Goal: Task Accomplishment & Management: Use online tool/utility

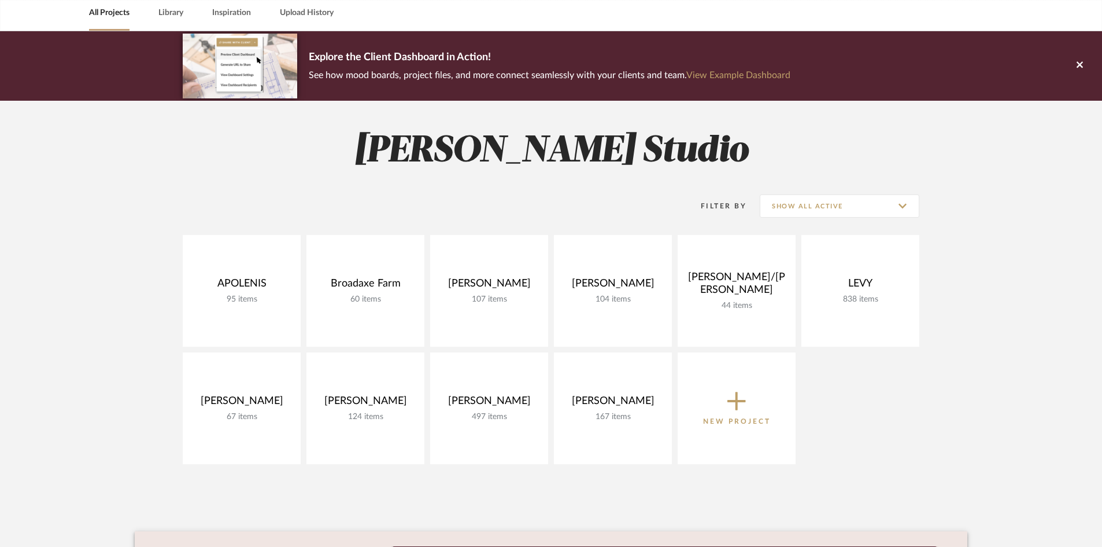
scroll to position [58, 0]
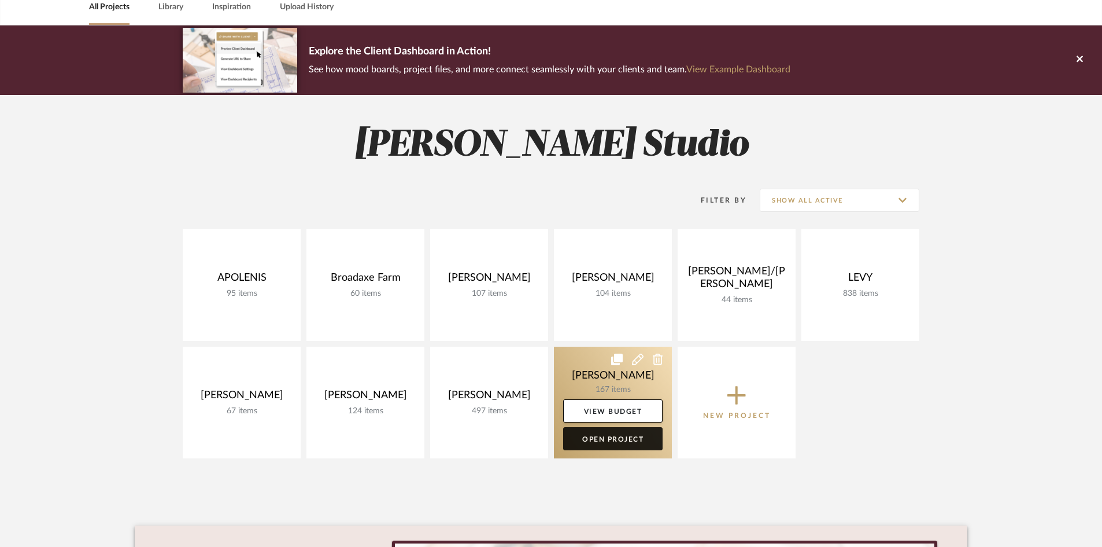
click at [623, 438] on link "Open Project" at bounding box center [612, 438] width 99 height 23
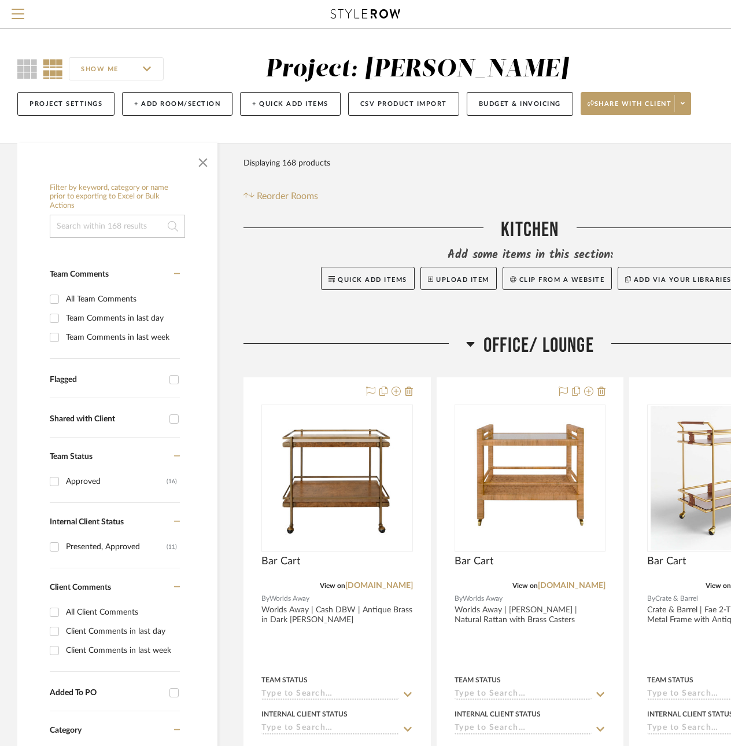
click at [103, 226] on input at bounding box center [117, 226] width 135 height 23
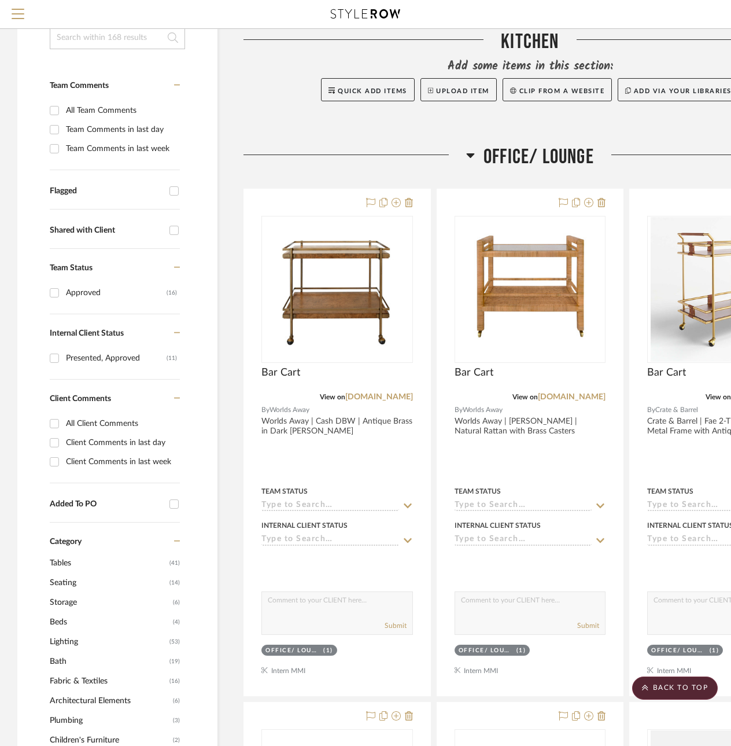
scroll to position [116, 0]
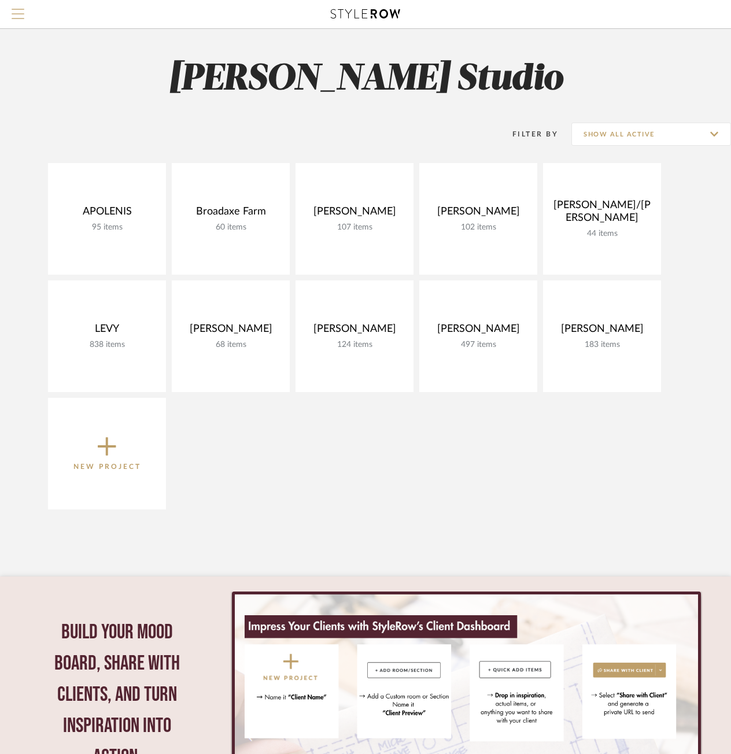
click at [24, 14] on button "Menu" at bounding box center [18, 14] width 36 height 28
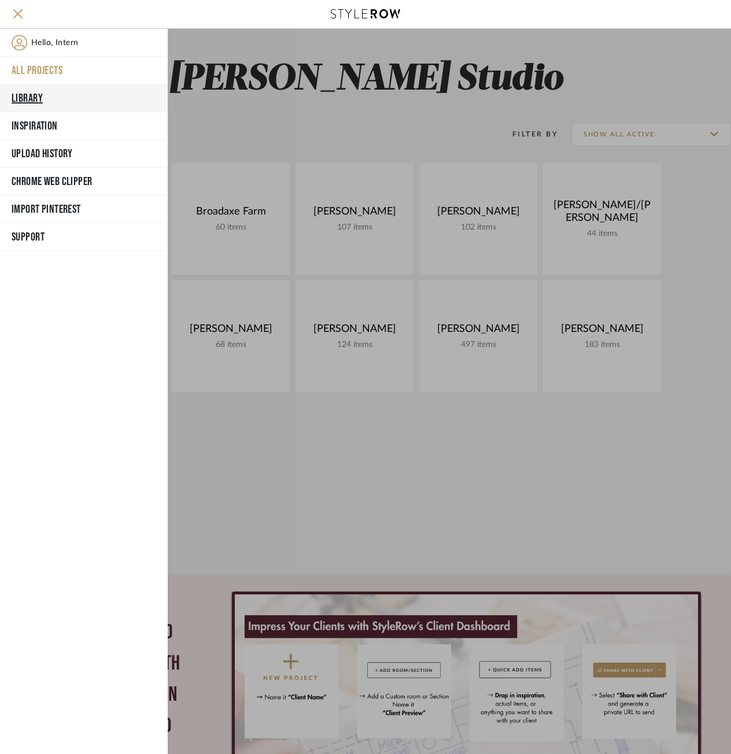
click at [68, 103] on button "Library" at bounding box center [84, 98] width 168 height 28
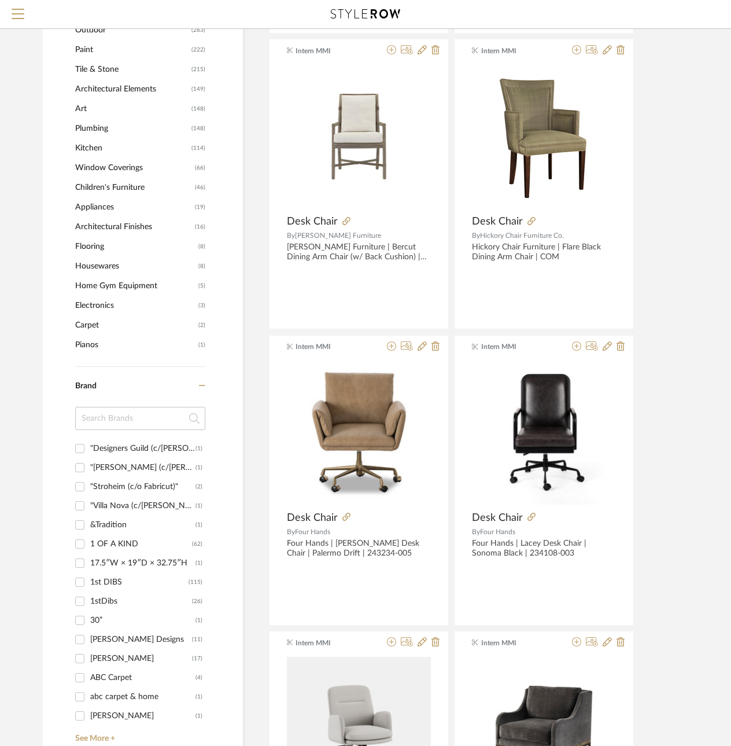
scroll to position [810, 0]
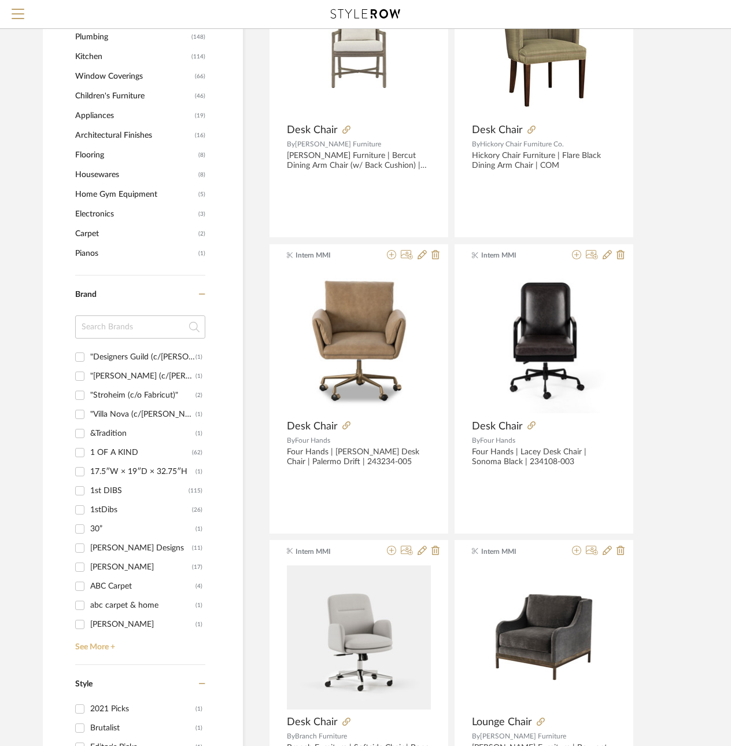
click at [95, 638] on link "See More +" at bounding box center [138, 642] width 133 height 19
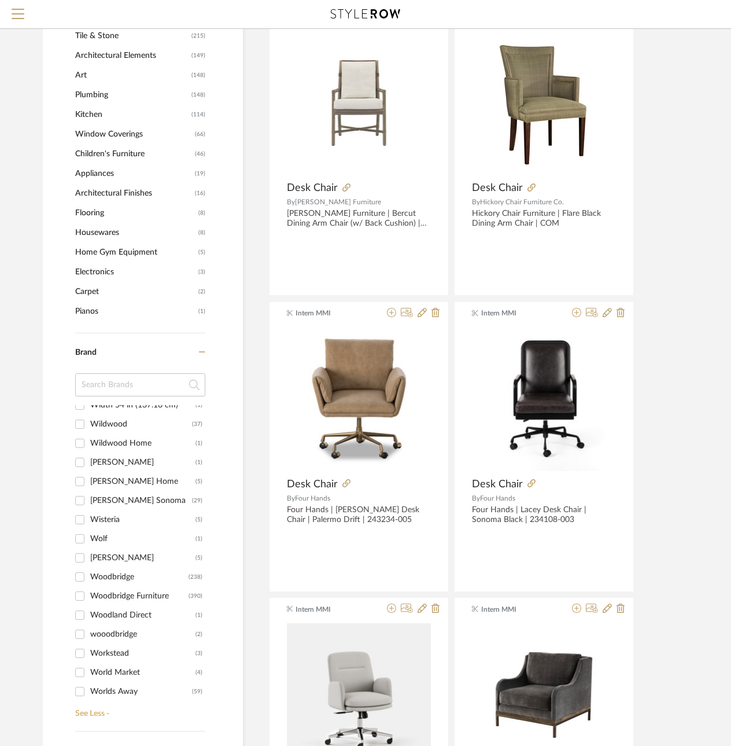
scroll to position [19013, 0]
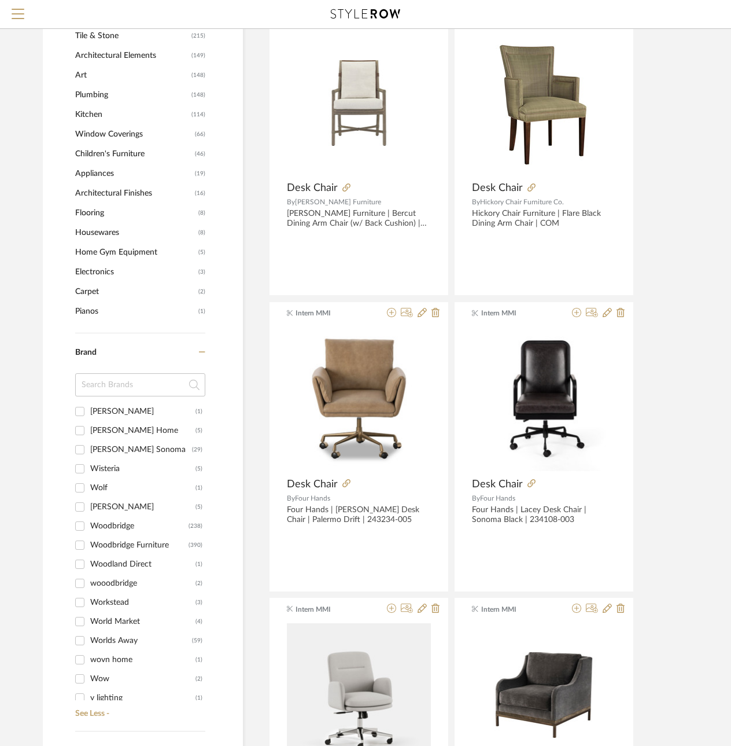
click at [119, 528] on div "Woodbridge" at bounding box center [139, 525] width 98 height 19
click at [89, 528] on input "Woodbridge (238)" at bounding box center [80, 525] width 19 height 19
checkbox input "true"
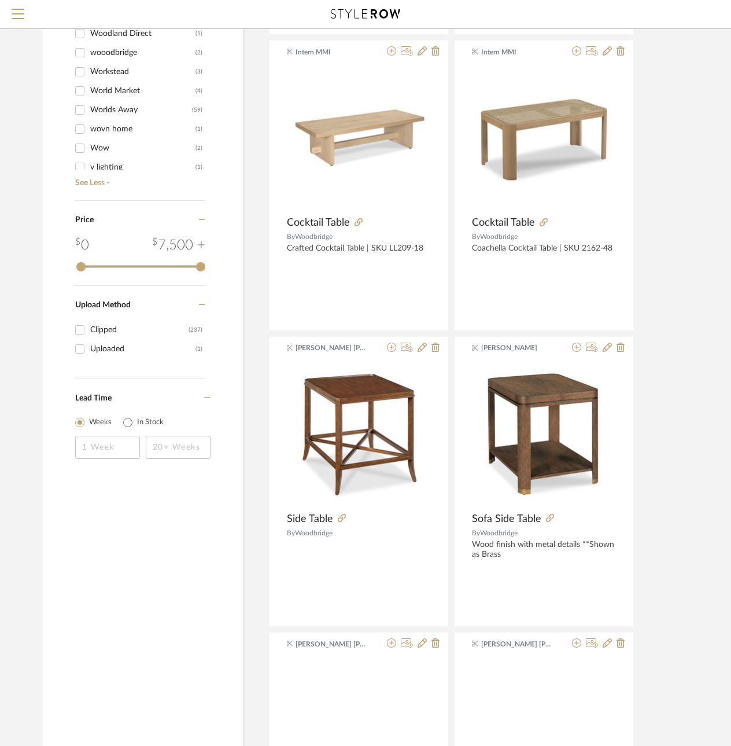
scroll to position [477, 0]
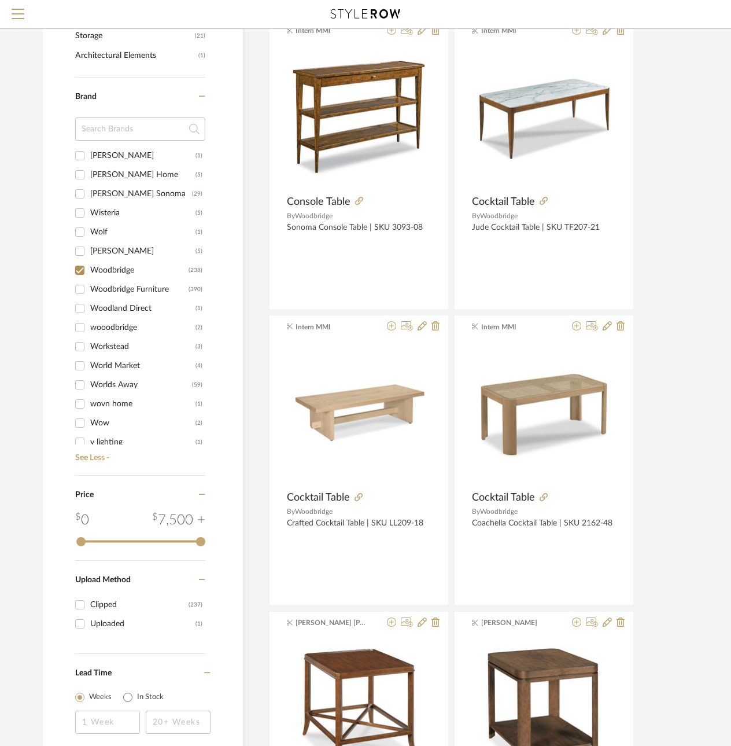
click at [115, 286] on div "Woodbridge Furniture" at bounding box center [139, 289] width 98 height 19
click at [89, 286] on input "Woodbridge Furniture (390)" at bounding box center [80, 289] width 19 height 19
checkbox input "true"
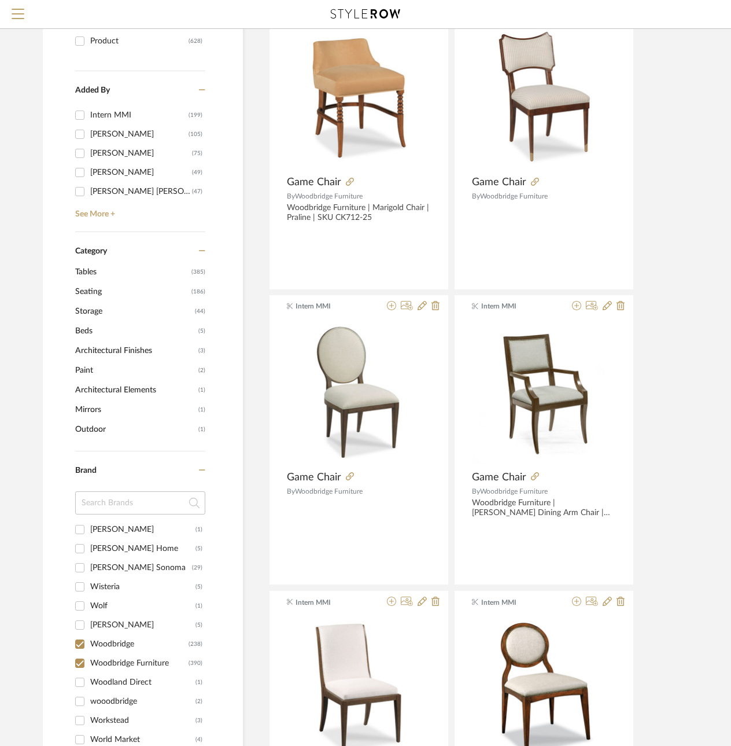
scroll to position [188, 0]
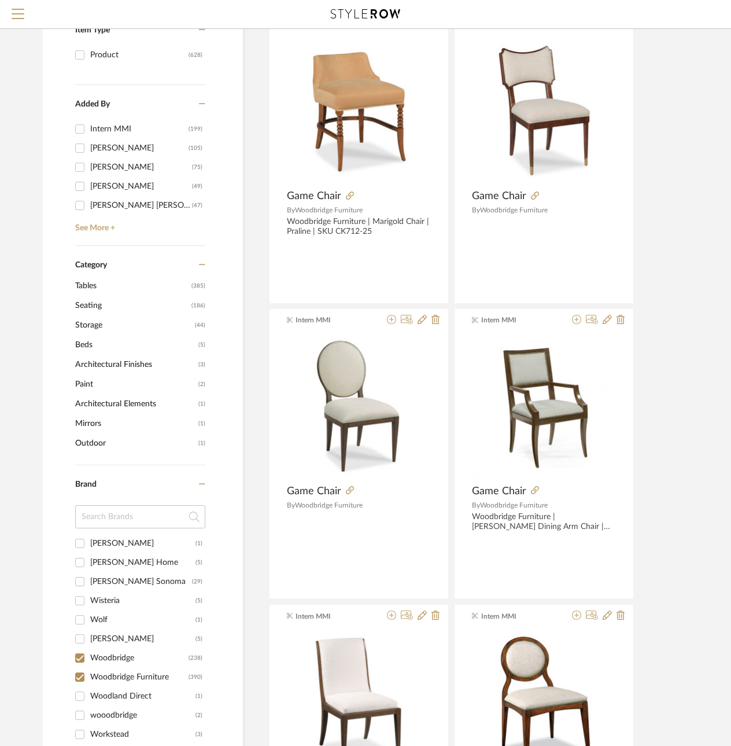
click at [94, 287] on span "Tables" at bounding box center [131, 286] width 113 height 20
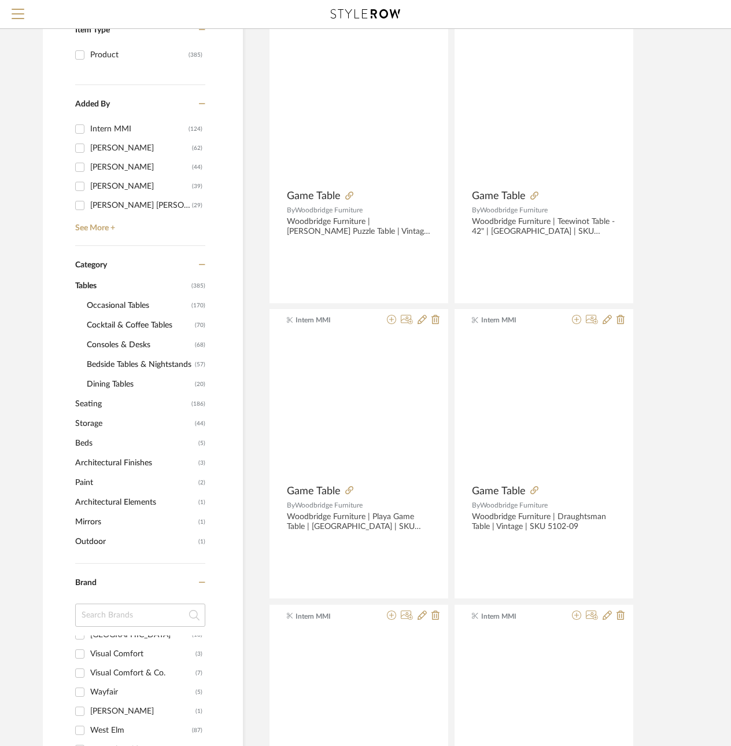
scroll to position [4839, 0]
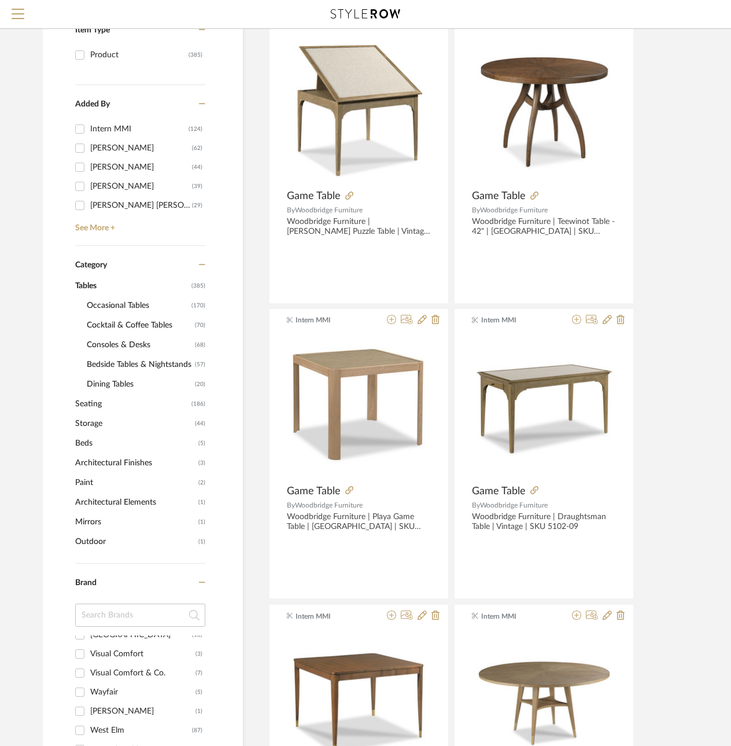
click at [101, 425] on span "Storage" at bounding box center [133, 424] width 117 height 20
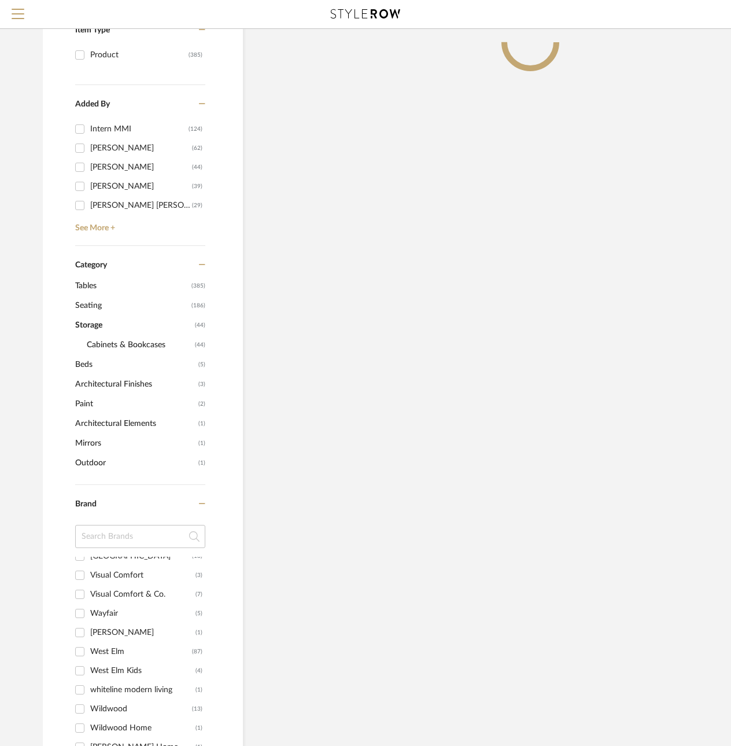
scroll to position [2301, 0]
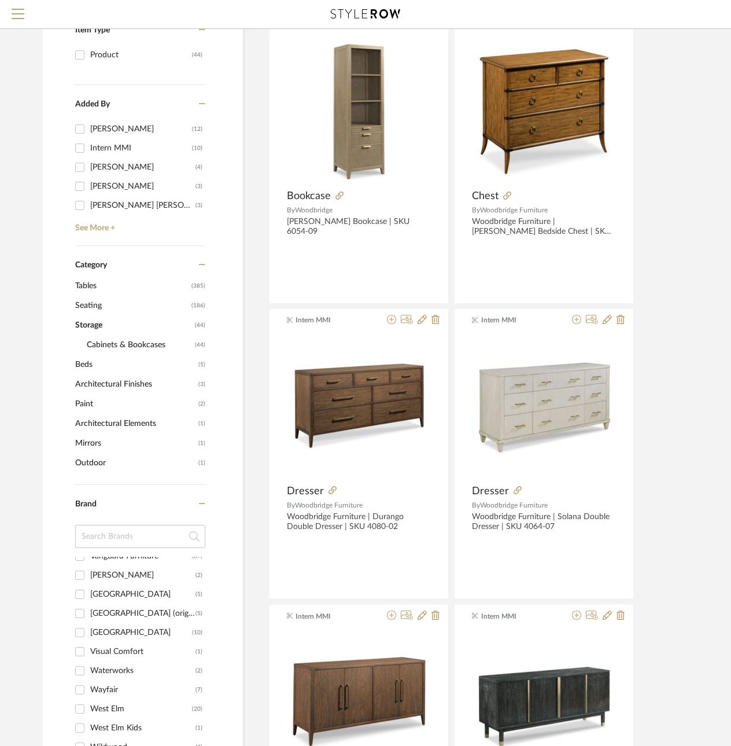
click at [82, 299] on span "Seating" at bounding box center [131, 306] width 113 height 20
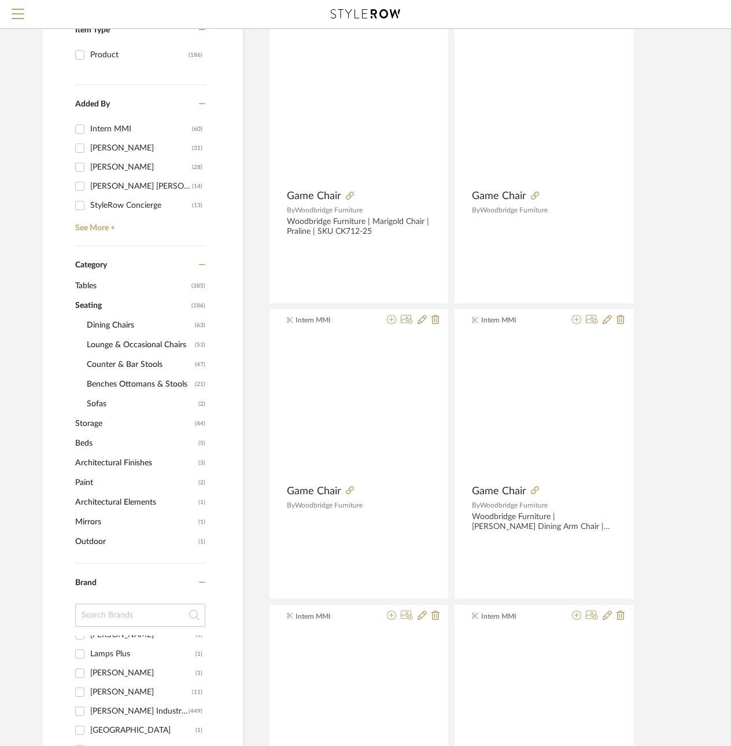
scroll to position [4343, 0]
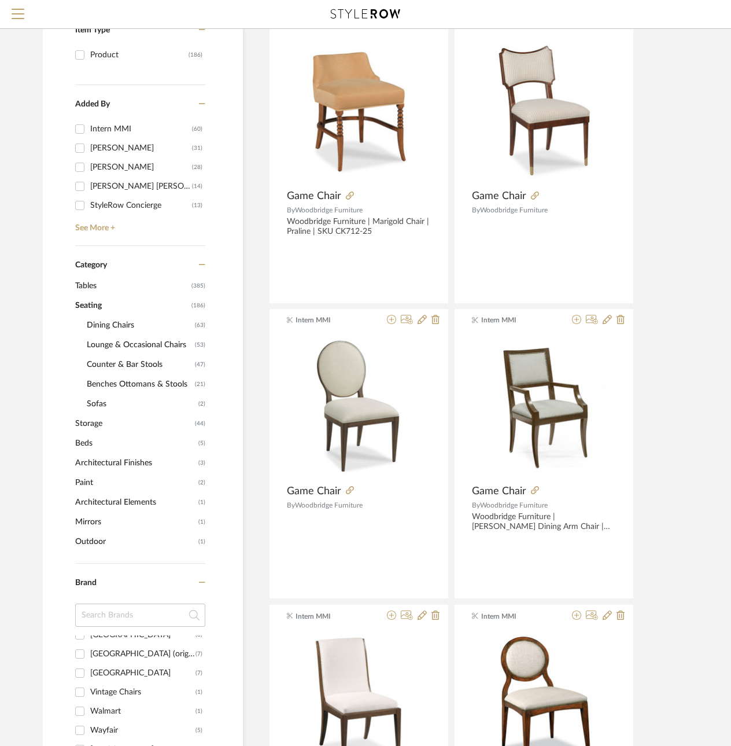
click at [86, 286] on span "Tables" at bounding box center [131, 286] width 113 height 20
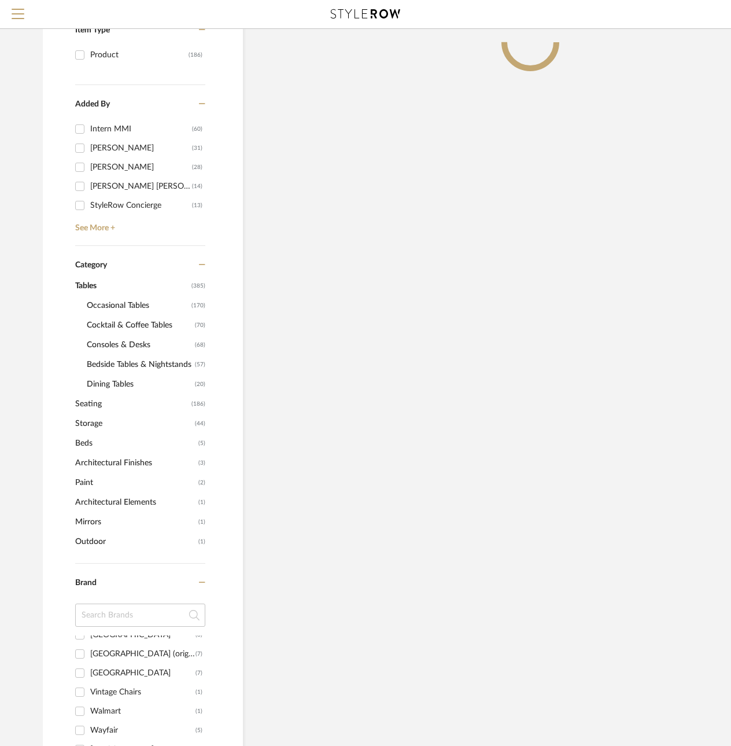
scroll to position [4839, 0]
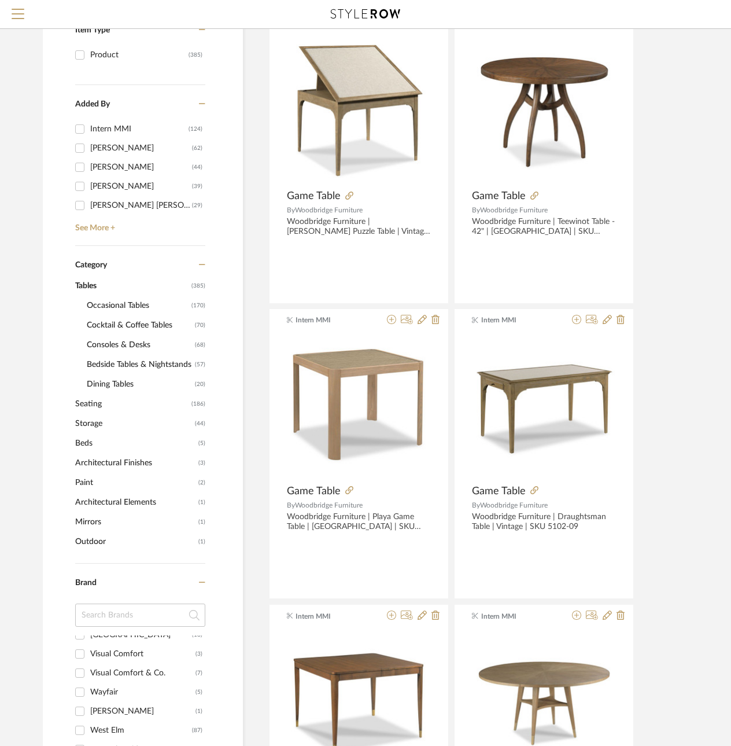
click at [103, 303] on span "Occasional Tables" at bounding box center [138, 306] width 102 height 20
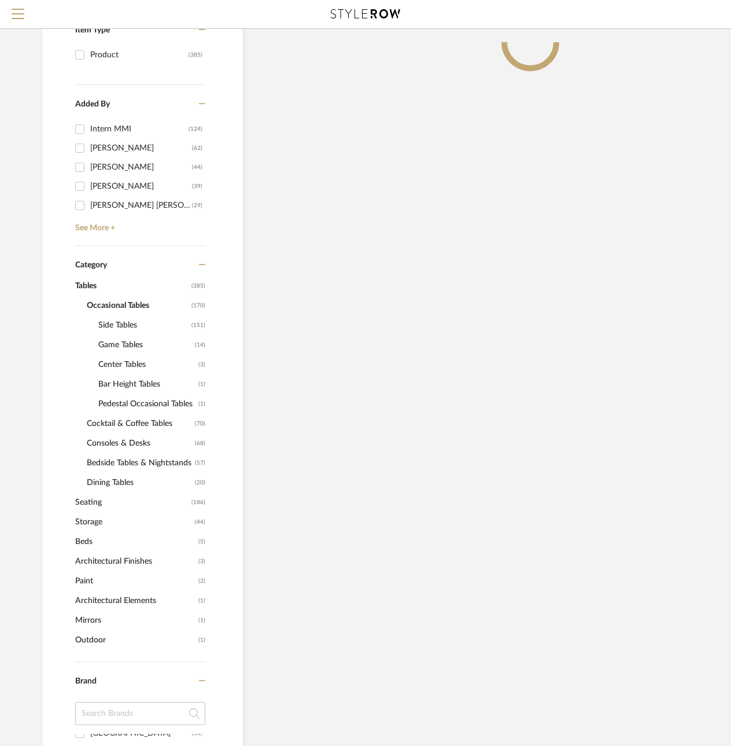
scroll to position [2511, 0]
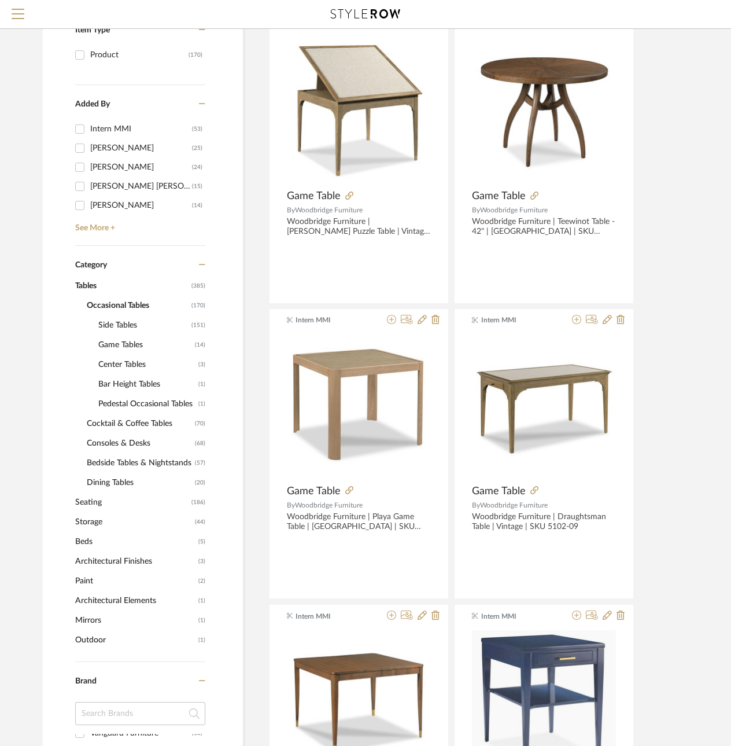
click at [106, 425] on span "Cocktail & Coffee Tables" at bounding box center [139, 424] width 105 height 20
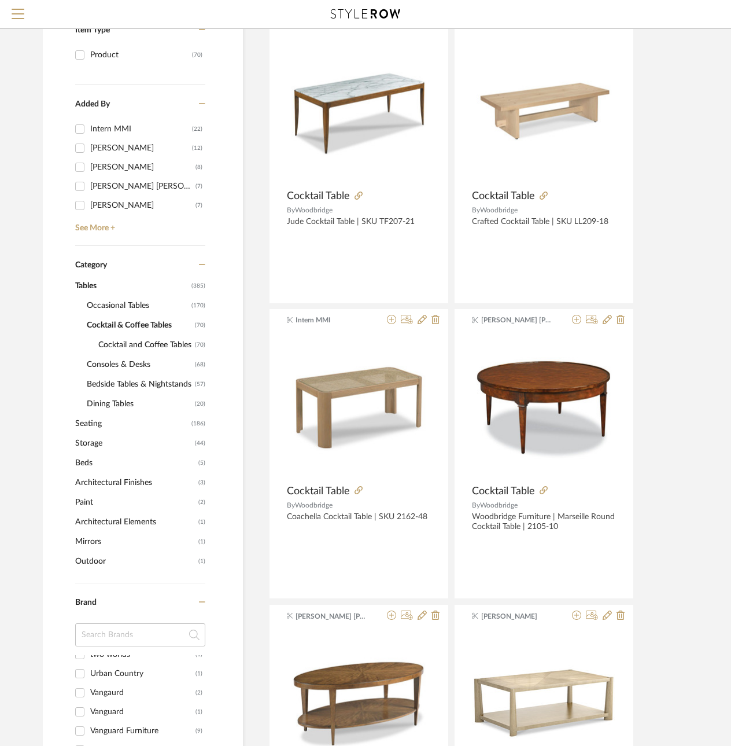
scroll to position [2167, 0]
click at [110, 367] on span "Consoles & Desks" at bounding box center [139, 365] width 105 height 20
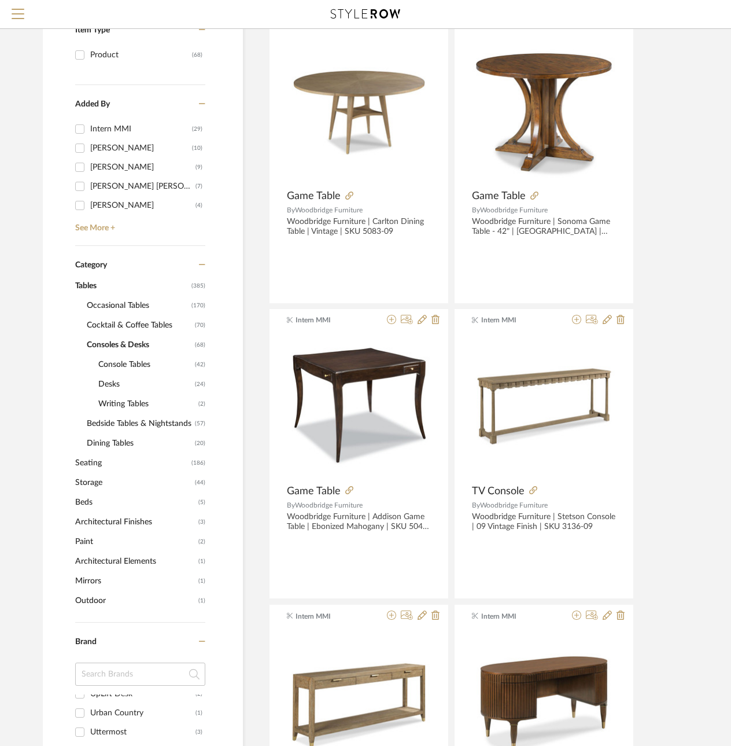
click at [113, 382] on span "Desks" at bounding box center [145, 384] width 94 height 20
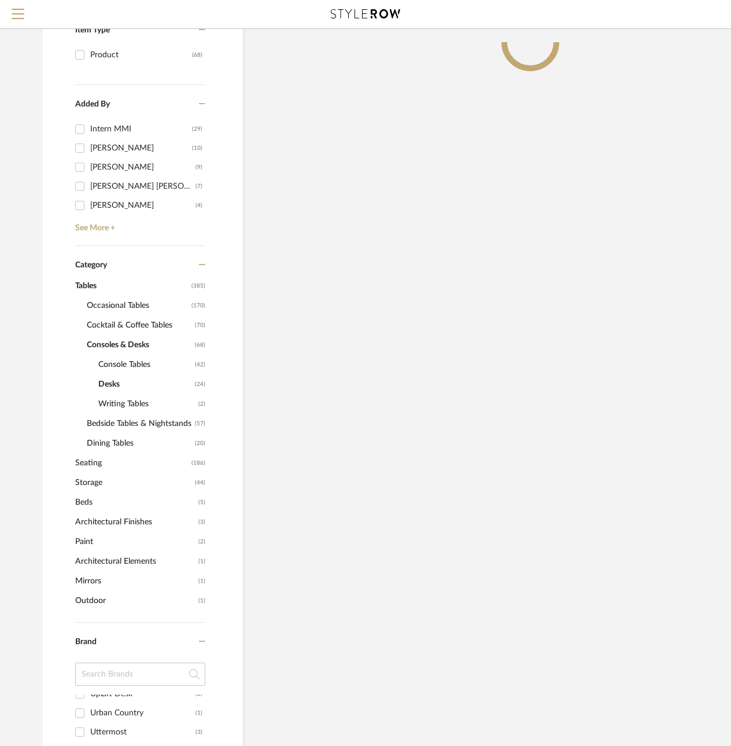
scroll to position [812, 0]
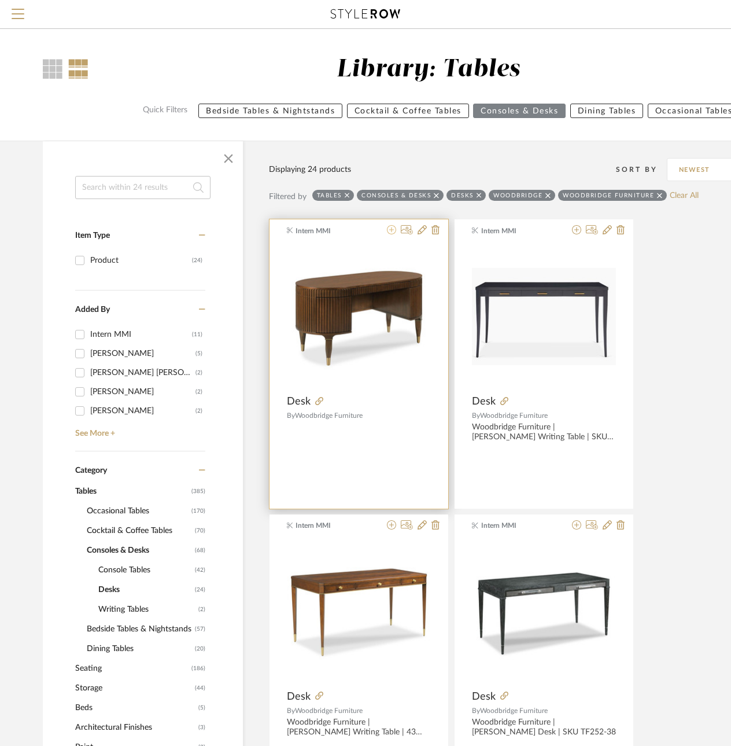
click at [388, 225] on icon at bounding box center [391, 229] width 9 height 9
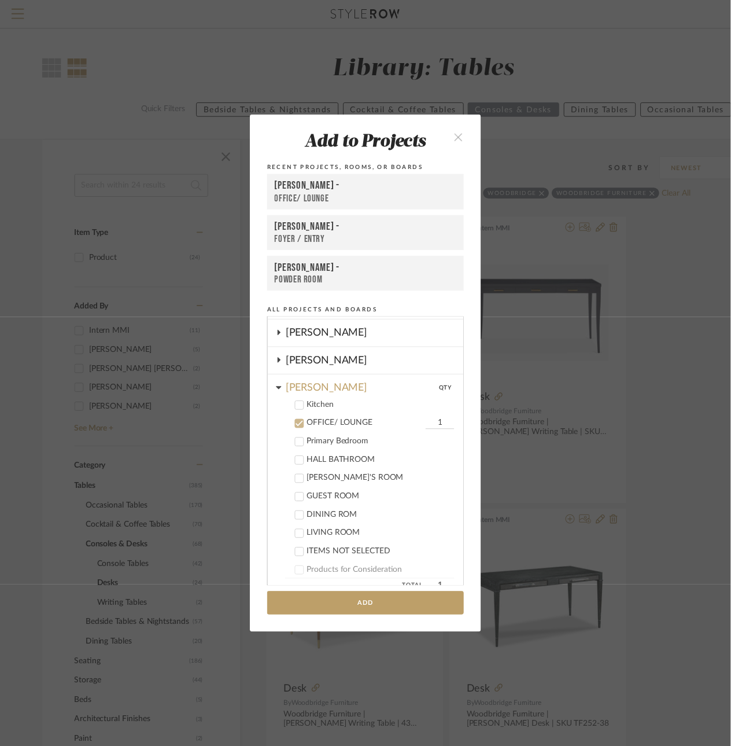
scroll to position [219, 0]
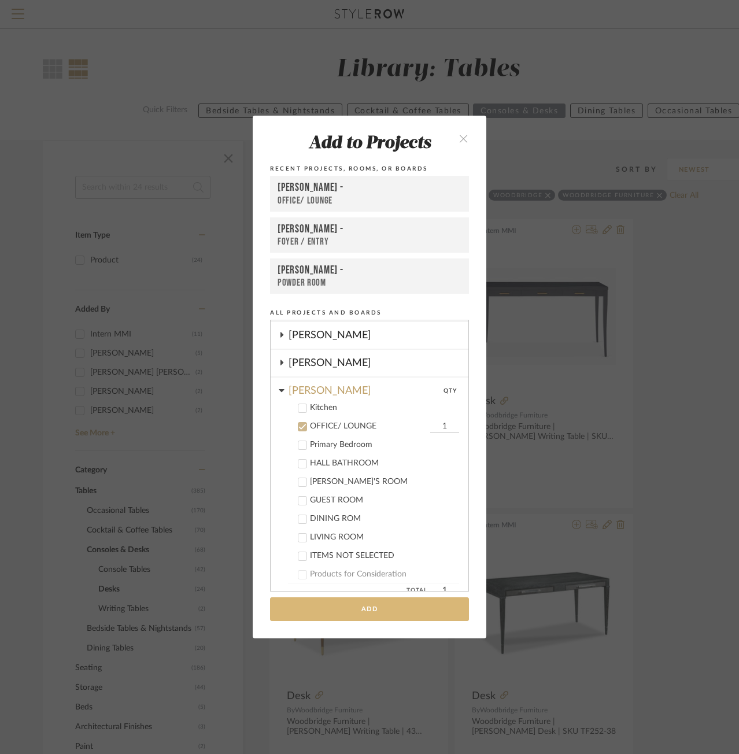
click at [360, 611] on button "Add" at bounding box center [369, 609] width 199 height 24
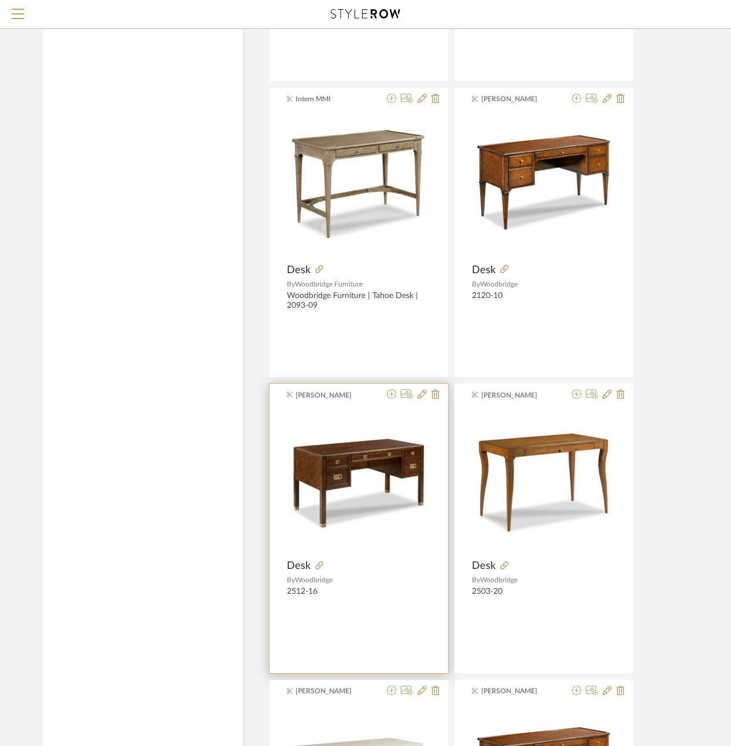
scroll to position [1619, 0]
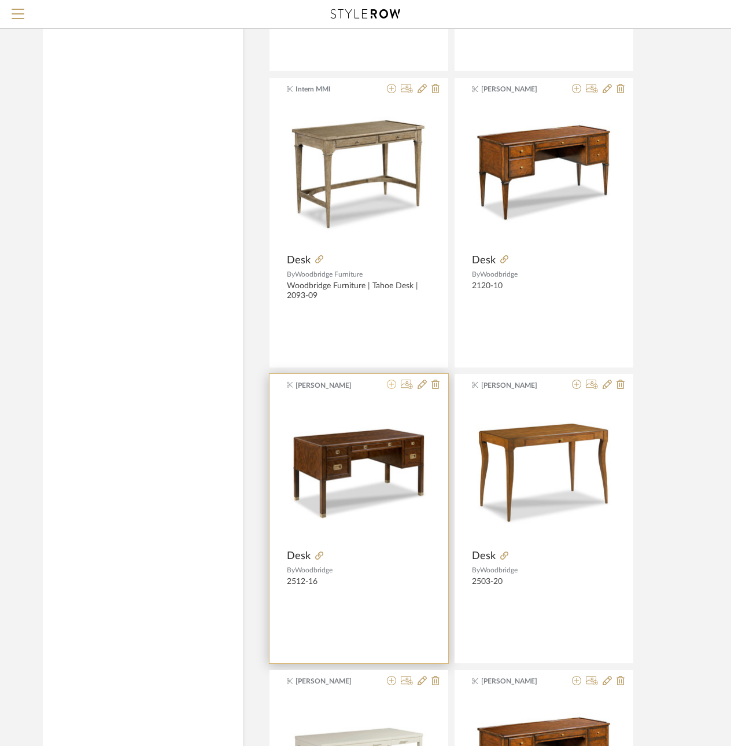
click at [393, 386] on icon at bounding box center [391, 383] width 9 height 9
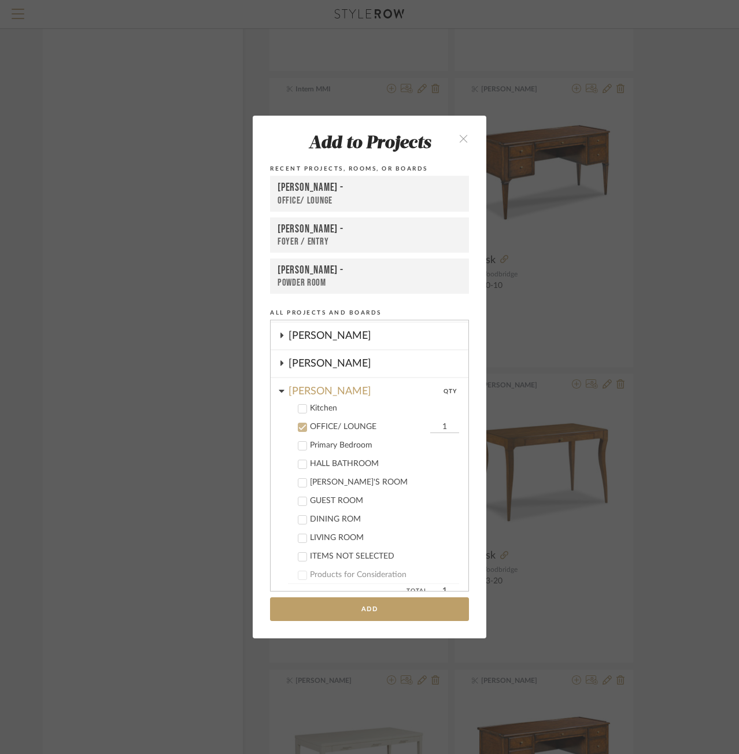
scroll to position [219, 0]
click at [324, 608] on button "Add" at bounding box center [369, 609] width 199 height 24
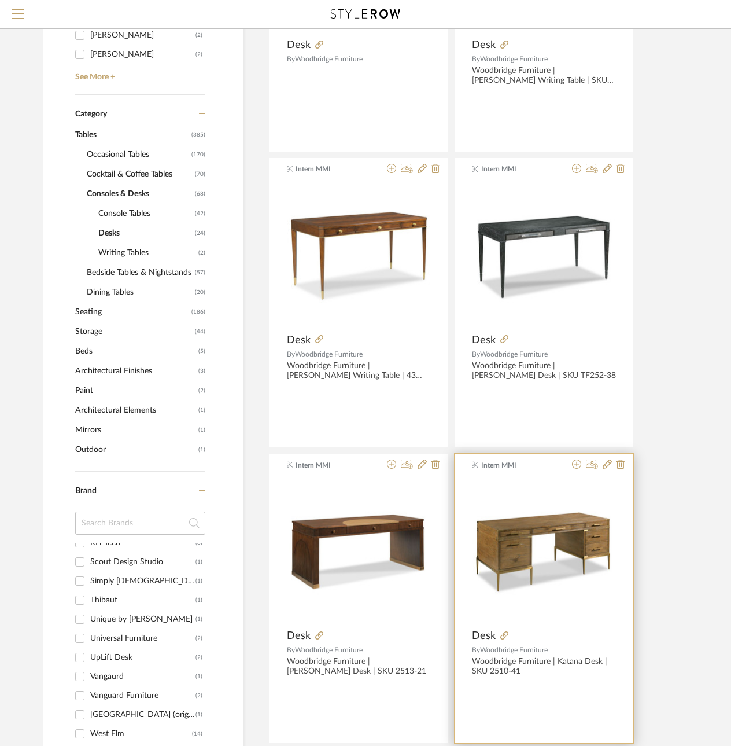
scroll to position [347, 0]
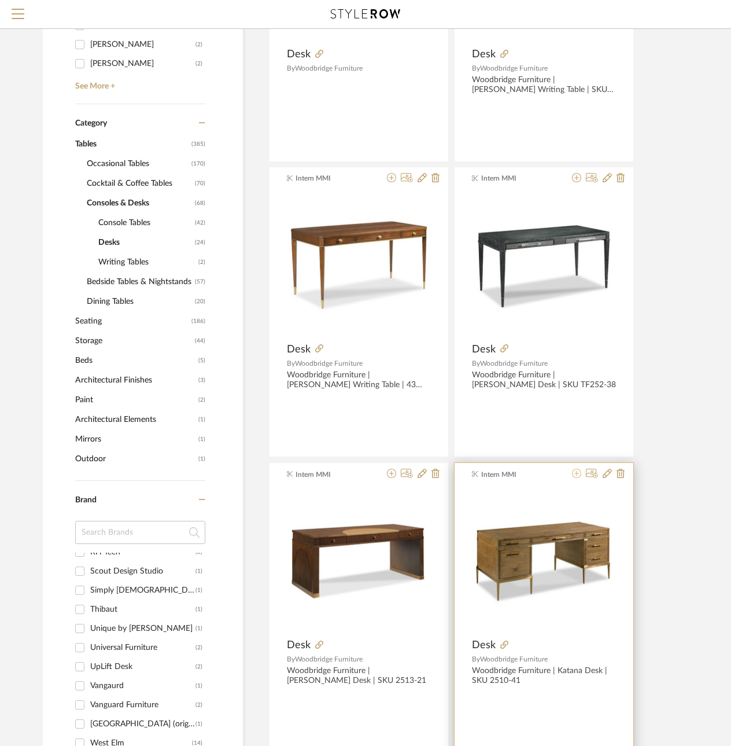
click at [575, 473] on icon at bounding box center [576, 472] width 9 height 9
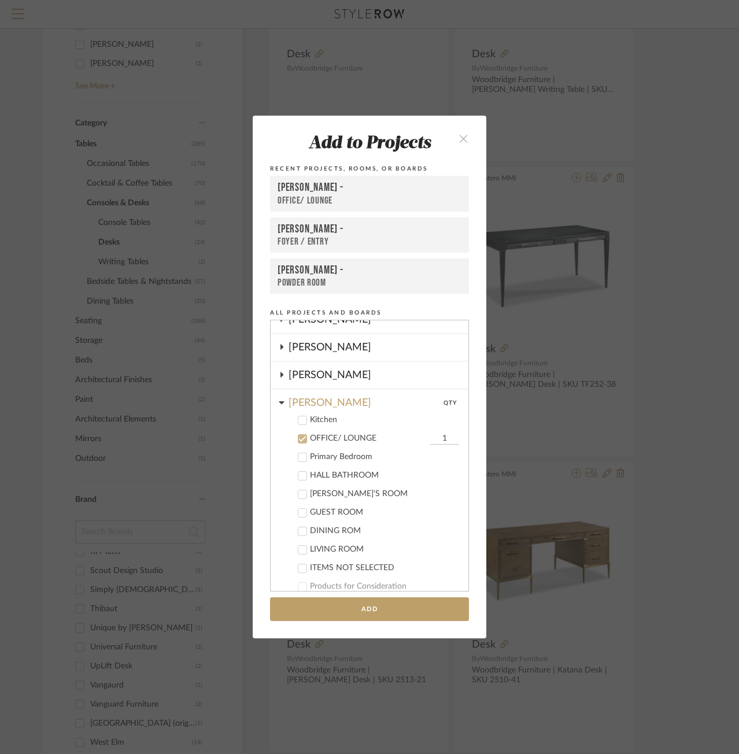
scroll to position [219, 0]
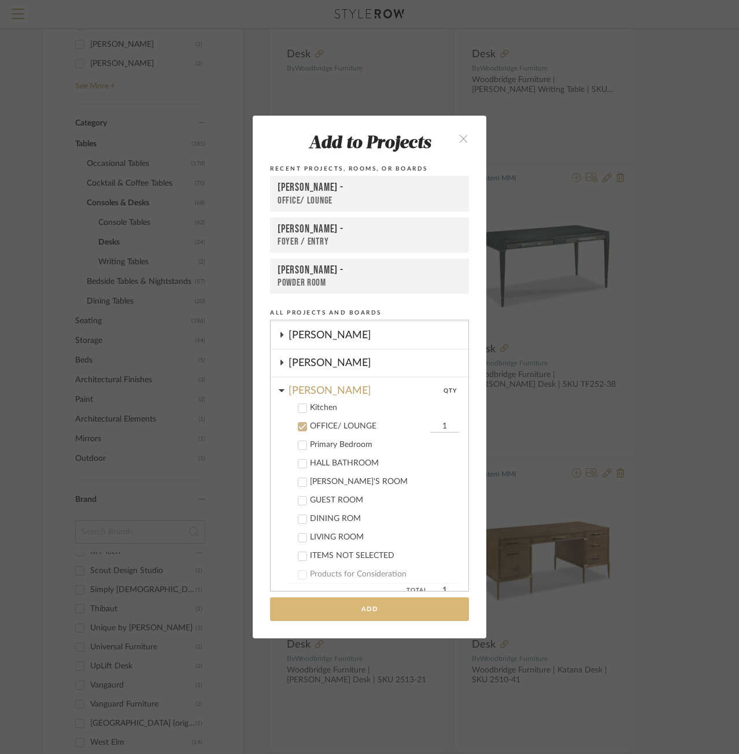
click at [324, 611] on button "Add" at bounding box center [369, 609] width 199 height 24
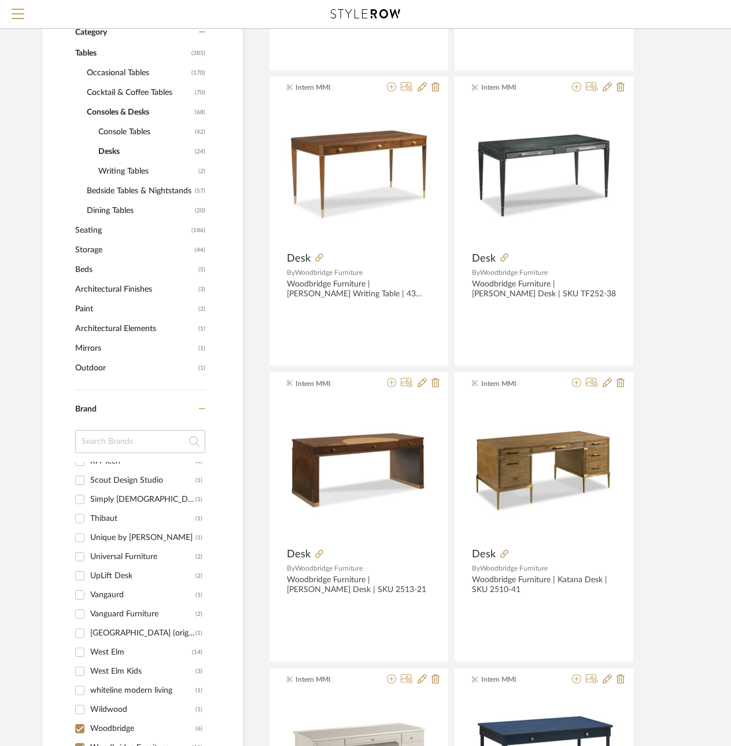
scroll to position [463, 0]
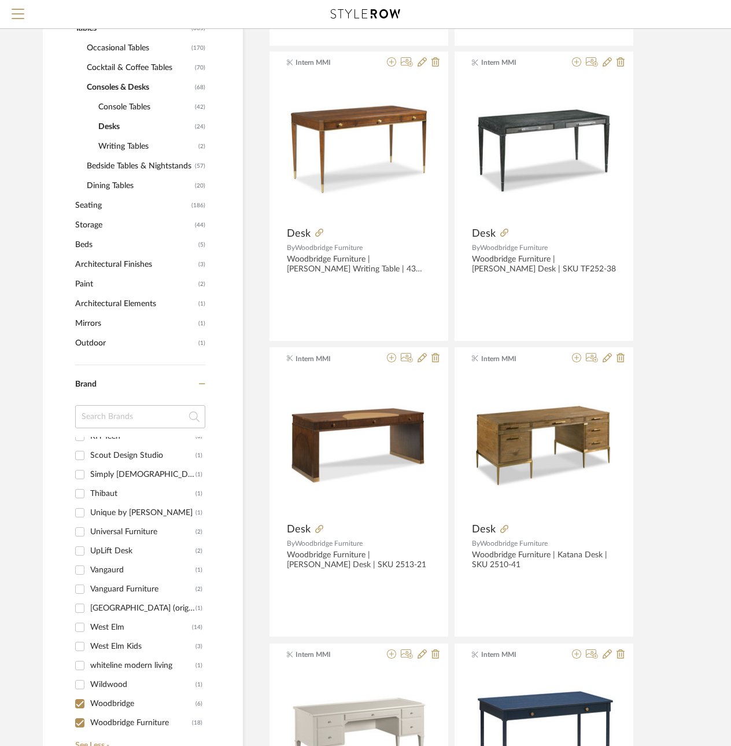
click at [108, 417] on input at bounding box center [140, 416] width 130 height 23
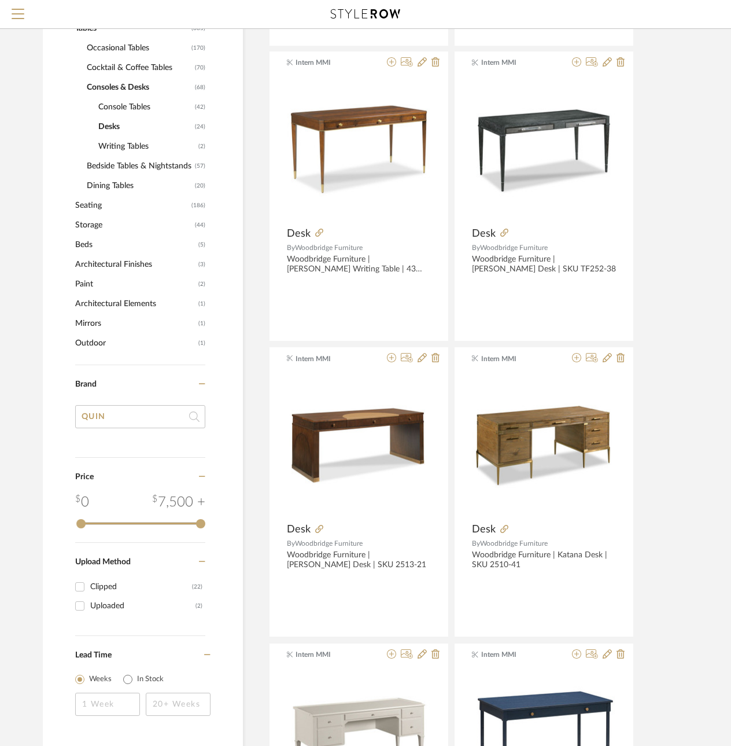
type input "QUIN"
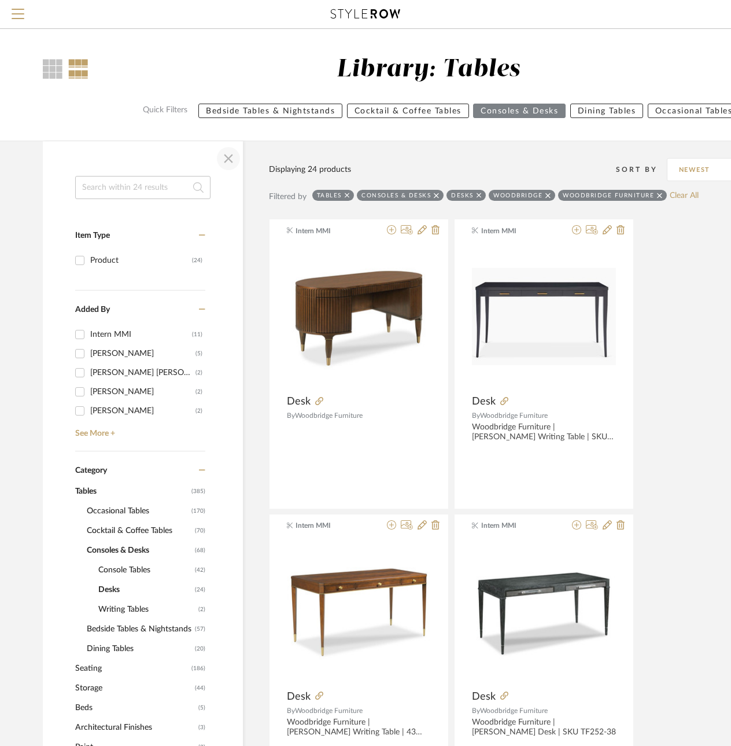
click at [221, 162] on span "button" at bounding box center [229, 159] width 28 height 28
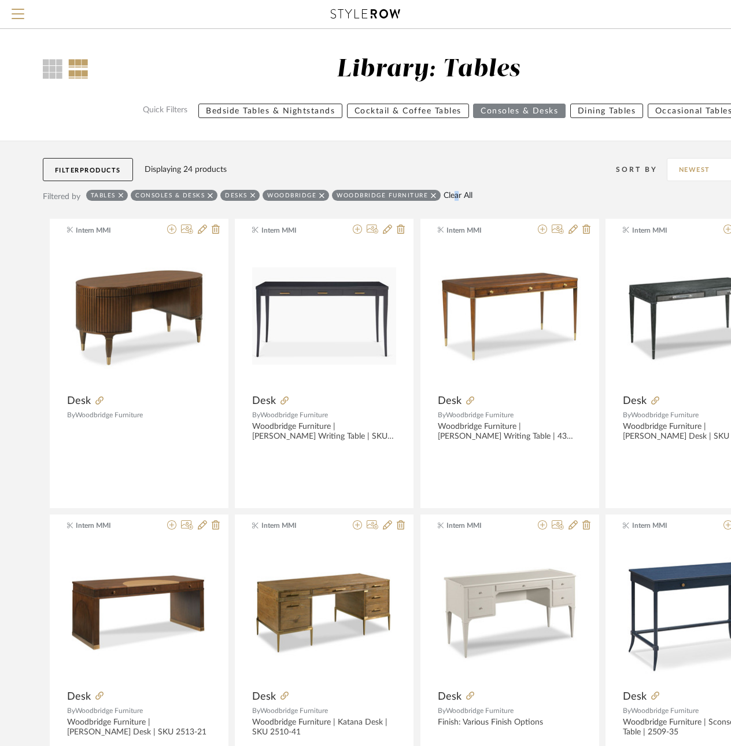
click at [455, 190] on div "Filtered by Tables Consoles & Desks Desks Woodbridge Woodbridge Furniture Clear…" at bounding box center [417, 201] width 749 height 35
click at [455, 195] on link "Clear All" at bounding box center [458, 196] width 29 height 10
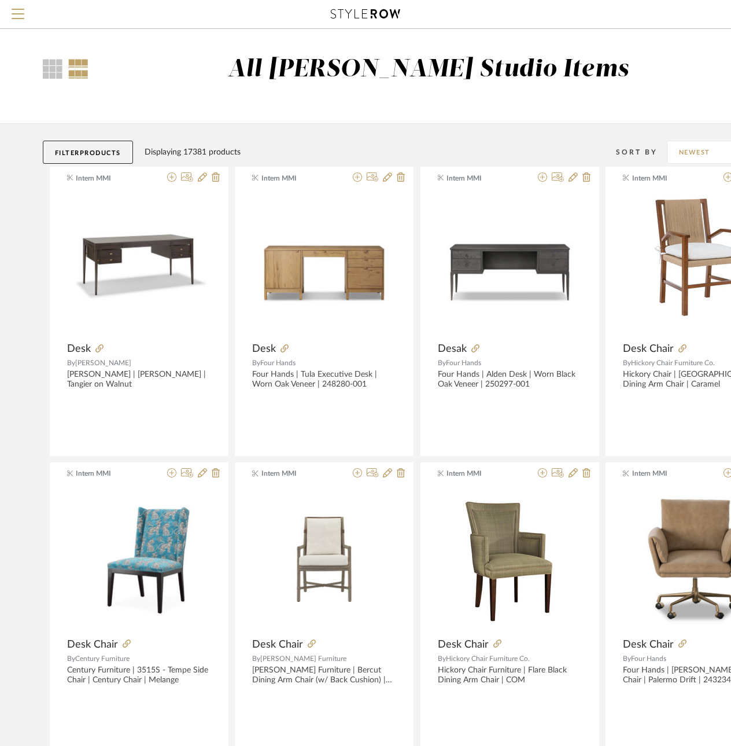
click at [86, 154] on span "Products" at bounding box center [100, 153] width 41 height 6
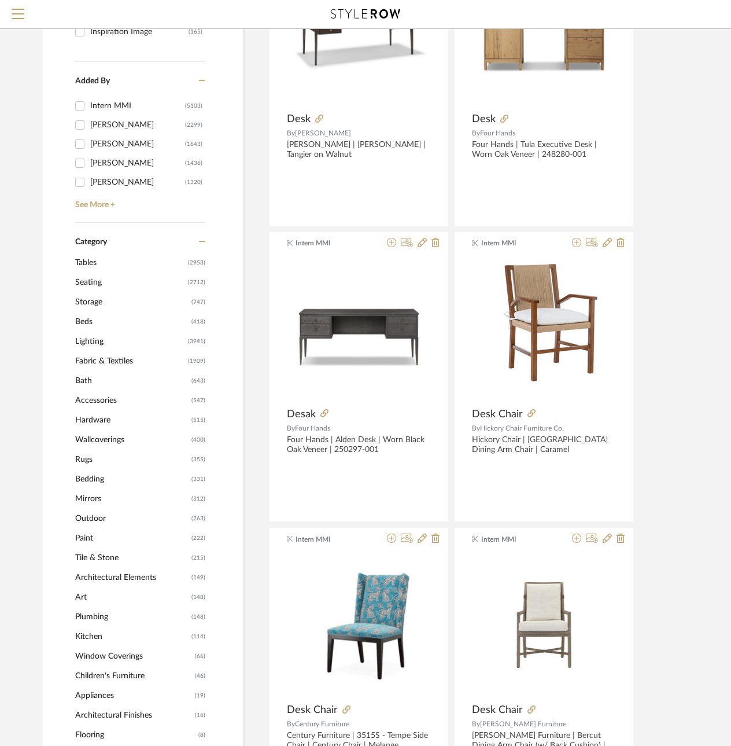
scroll to position [231, 0]
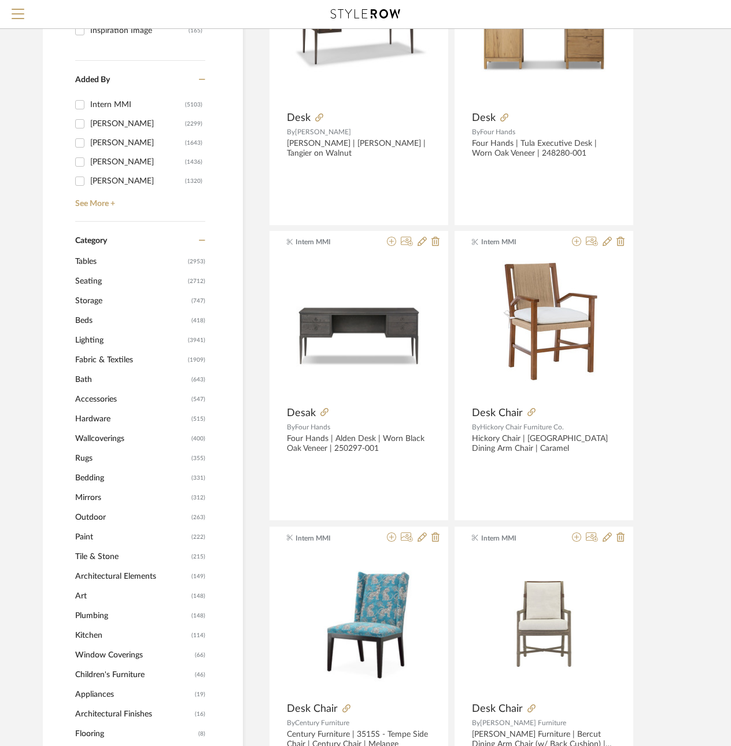
click at [83, 304] on span "Storage" at bounding box center [131, 301] width 113 height 20
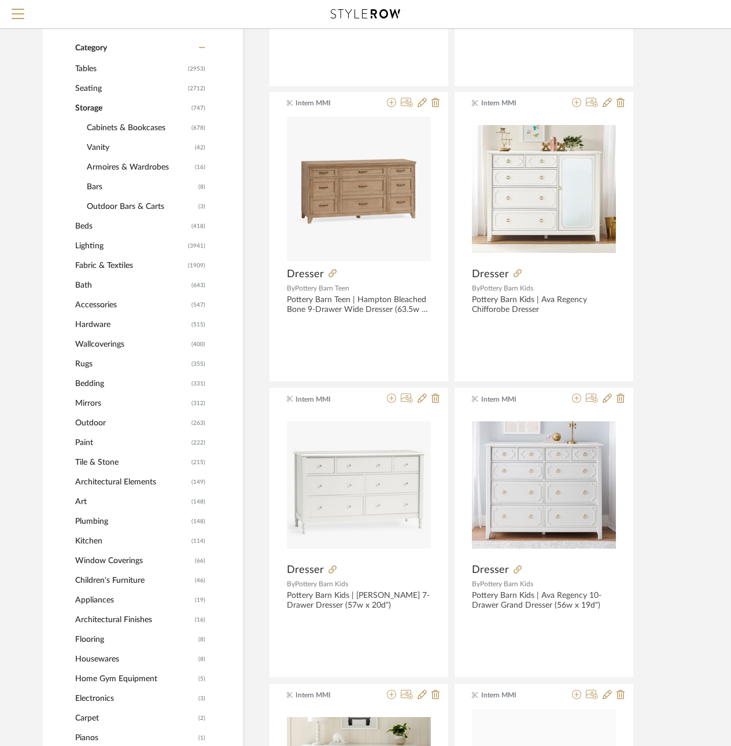
click at [101, 300] on span "Accessories" at bounding box center [131, 305] width 113 height 20
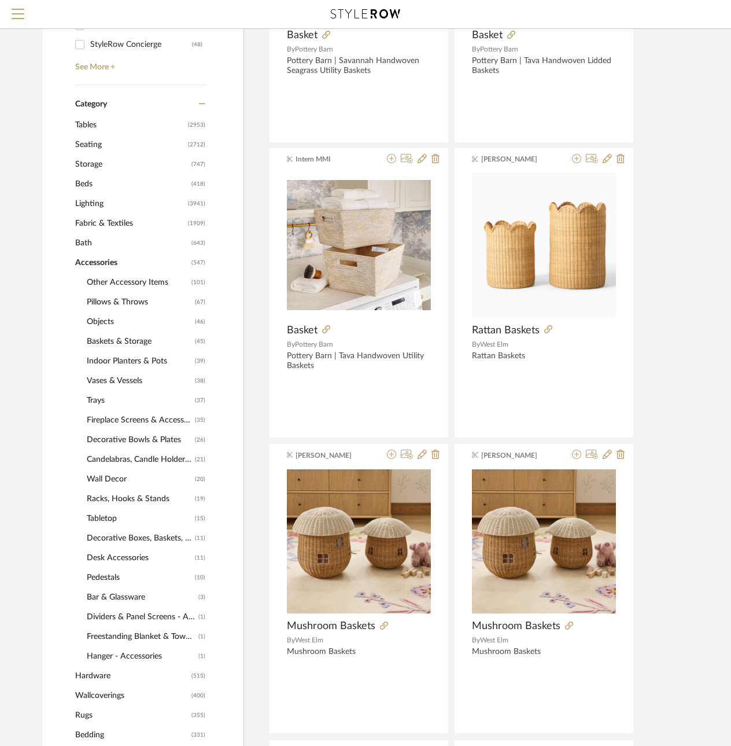
scroll to position [243, 0]
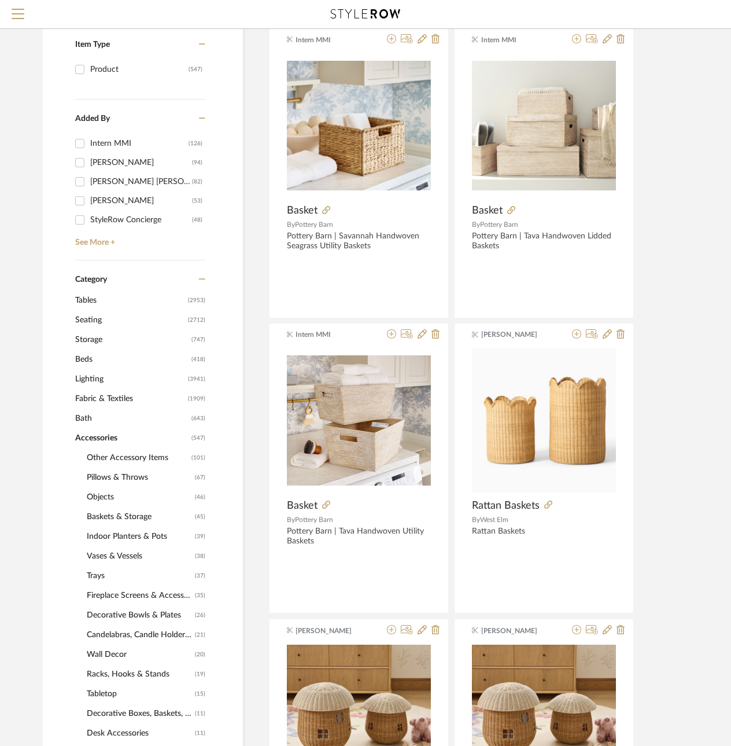
click at [93, 319] on span "Seating" at bounding box center [130, 320] width 110 height 20
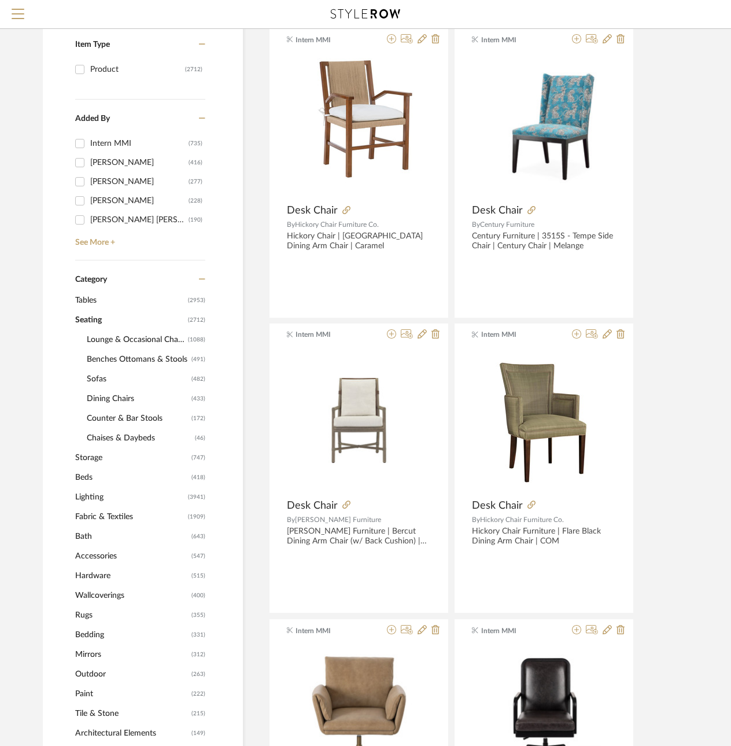
click at [93, 351] on span "Benches Ottomans & Stools" at bounding box center [138, 359] width 102 height 20
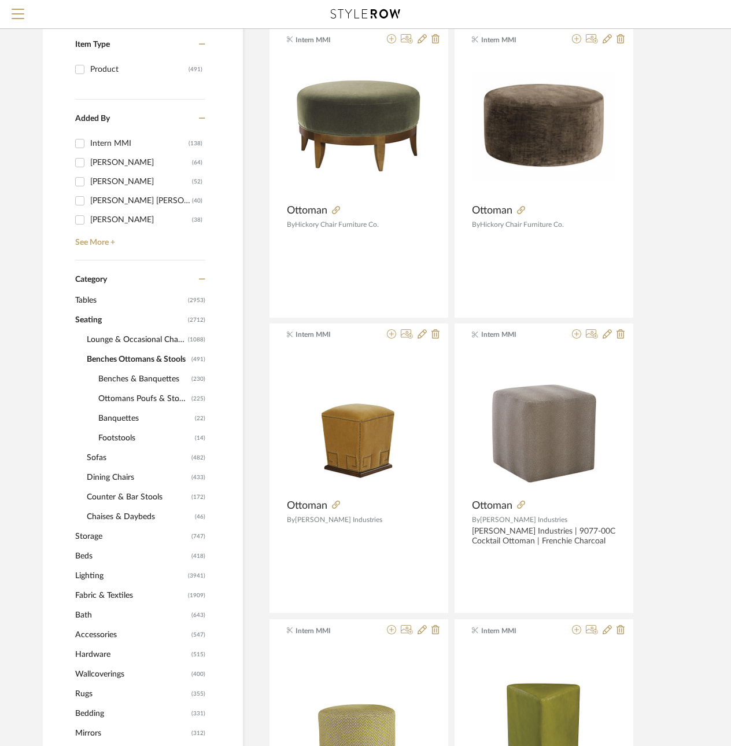
click at [102, 397] on span "Ottomans Poufs & Stools" at bounding box center [143, 399] width 90 height 20
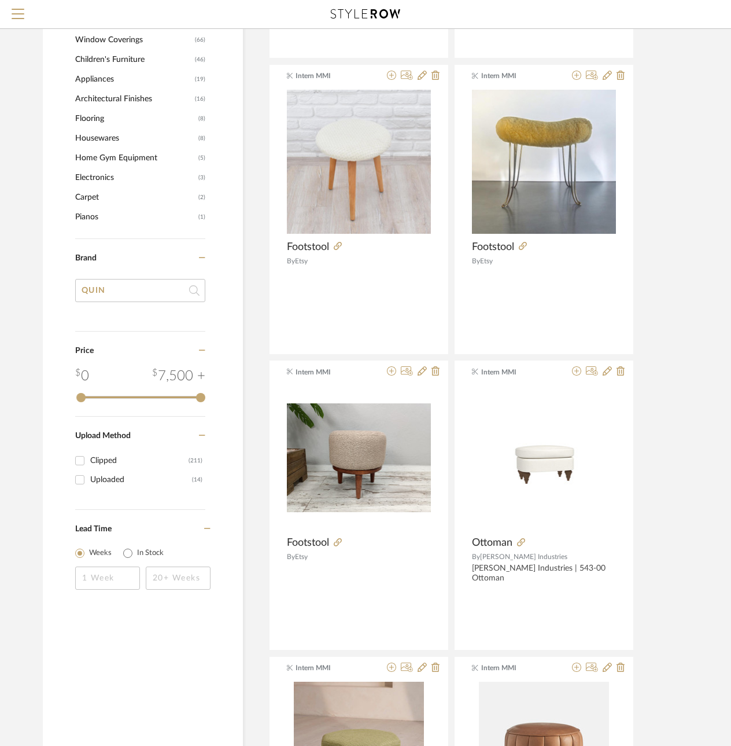
scroll to position [1058, 0]
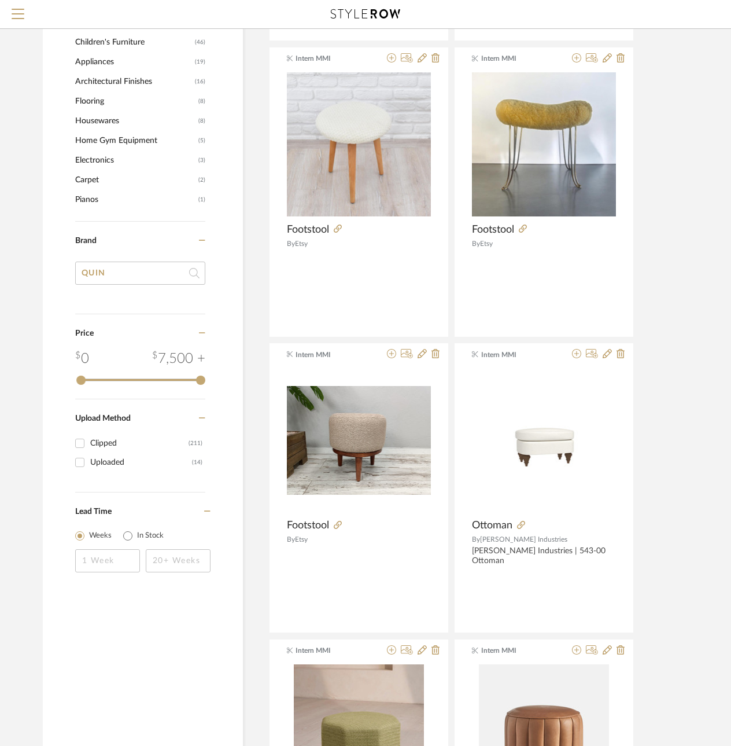
drag, startPoint x: 159, startPoint y: 272, endPoint x: 0, endPoint y: 270, distance: 159.1
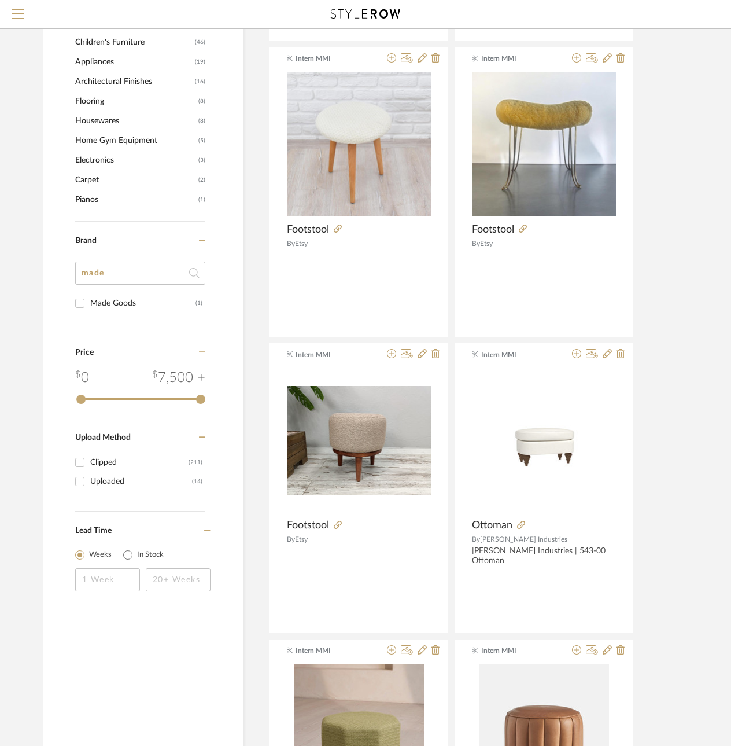
type input "made"
click at [120, 298] on div "Made Goods" at bounding box center [142, 303] width 105 height 19
click at [89, 298] on input "Made Goods (1)" at bounding box center [80, 303] width 19 height 19
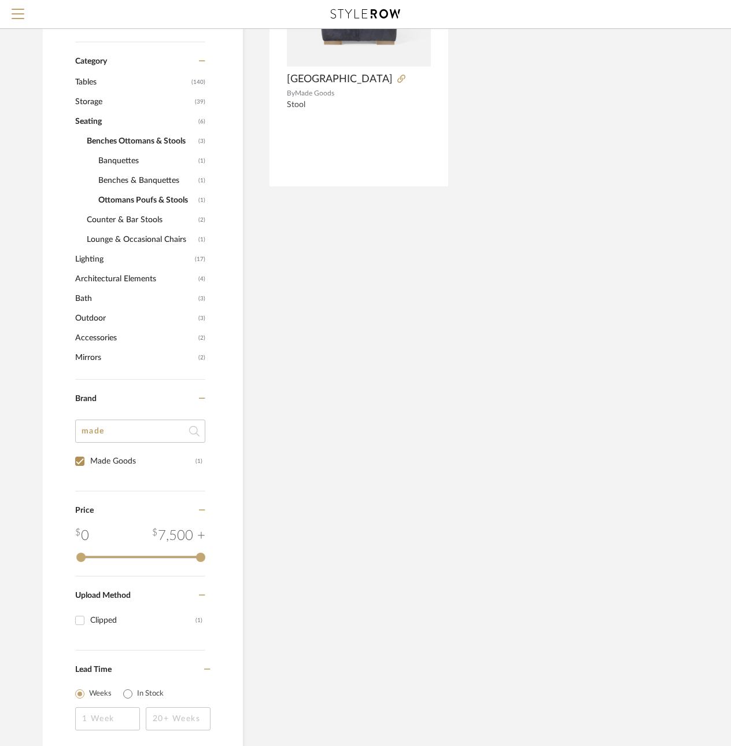
scroll to position [332, 0]
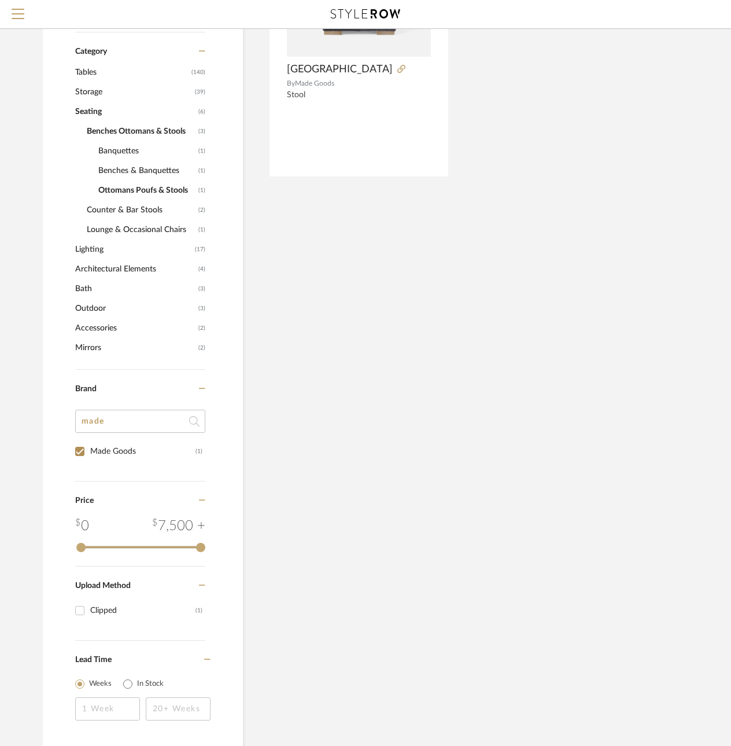
click at [112, 448] on div "Made Goods" at bounding box center [142, 451] width 105 height 19
click at [89, 448] on input "Made Goods (1)" at bounding box center [80, 451] width 19 height 19
checkbox input "false"
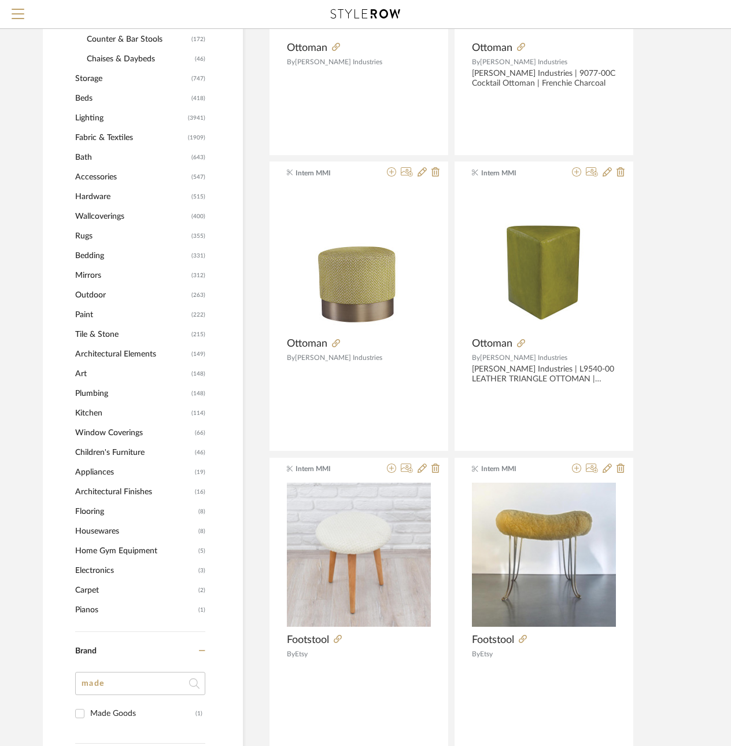
scroll to position [795, 0]
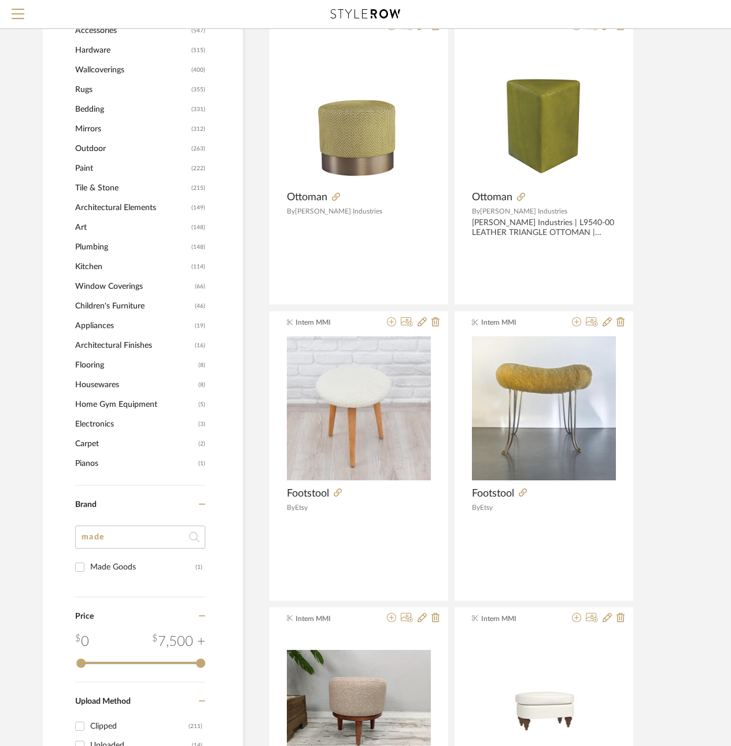
drag, startPoint x: 140, startPoint y: 536, endPoint x: -60, endPoint y: 522, distance: 200.0
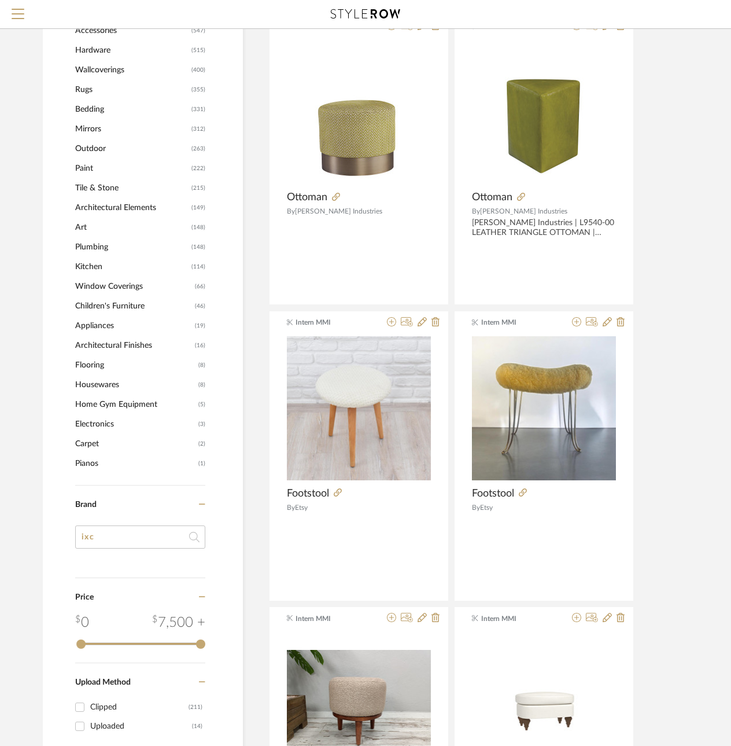
type input "ix"
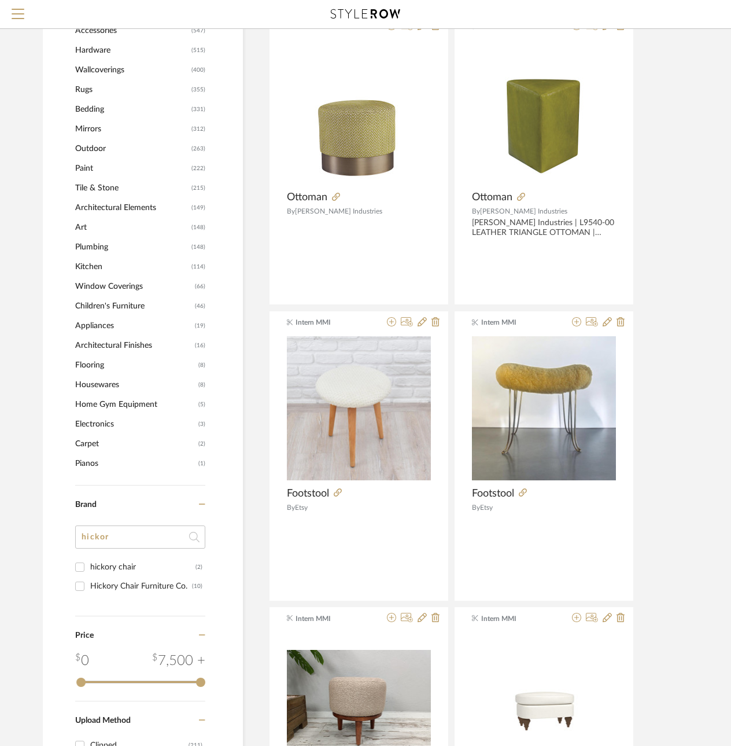
type input "hickor"
click at [108, 582] on div "Hickory Chair Furniture Co." at bounding box center [141, 586] width 102 height 19
click at [89, 582] on input "Hickory Chair Furniture Co. (10)" at bounding box center [80, 586] width 19 height 19
checkbox input "true"
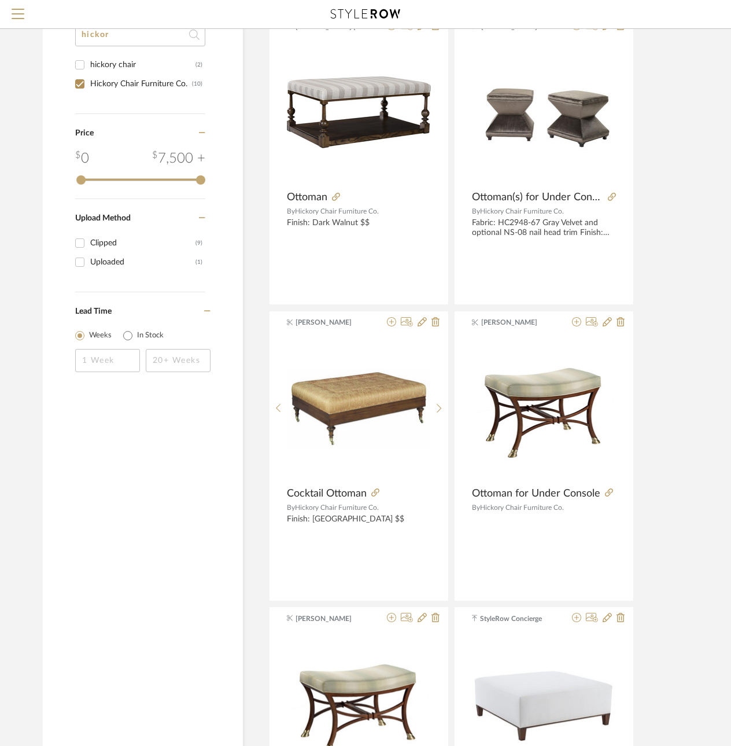
scroll to position [745, 0]
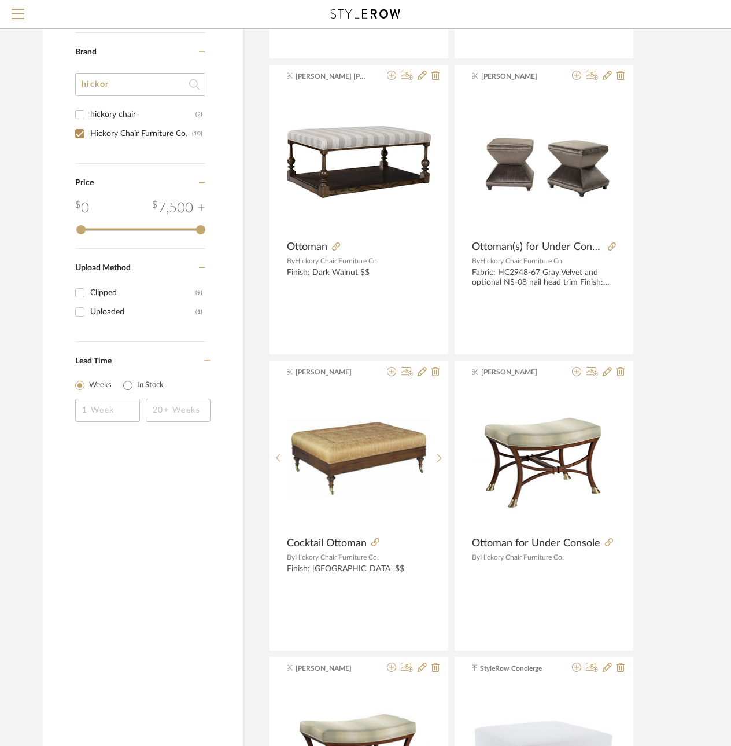
click at [108, 571] on div "Item Type Product (10) Added By Heidi Williams-Deise (4) Intern MMI (3) Chesney…" at bounding box center [143, 182] width 200 height 1573
click at [123, 113] on div "hickory chair" at bounding box center [142, 114] width 105 height 19
click at [89, 113] on input "hickory chair (2)" at bounding box center [80, 114] width 19 height 19
checkbox input "true"
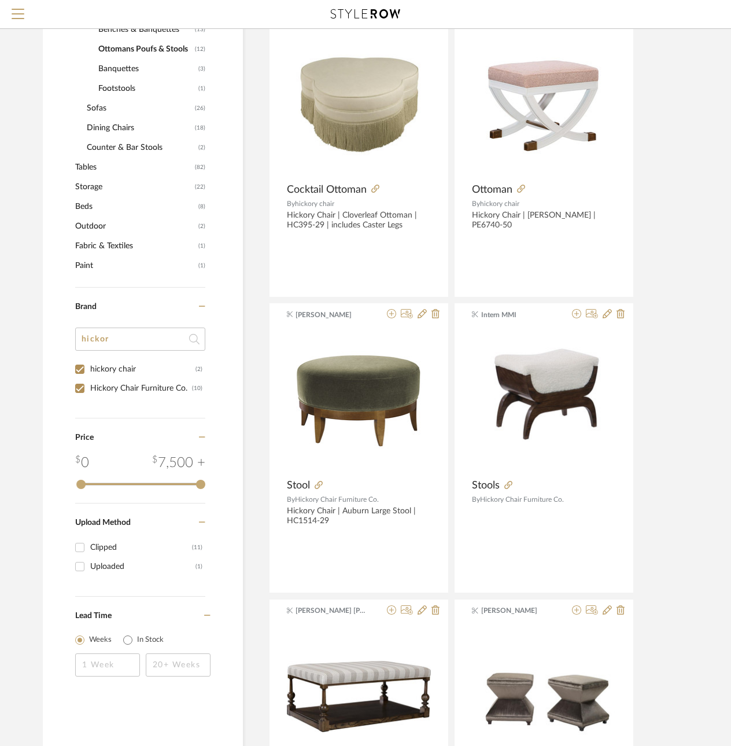
click at [110, 390] on div "Hickory Chair Furniture Co." at bounding box center [141, 388] width 102 height 19
click at [89, 390] on input "Hickory Chair Furniture Co. (10)" at bounding box center [80, 388] width 19 height 19
checkbox input "false"
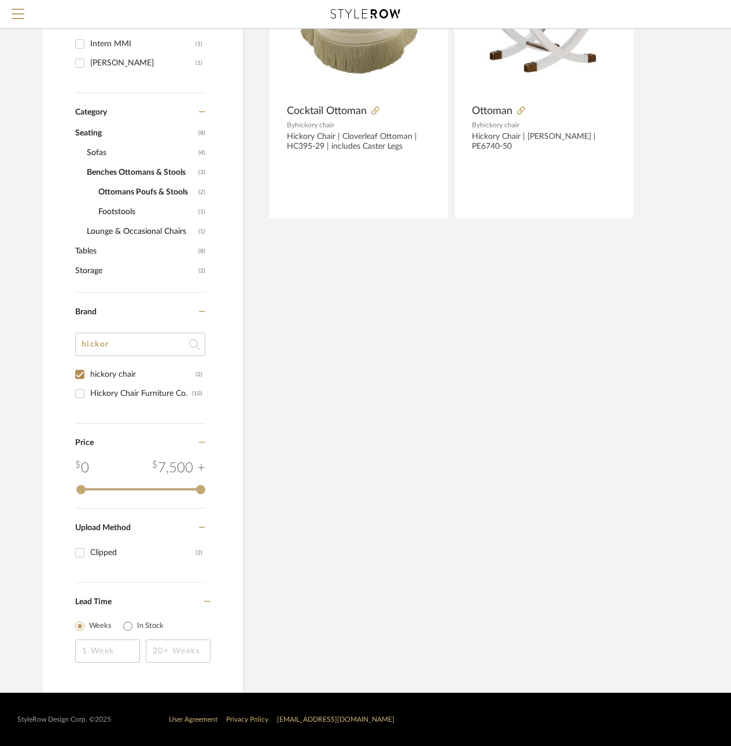
click at [106, 378] on div "hickory chair" at bounding box center [142, 374] width 105 height 19
click at [89, 378] on input "hickory chair (2)" at bounding box center [80, 374] width 19 height 19
checkbox input "false"
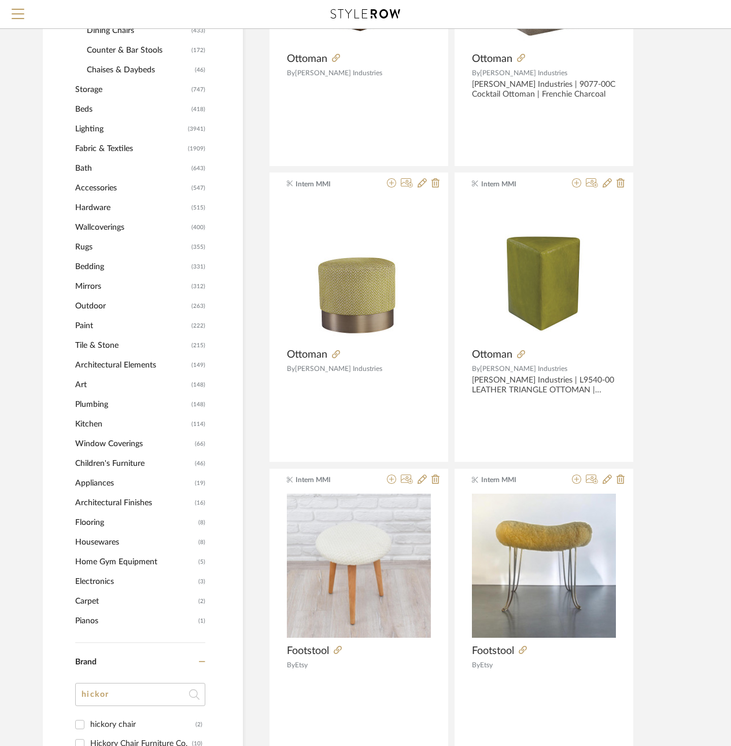
scroll to position [984, 0]
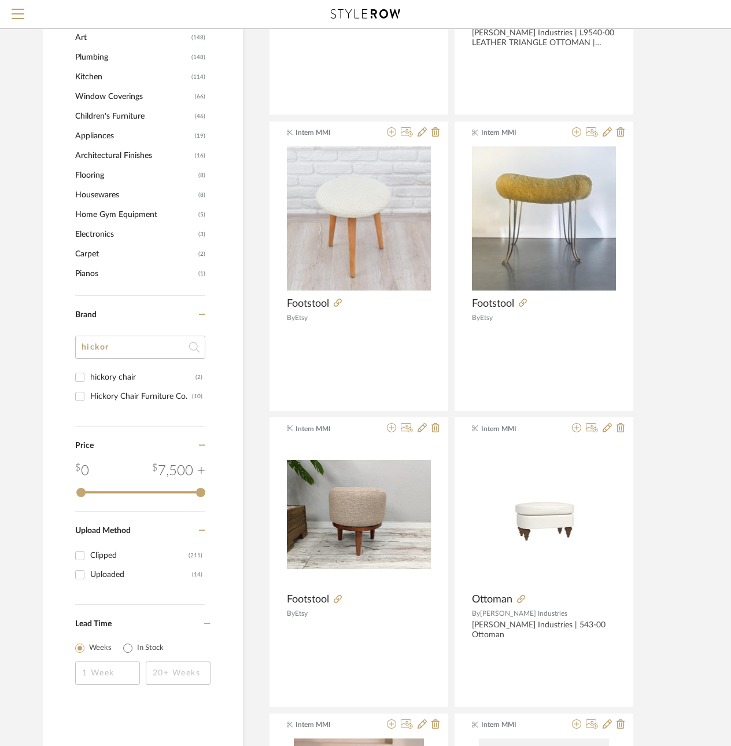
drag, startPoint x: 119, startPoint y: 342, endPoint x: -17, endPoint y: 333, distance: 136.2
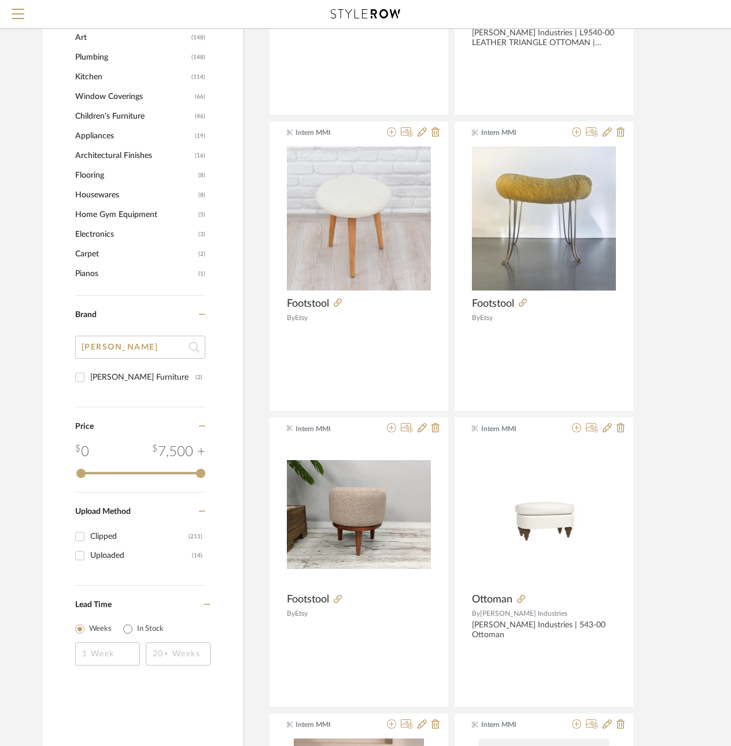
type input "aker"
click at [105, 375] on div "Baker Furniture" at bounding box center [142, 377] width 105 height 19
click at [89, 375] on input "Baker Furniture (2)" at bounding box center [80, 377] width 19 height 19
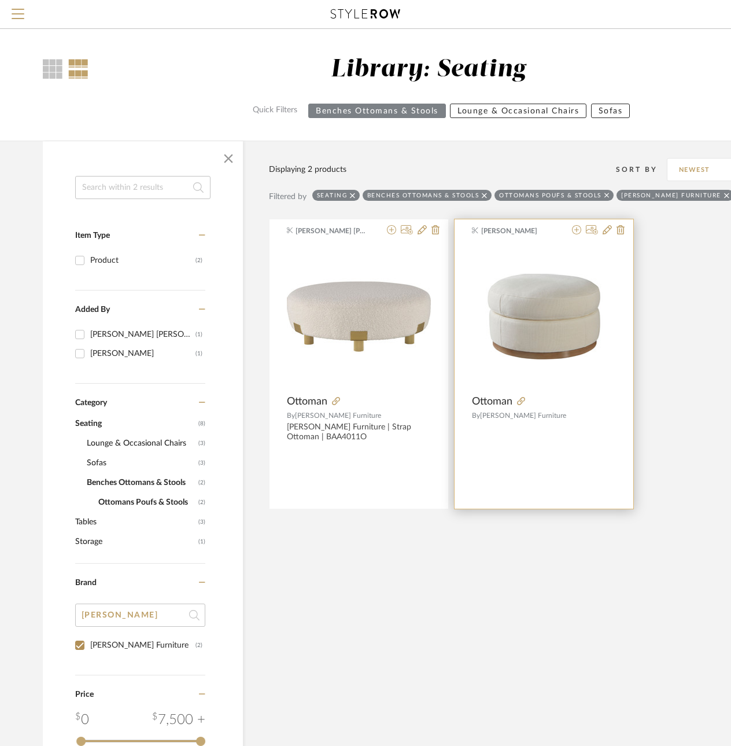
click at [582, 227] on div at bounding box center [595, 230] width 57 height 11
click at [579, 227] on icon at bounding box center [576, 229] width 9 height 9
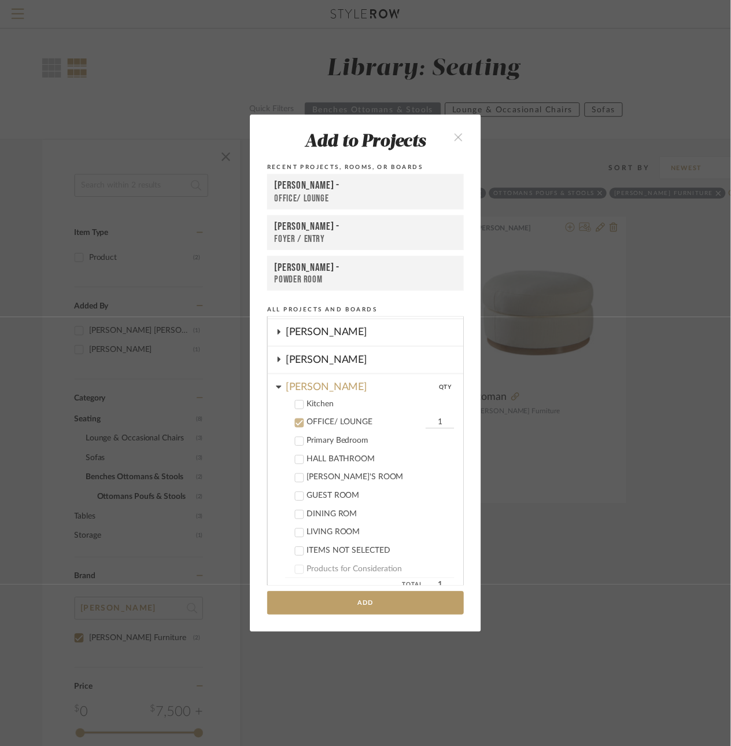
scroll to position [219, 0]
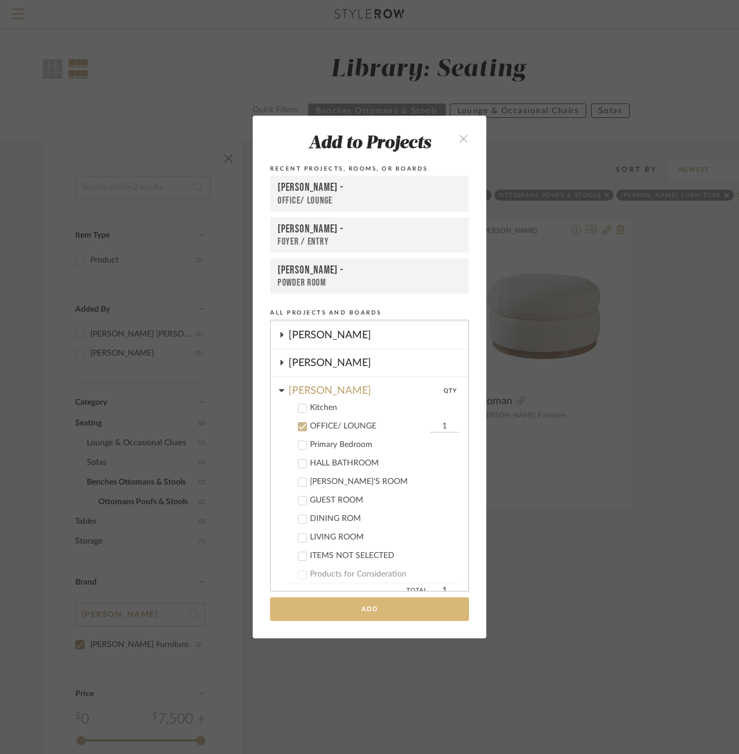
click at [350, 606] on button "Add" at bounding box center [369, 609] width 199 height 24
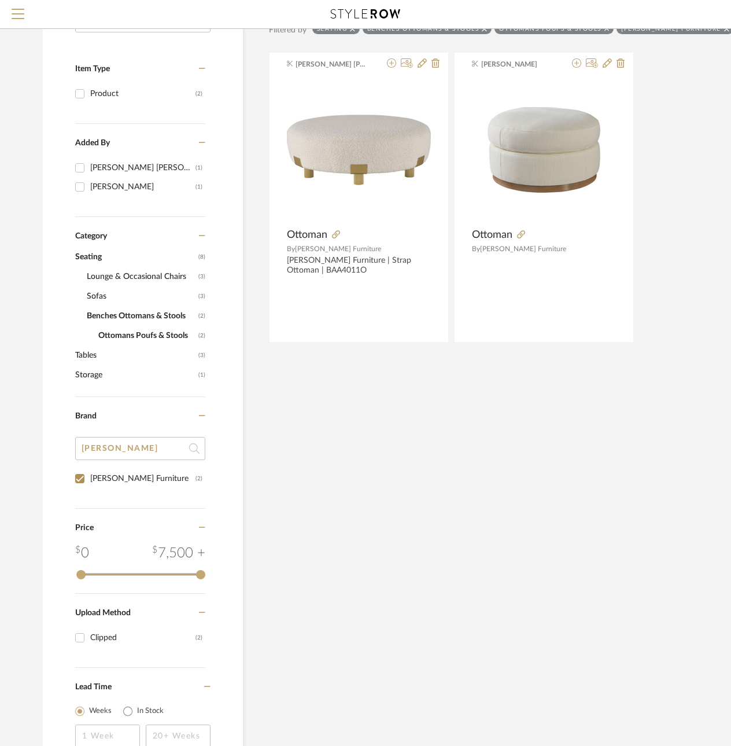
scroll to position [174, 0]
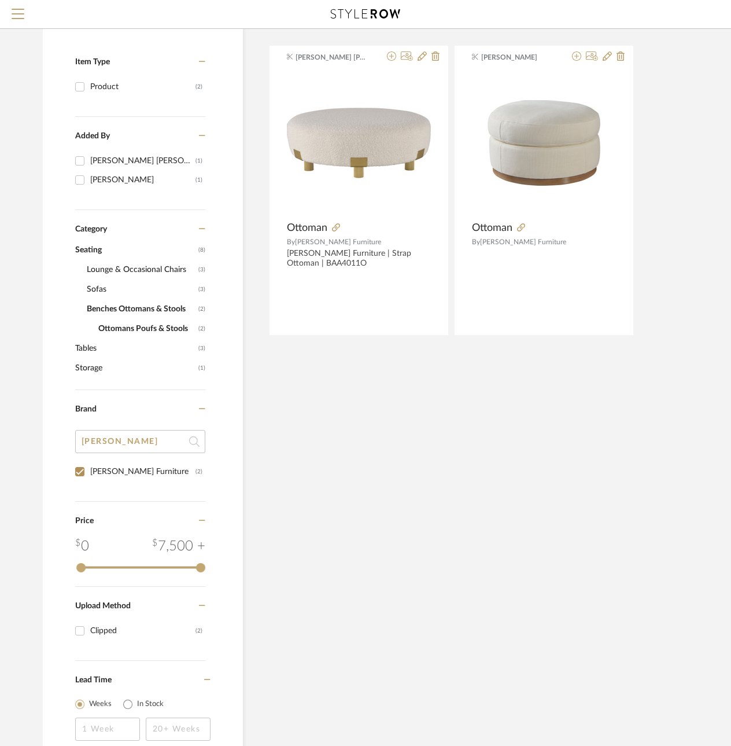
click at [89, 230] on span "Category" at bounding box center [91, 229] width 32 height 10
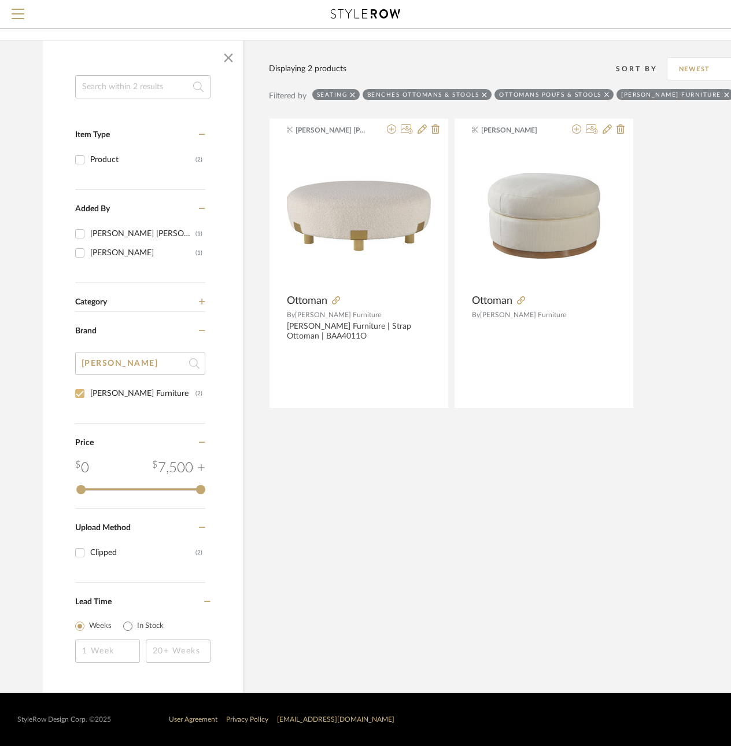
click at [89, 394] on div at bounding box center [80, 393] width 19 height 19
checkbox input "false"
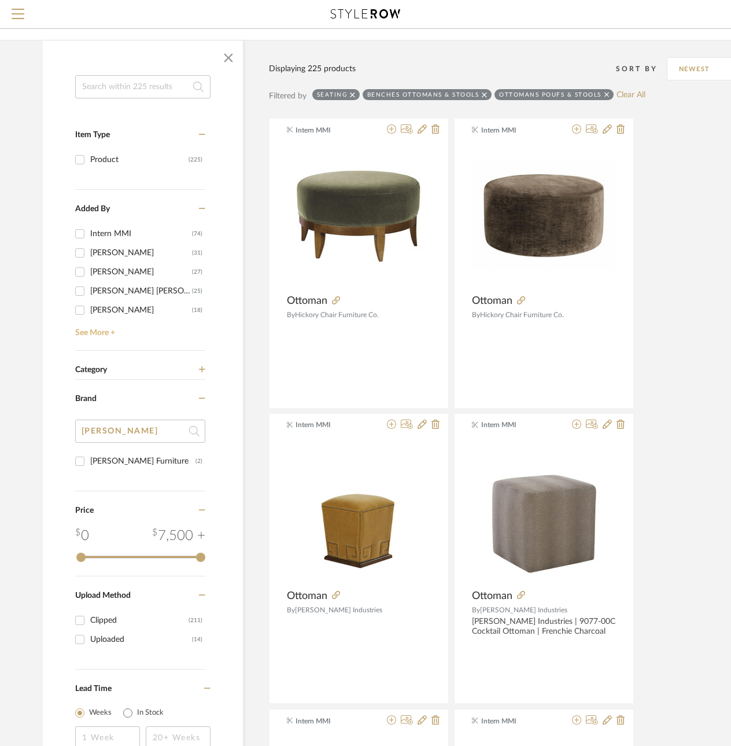
click at [92, 335] on link "See More +" at bounding box center [138, 328] width 133 height 19
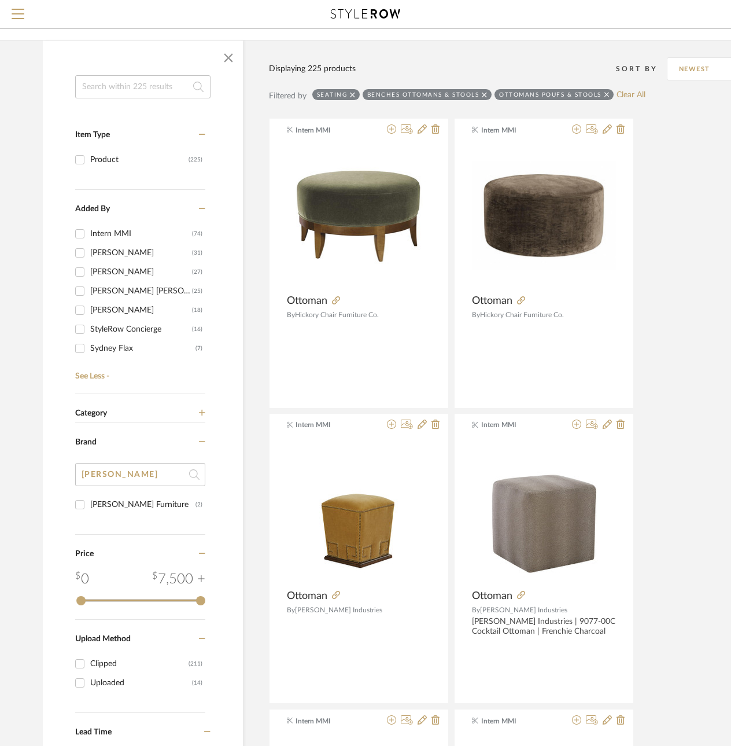
click at [99, 408] on div "Category" at bounding box center [140, 406] width 130 height 24
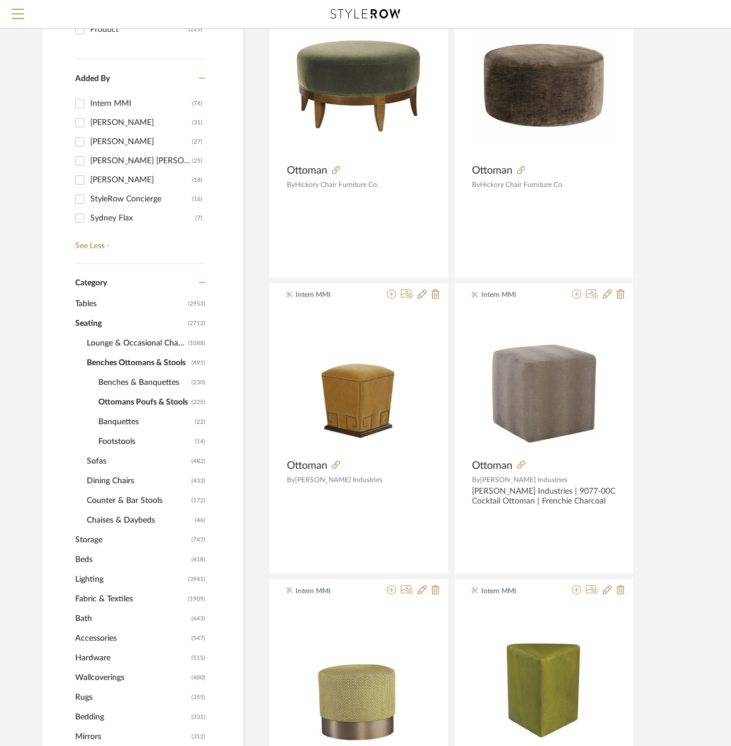
scroll to position [332, 0]
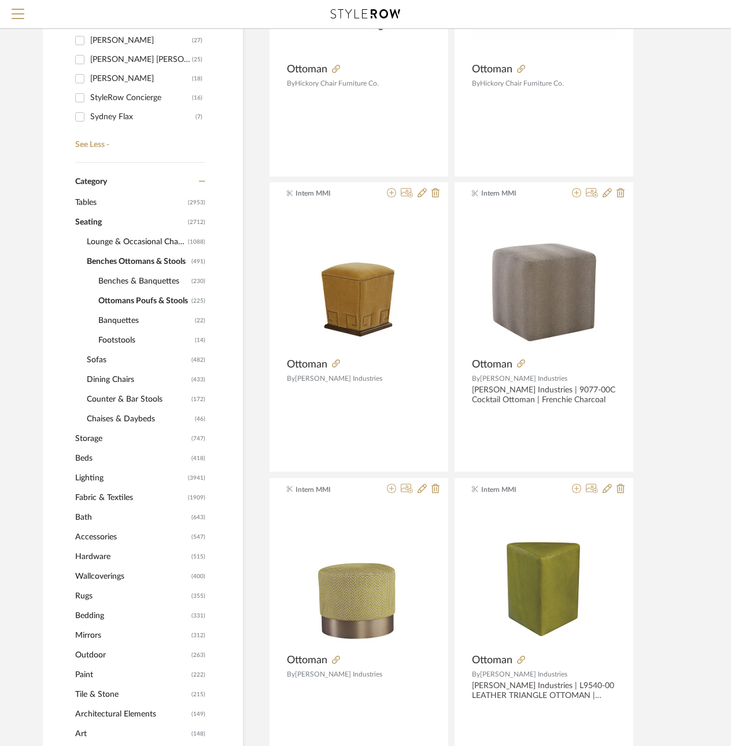
click at [88, 201] on span "Tables" at bounding box center [130, 203] width 110 height 20
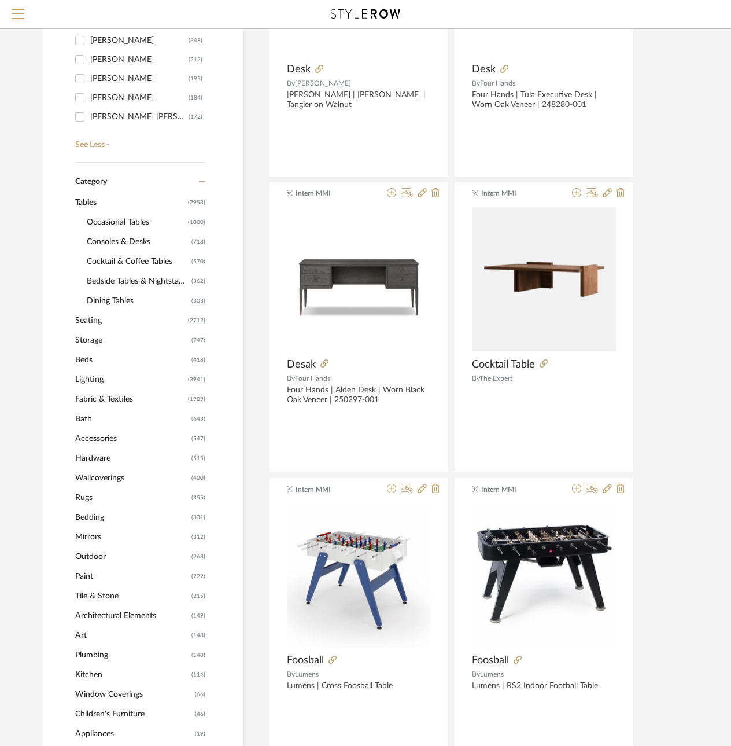
click at [98, 259] on span "Cocktail & Coffee Tables" at bounding box center [138, 262] width 102 height 20
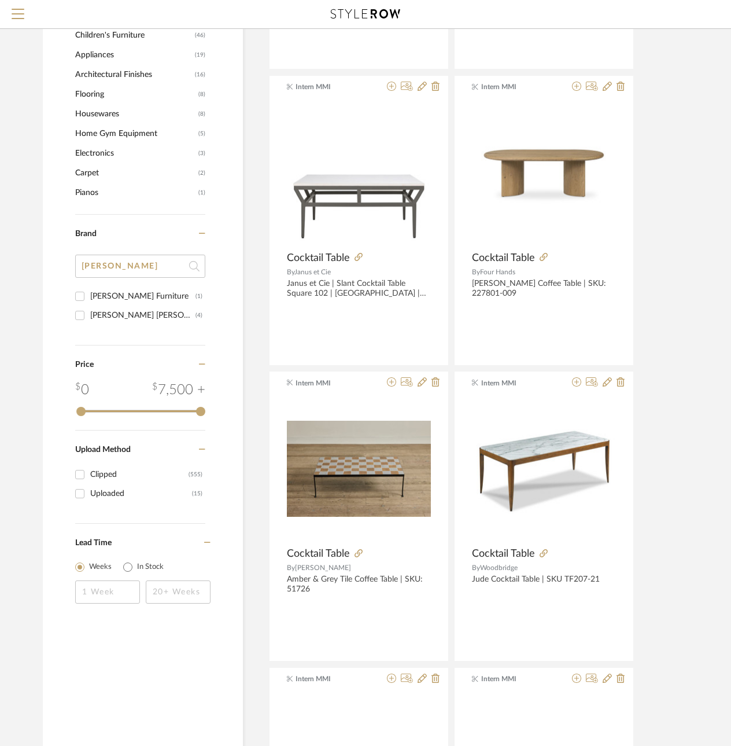
scroll to position [1041, 0]
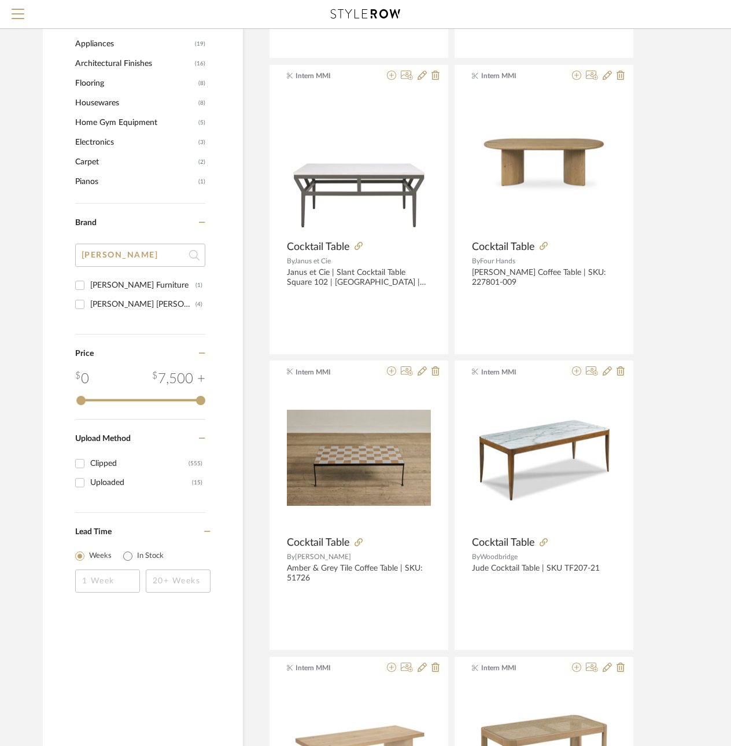
drag, startPoint x: 121, startPoint y: 255, endPoint x: -57, endPoint y: 252, distance: 178.7
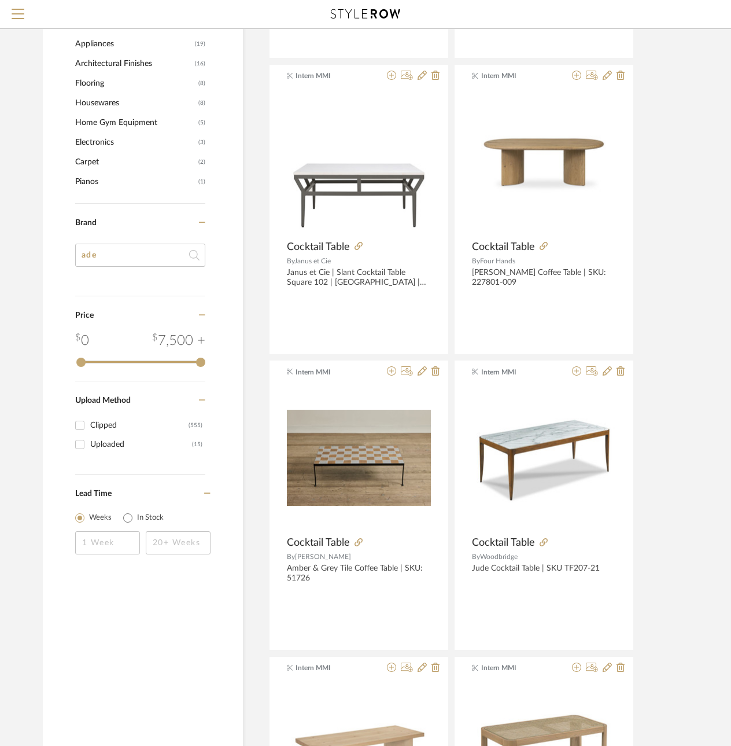
type input "ad"
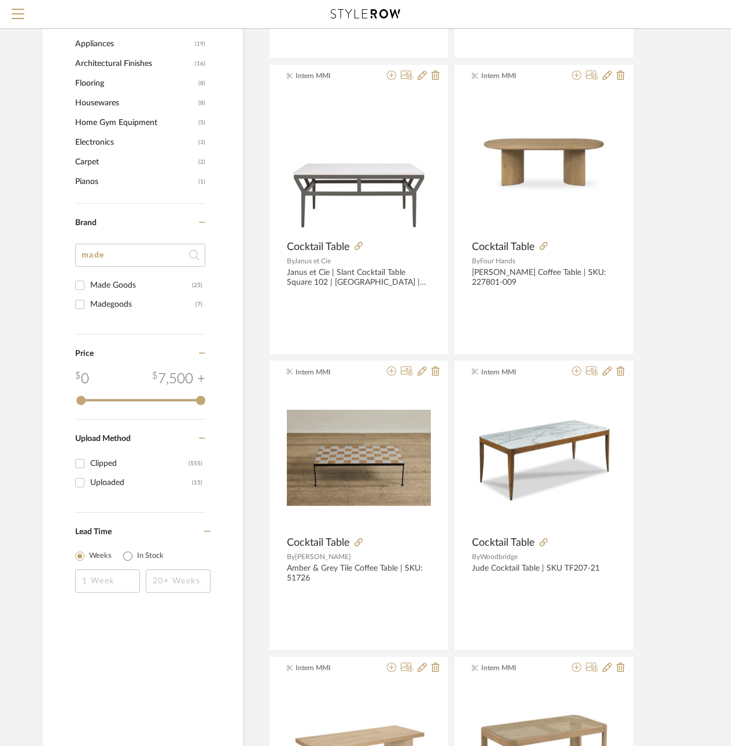
type input "made"
drag, startPoint x: 73, startPoint y: 298, endPoint x: 84, endPoint y: 302, distance: 11.5
click at [84, 302] on input "Madegoods (7)" at bounding box center [80, 304] width 19 height 19
checkbox input "true"
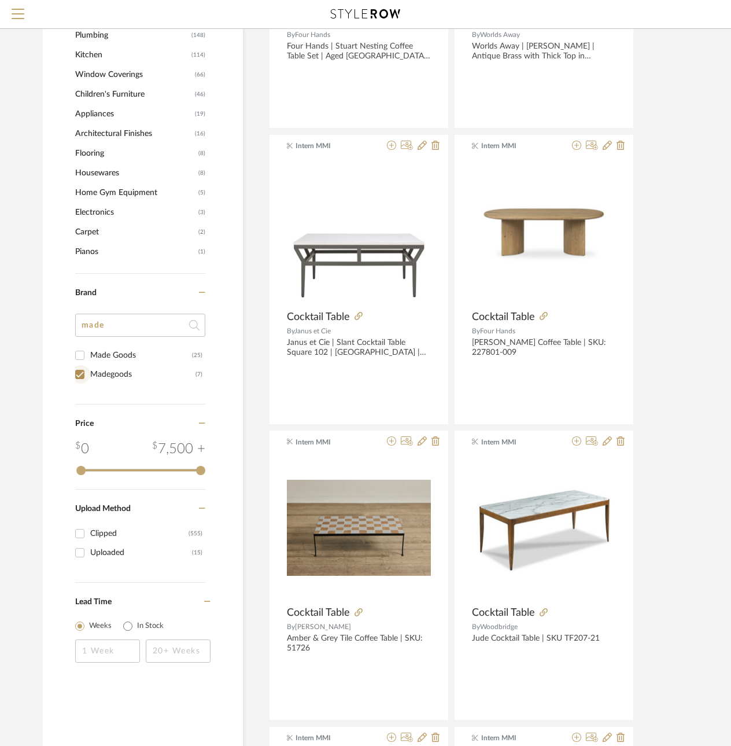
scroll to position [726, 0]
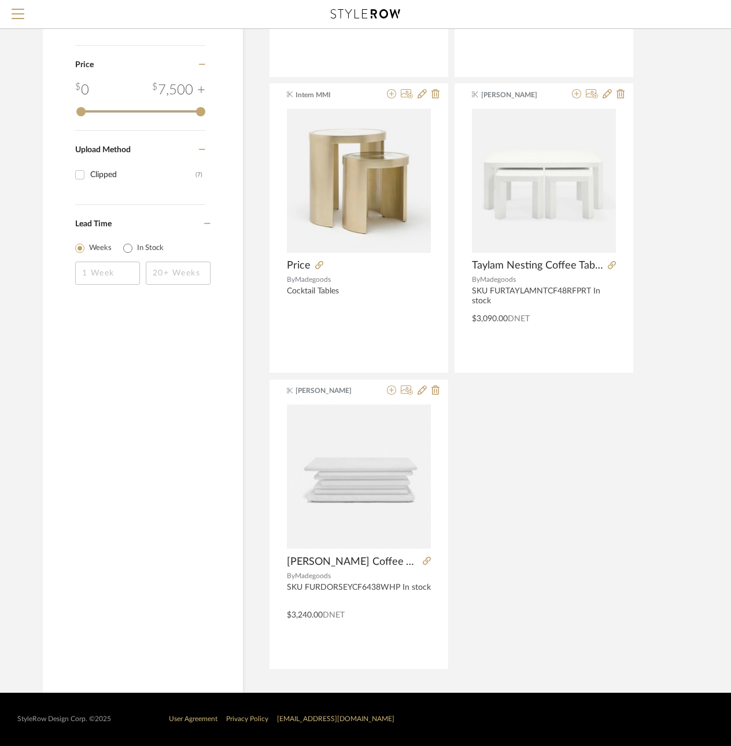
click at [111, 150] on span "Upload Method" at bounding box center [103, 150] width 56 height 8
click at [97, 144] on div "Upload Method" at bounding box center [140, 148] width 130 height 34
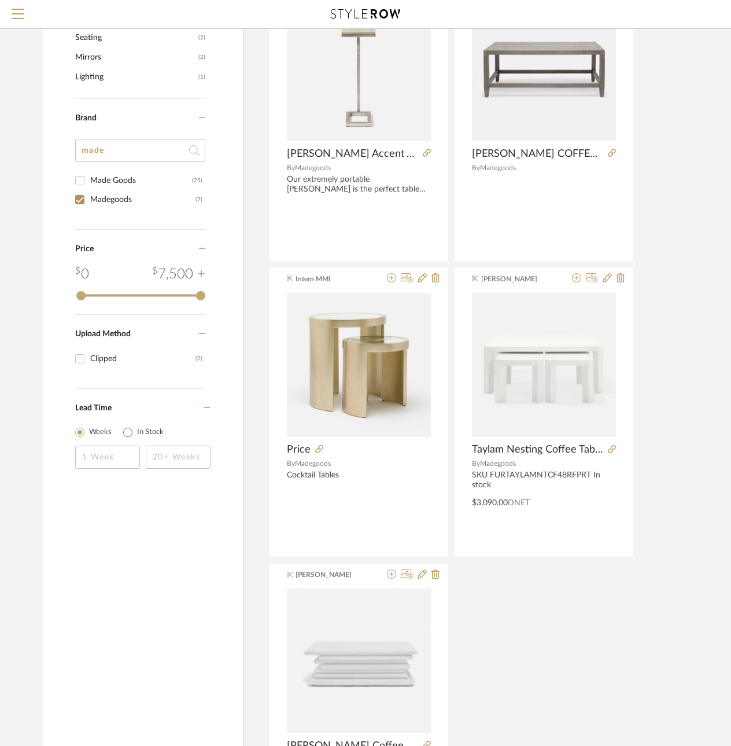
scroll to position [495, 0]
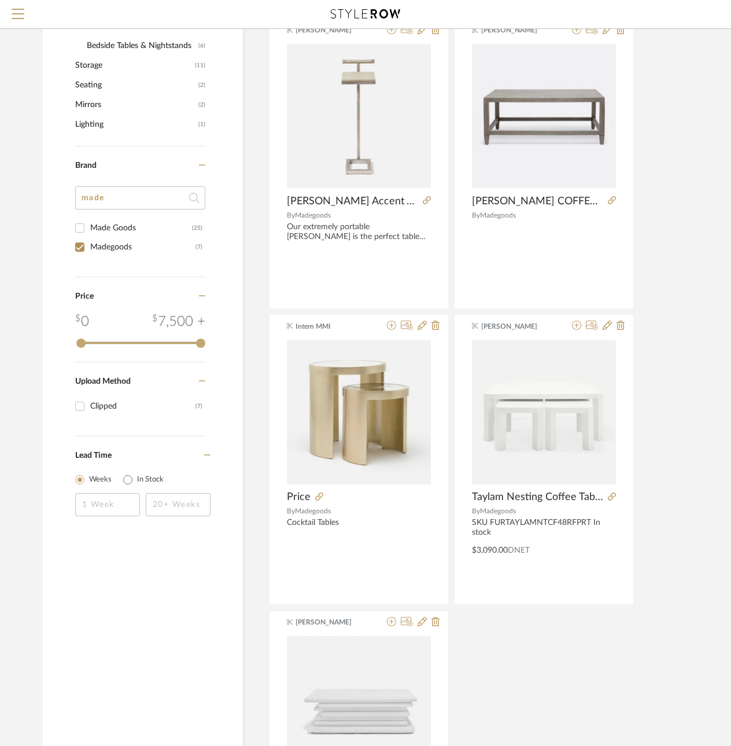
click at [113, 217] on div "made" at bounding box center [140, 202] width 130 height 32
click at [112, 217] on div "made" at bounding box center [140, 202] width 130 height 32
click at [113, 236] on div "Made Goods" at bounding box center [141, 228] width 102 height 19
click at [113, 227] on div "Made Goods" at bounding box center [141, 228] width 102 height 19
click at [89, 227] on input "Made Goods (25)" at bounding box center [80, 228] width 19 height 19
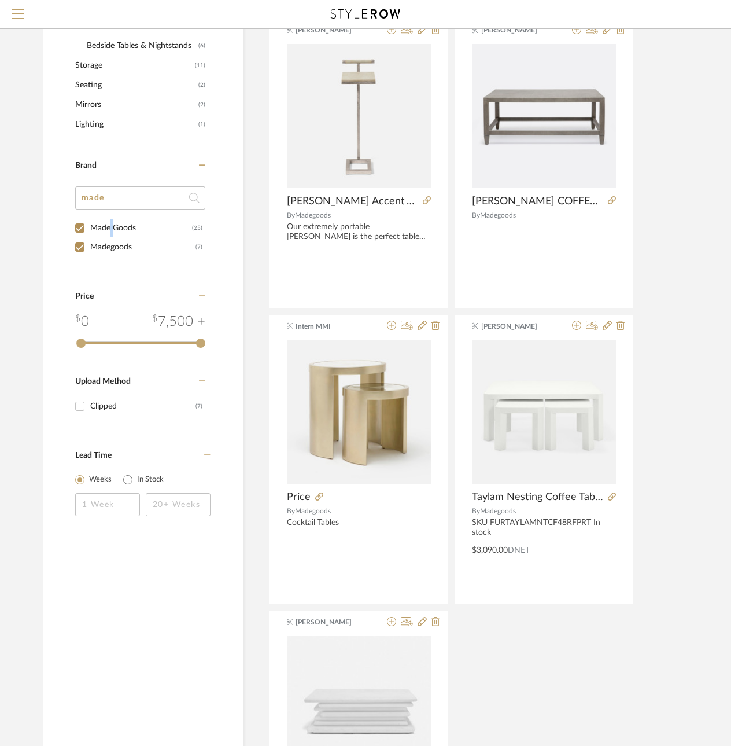
checkbox input "true"
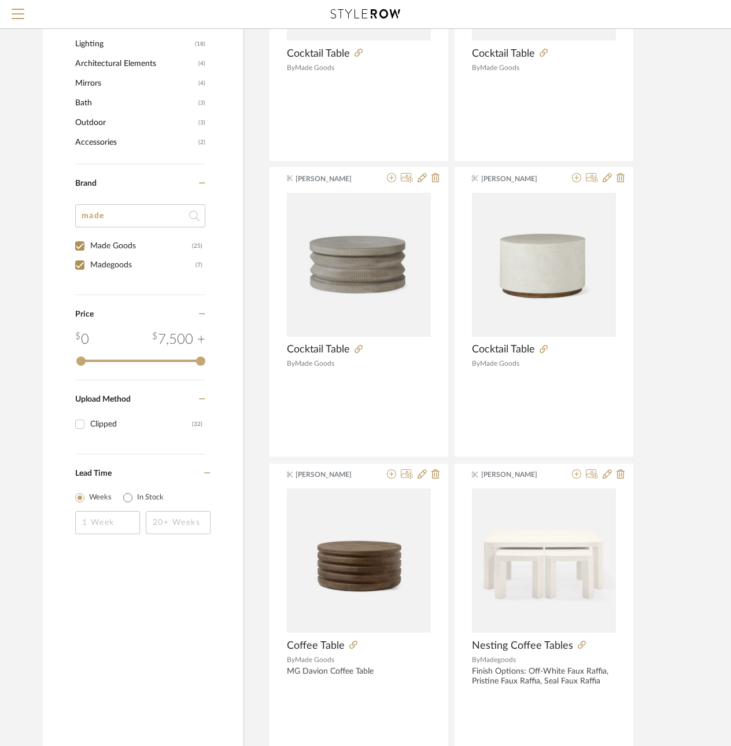
scroll to position [633, 0]
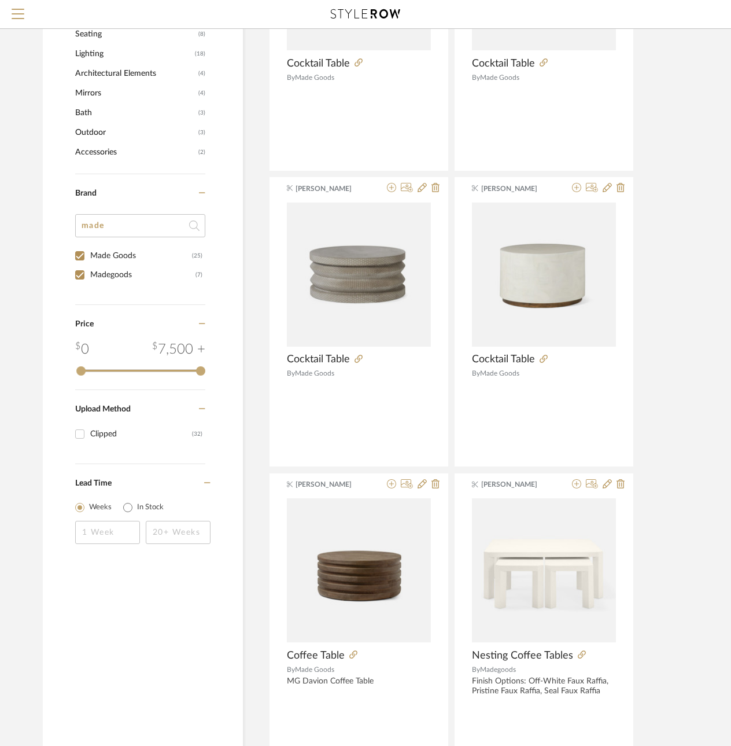
drag, startPoint x: 132, startPoint y: 223, endPoint x: 25, endPoint y: 224, distance: 107.0
type input "aker"
click at [125, 259] on div "Baker Furniture" at bounding box center [142, 255] width 105 height 19
click at [89, 259] on input "Baker Furniture (1)" at bounding box center [80, 255] width 19 height 19
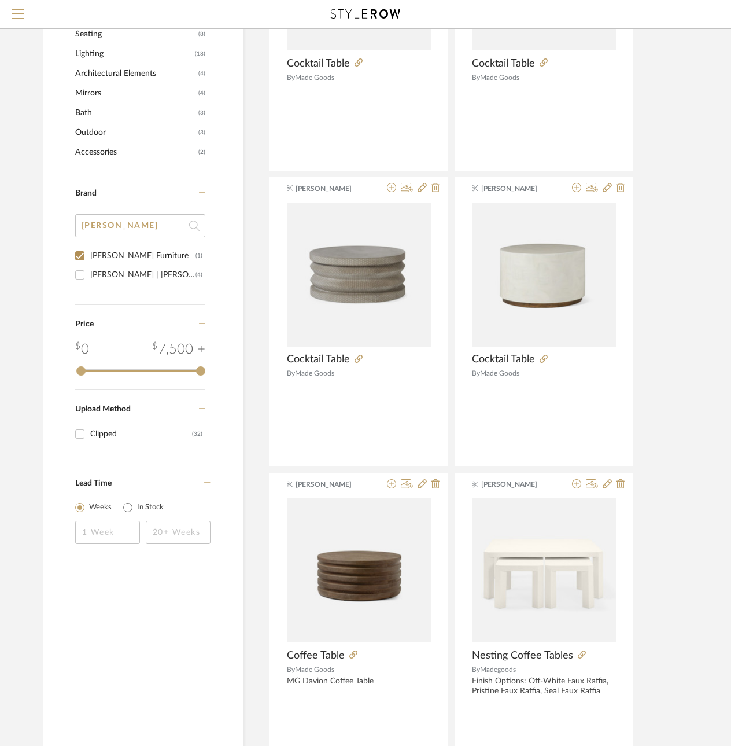
checkbox input "true"
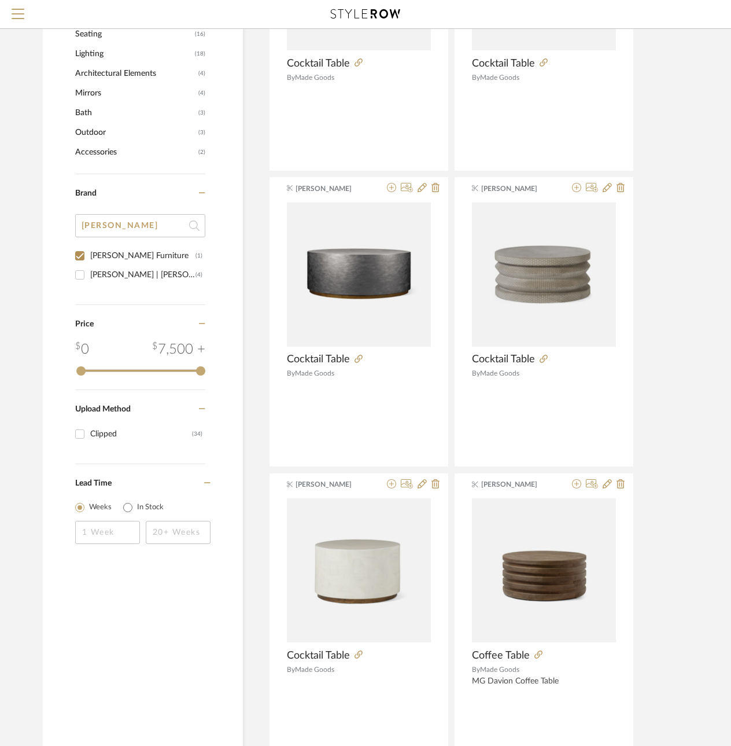
click at [106, 276] on div "Baker | McGuire" at bounding box center [142, 274] width 105 height 19
click at [89, 276] on input "Baker | McGuire (4)" at bounding box center [80, 274] width 19 height 19
checkbox input "true"
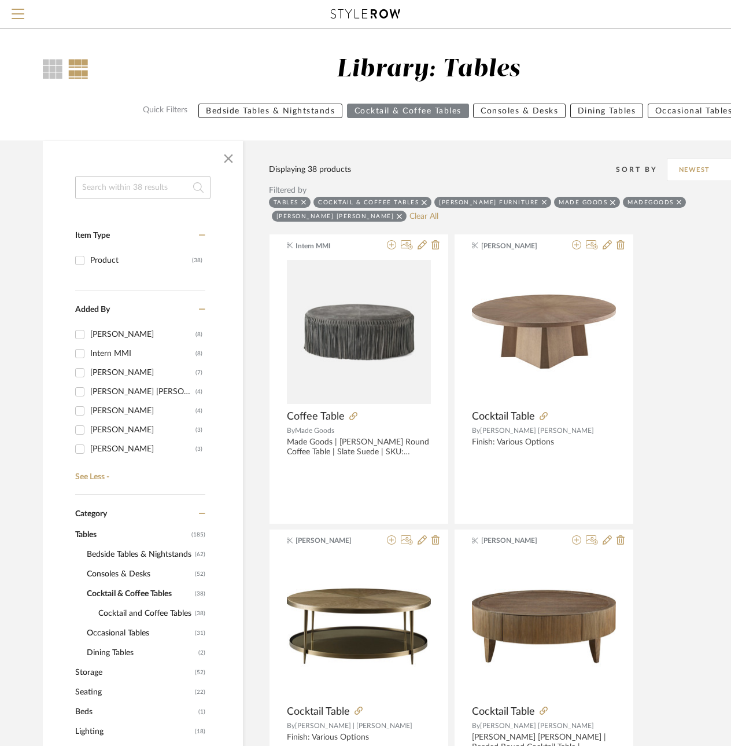
click at [425, 202] on div "Cocktail & Coffee Tables" at bounding box center [372, 202] width 118 height 11
click at [425, 202] on icon at bounding box center [424, 202] width 5 height 8
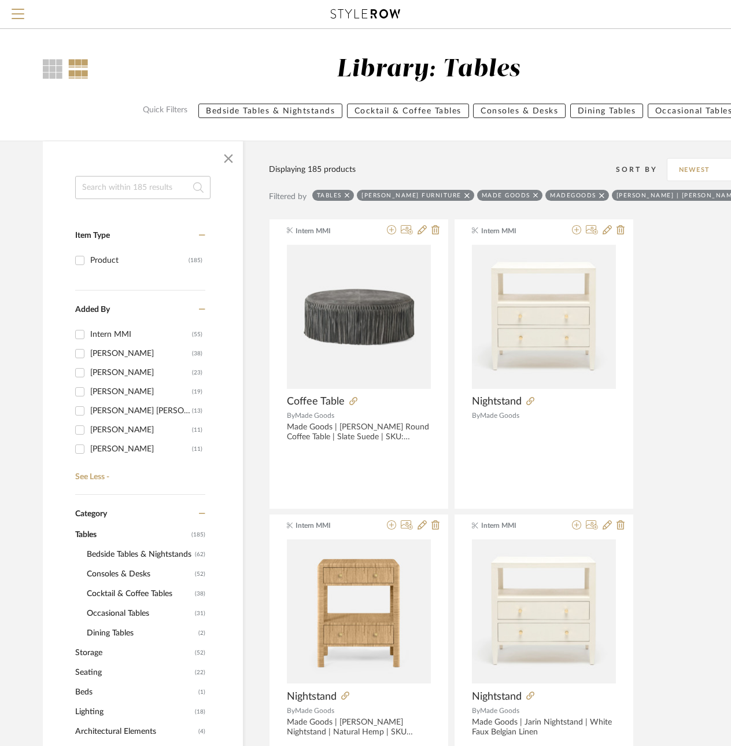
click at [533, 195] on icon at bounding box center [535, 195] width 5 height 8
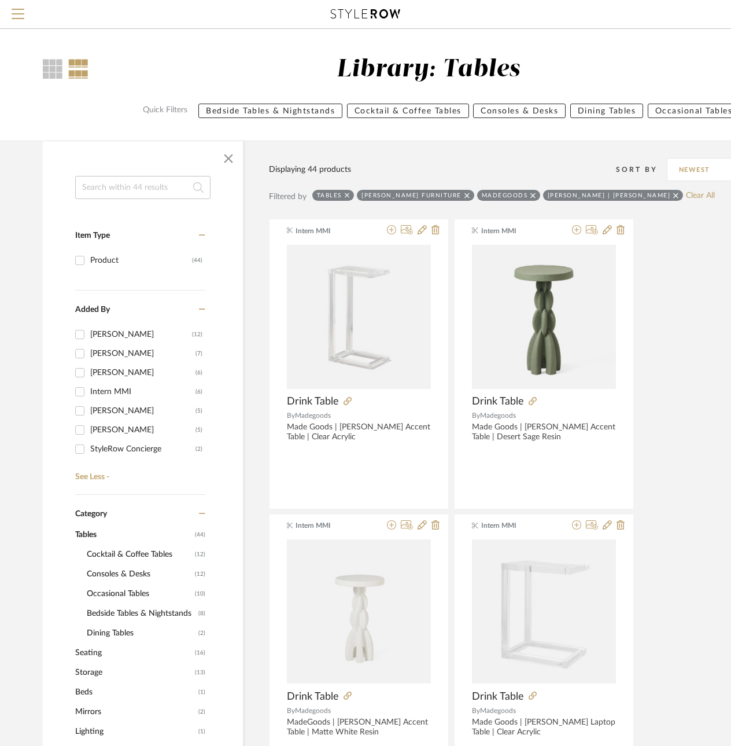
click at [530, 195] on icon at bounding box center [532, 195] width 5 height 5
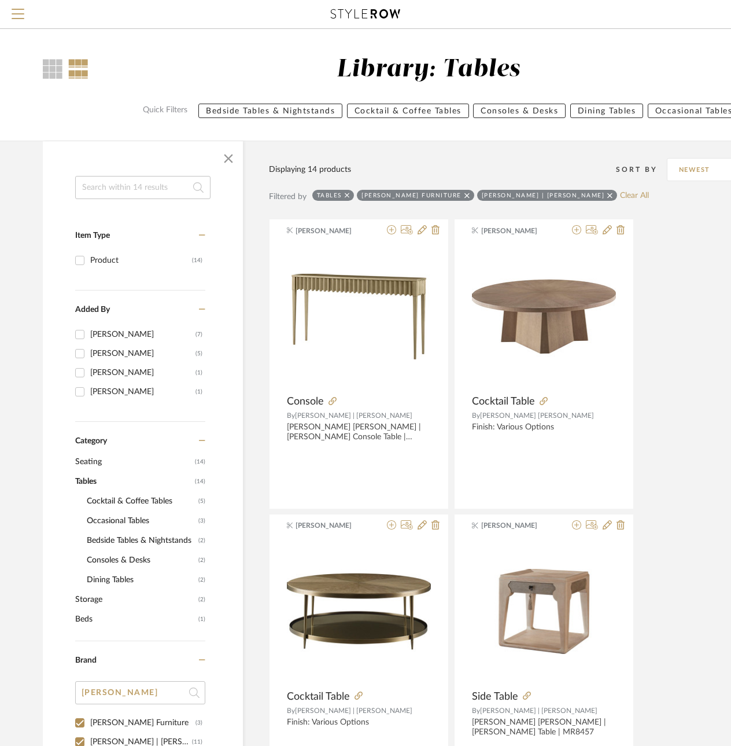
click at [87, 461] on span "Seating" at bounding box center [133, 462] width 117 height 20
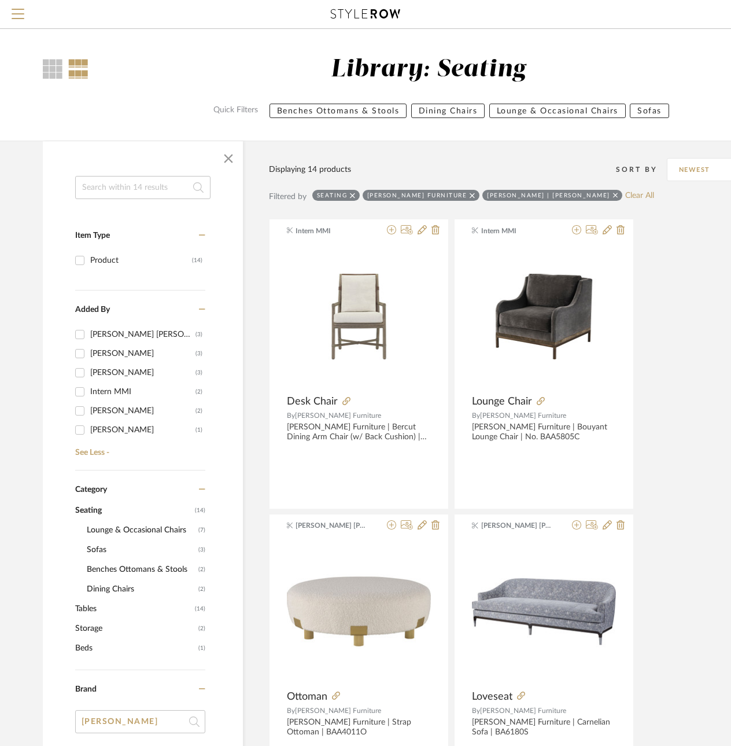
click at [93, 568] on span "Benches Ottomans & Stools" at bounding box center [141, 569] width 109 height 20
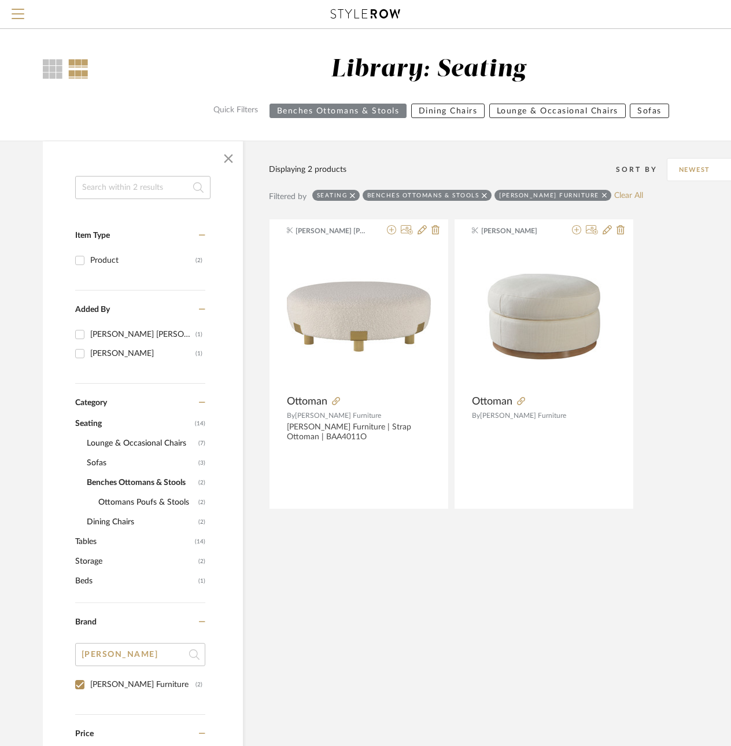
click at [149, 498] on span "Ottomans Poufs & Stools" at bounding box center [146, 502] width 97 height 20
click at [146, 483] on span "Benches Ottomans & Stools" at bounding box center [141, 483] width 109 height 20
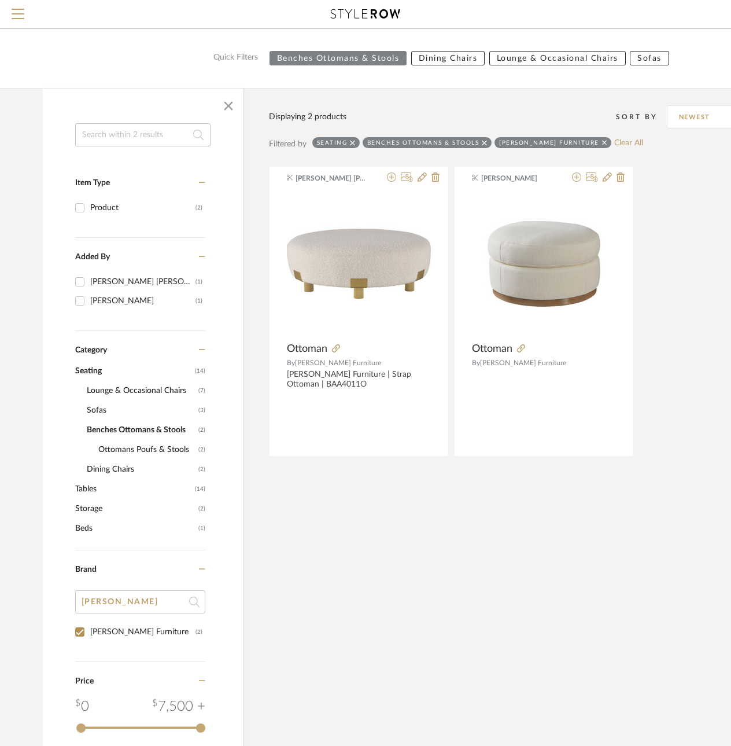
scroll to position [289, 0]
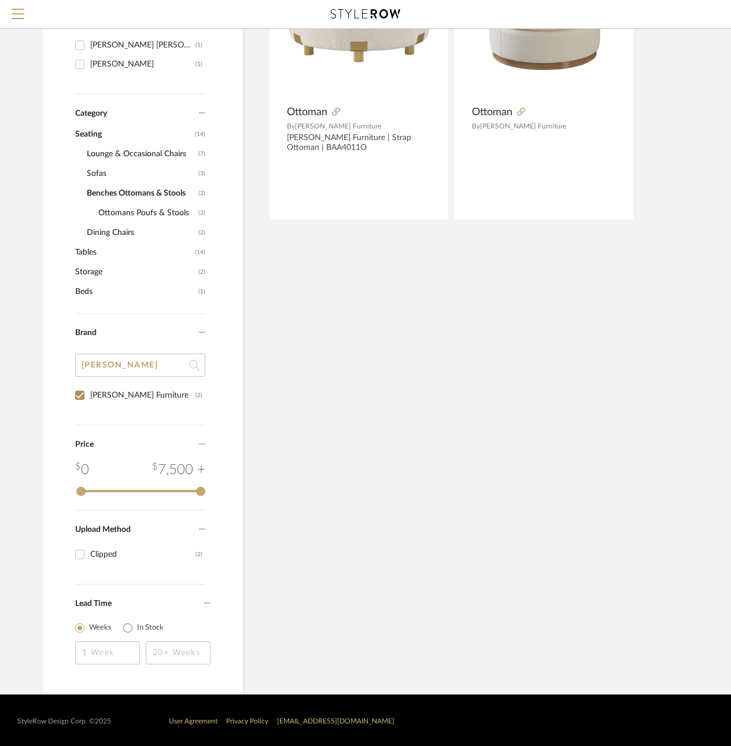
click at [84, 388] on input "Baker Furniture (2)" at bounding box center [80, 395] width 19 height 19
checkbox input "false"
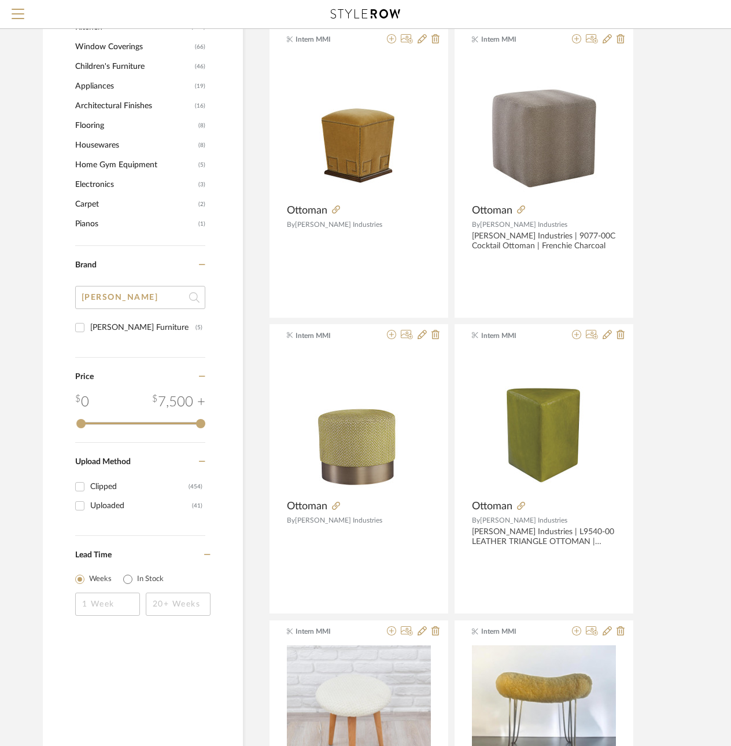
scroll to position [1041, 0]
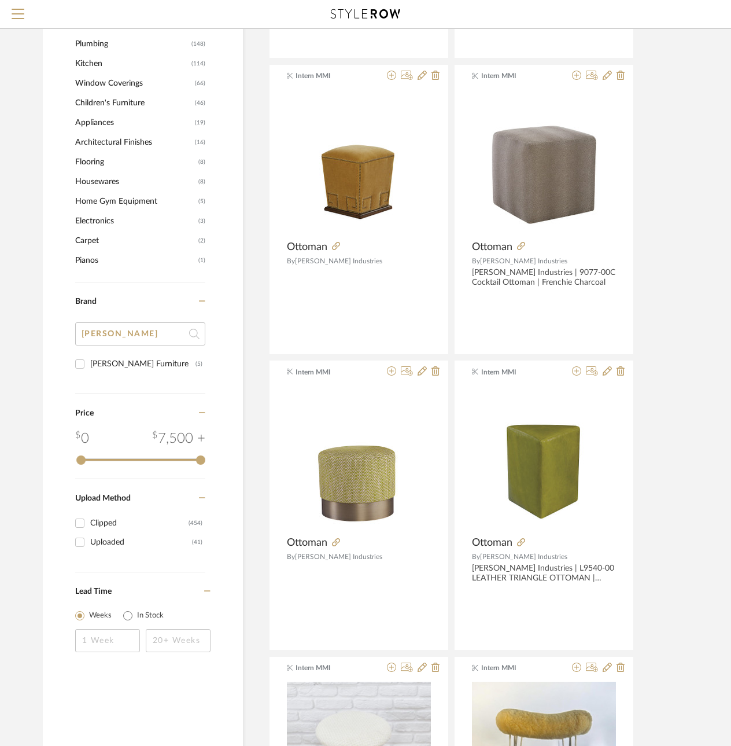
drag, startPoint x: 115, startPoint y: 335, endPoint x: -19, endPoint y: 328, distance: 133.2
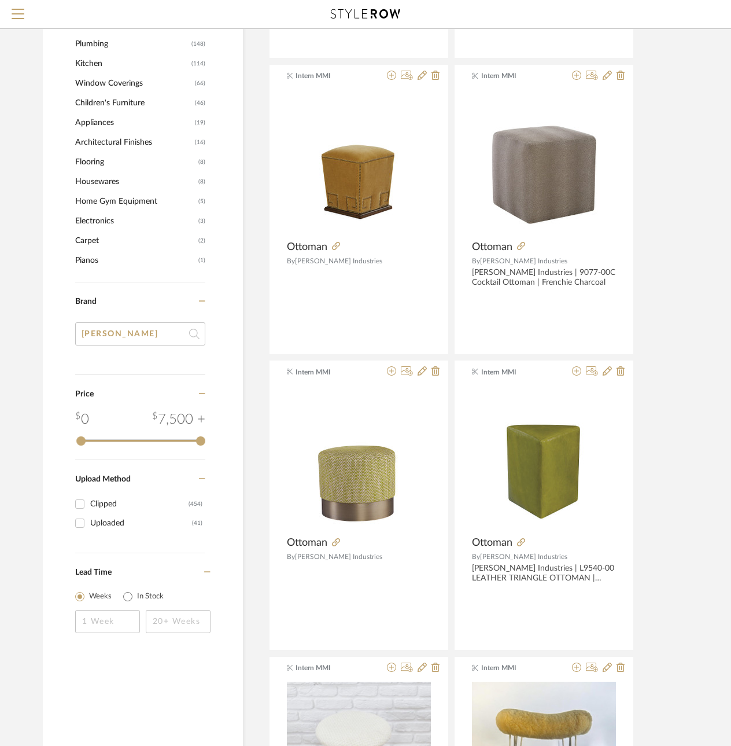
drag, startPoint x: 115, startPoint y: 338, endPoint x: 57, endPoint y: 323, distance: 59.2
type input "hoppe"
click at [111, 334] on input "hoppe" at bounding box center [140, 333] width 130 height 23
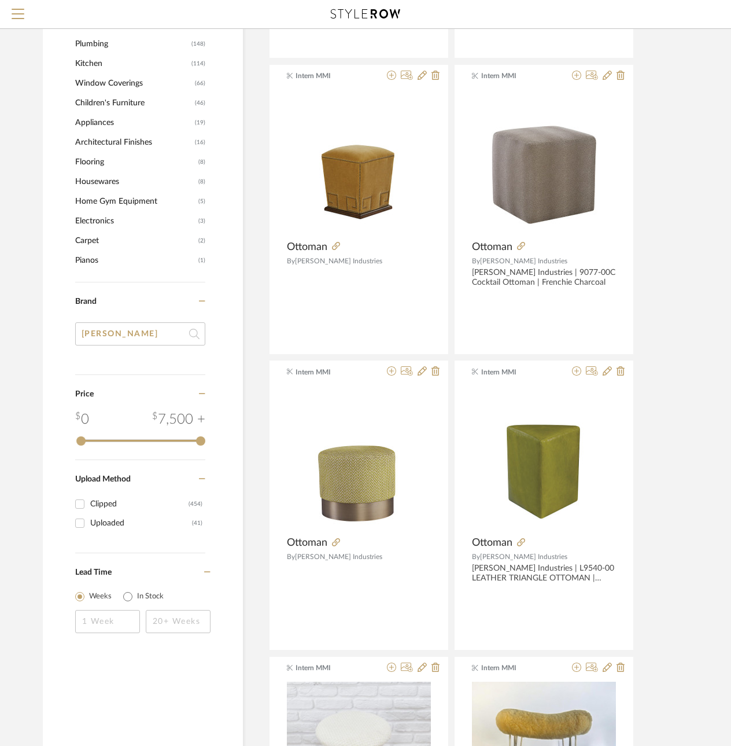
click at [111, 334] on input "hoppe" at bounding box center [140, 333] width 130 height 23
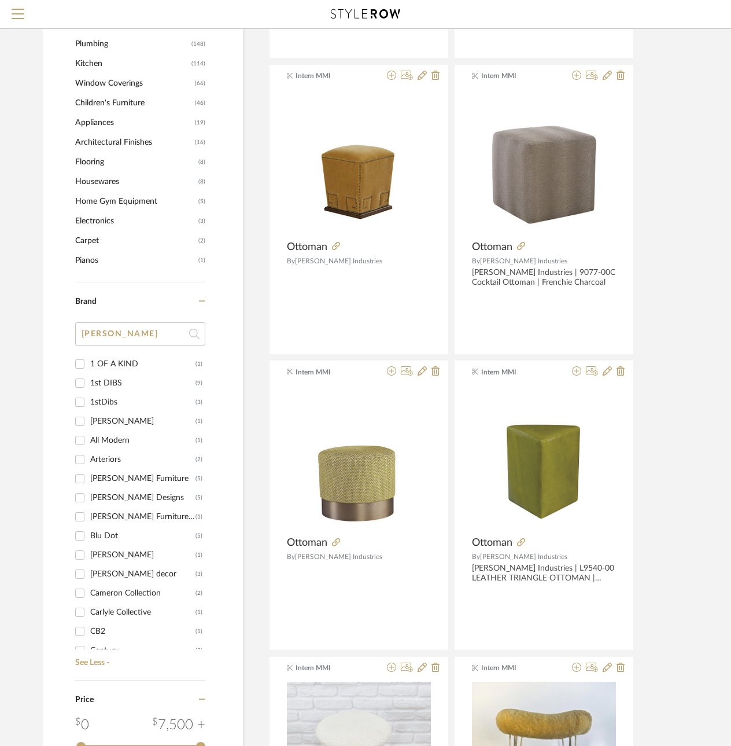
type input "hoppe"
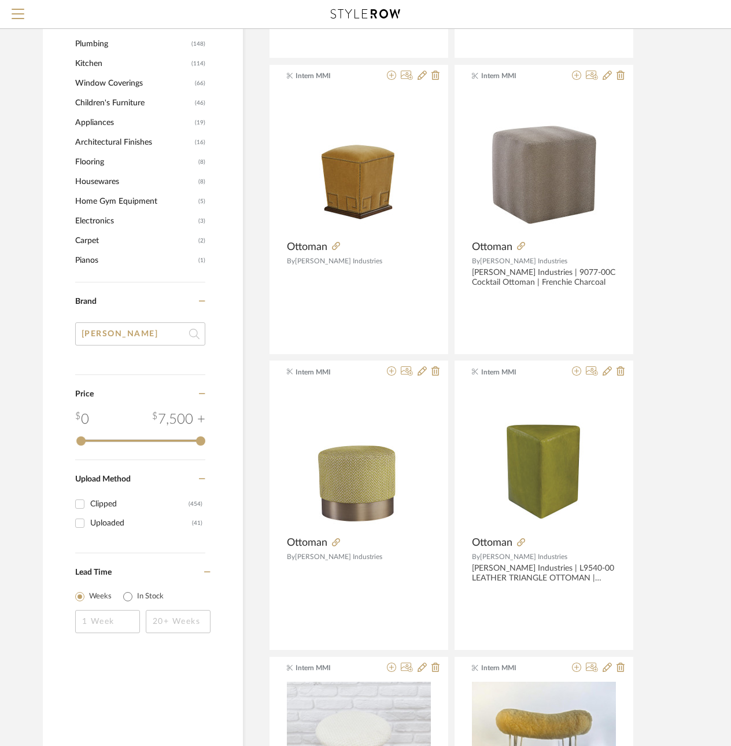
drag, startPoint x: 115, startPoint y: 333, endPoint x: 56, endPoint y: 329, distance: 59.1
type input "shoppe"
drag, startPoint x: 141, startPoint y: 336, endPoint x: 59, endPoint y: 329, distance: 82.4
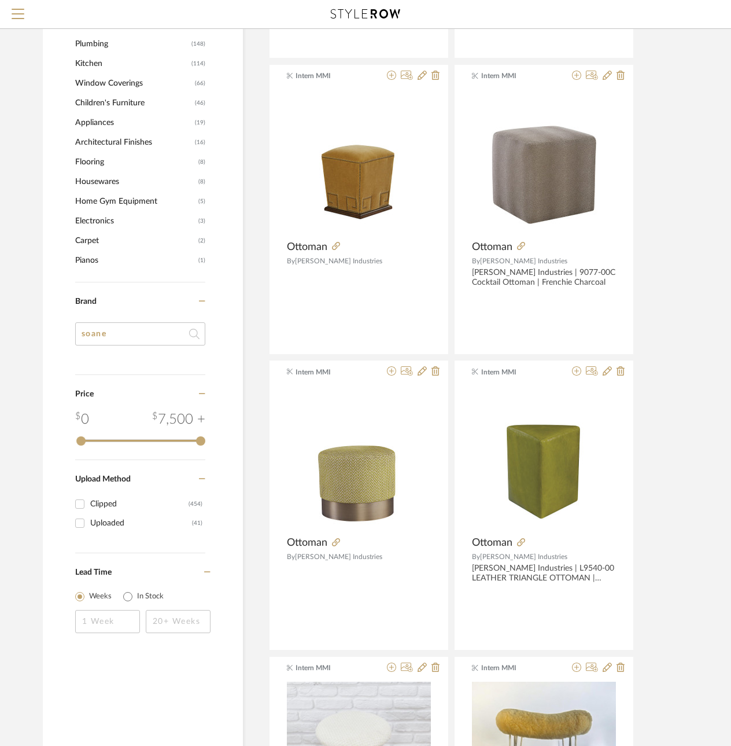
type input "soane"
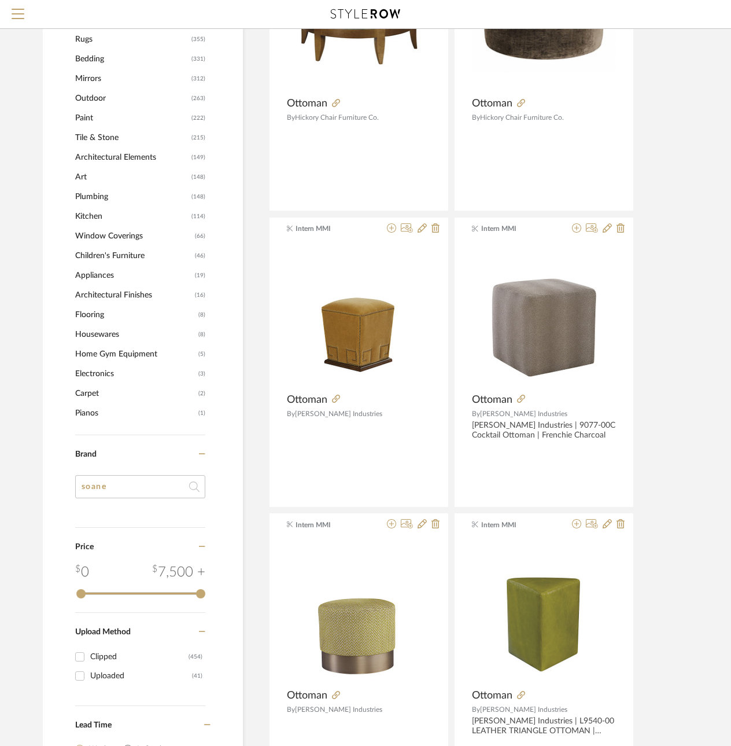
scroll to position [983, 0]
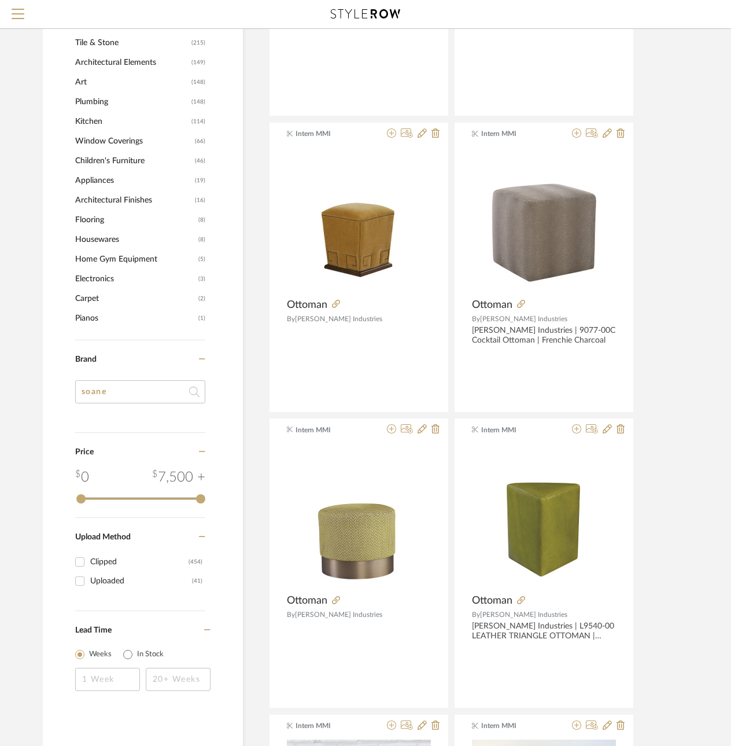
drag, startPoint x: 157, startPoint y: 384, endPoint x: 24, endPoint y: 396, distance: 133.6
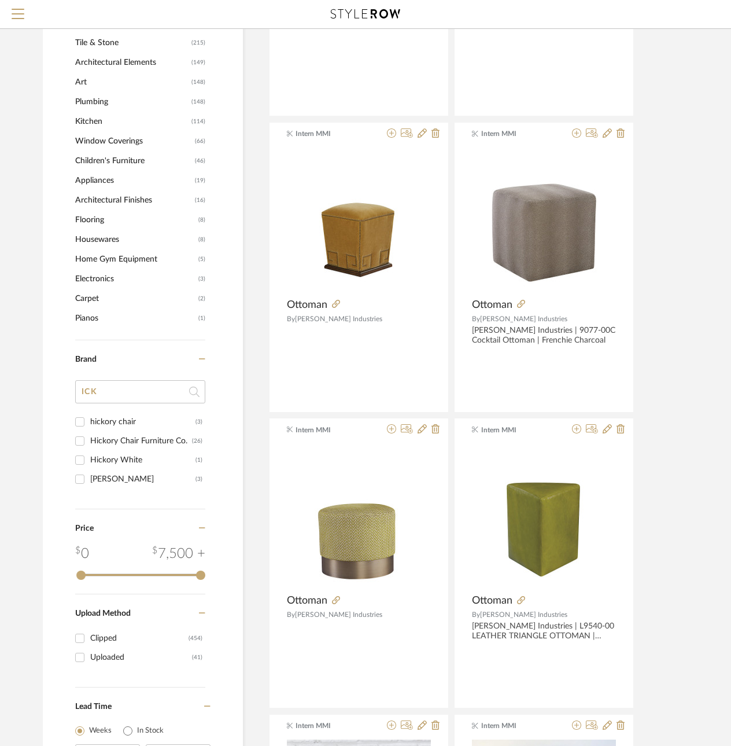
type input "IC"
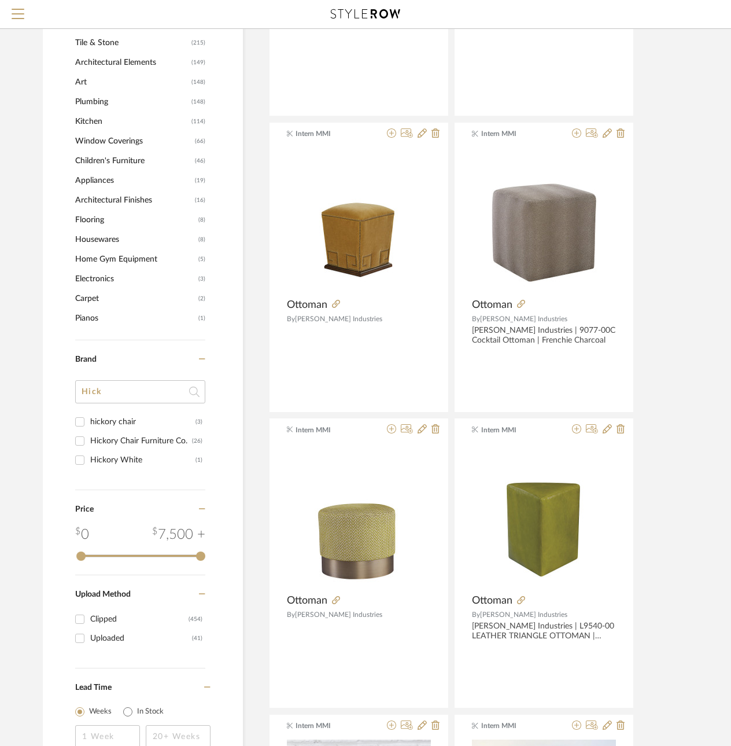
type input "Hick"
click at [136, 428] on div "hickory chair" at bounding box center [142, 421] width 105 height 19
click at [89, 428] on input "hickory chair (3)" at bounding box center [80, 421] width 19 height 19
checkbox input "true"
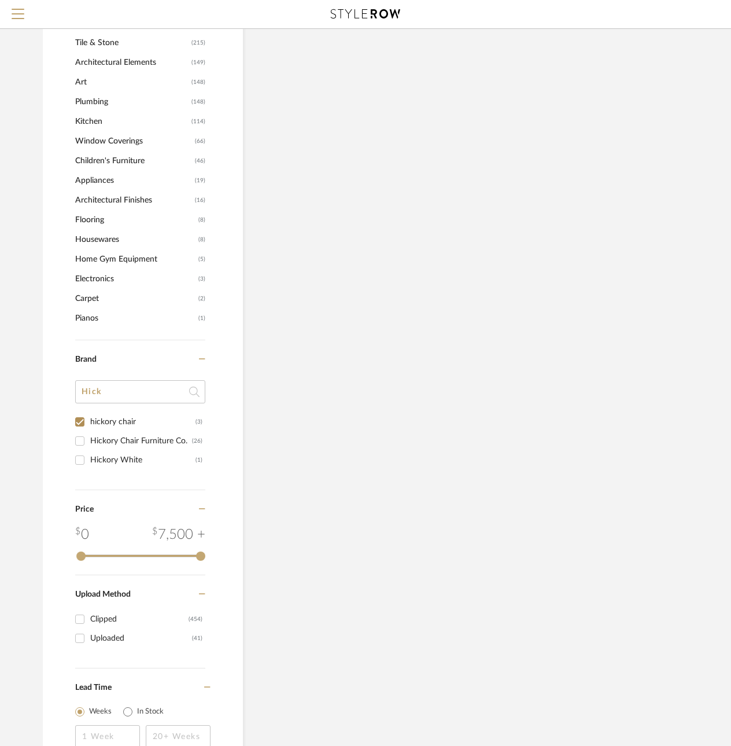
scroll to position [309, 0]
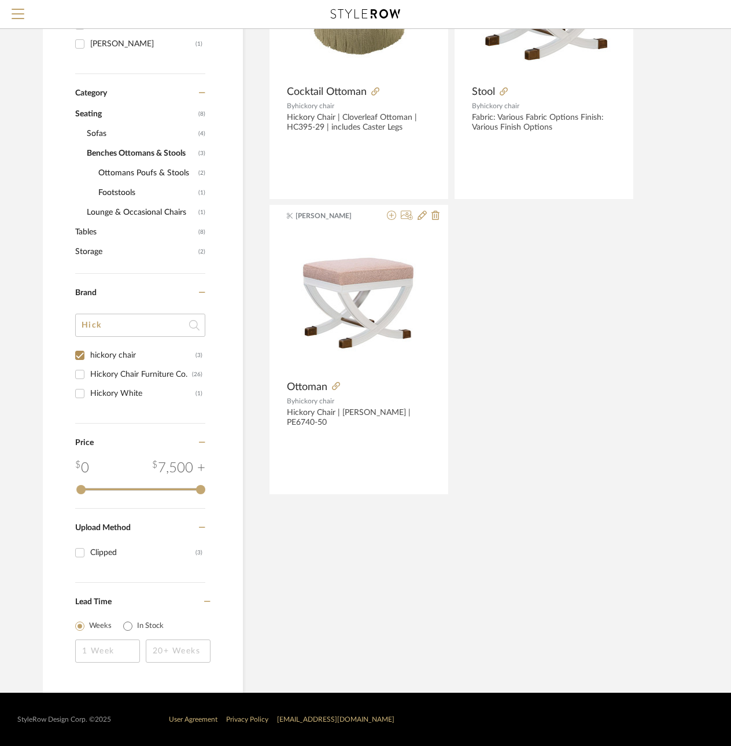
click at [134, 372] on div "Hickory Chair Furniture Co." at bounding box center [141, 374] width 102 height 19
click at [89, 372] on input "Hickory Chair Furniture Co. (26)" at bounding box center [80, 374] width 19 height 19
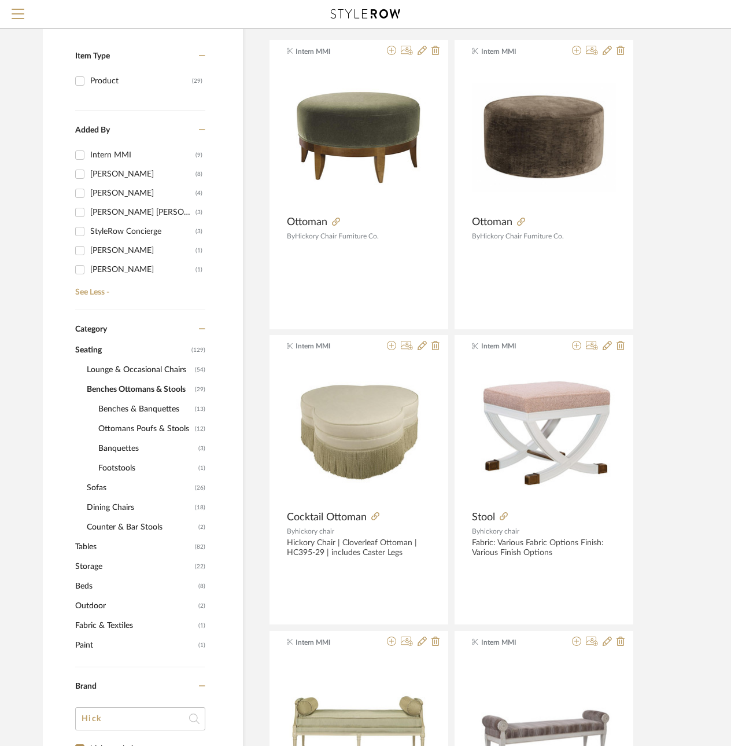
scroll to position [136, 0]
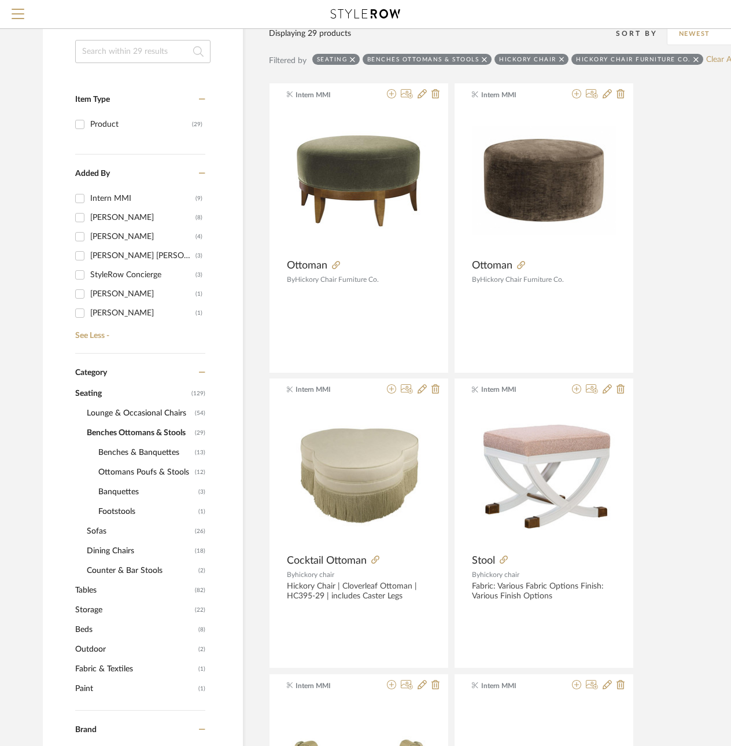
click at [88, 391] on span "Seating" at bounding box center [131, 393] width 113 height 20
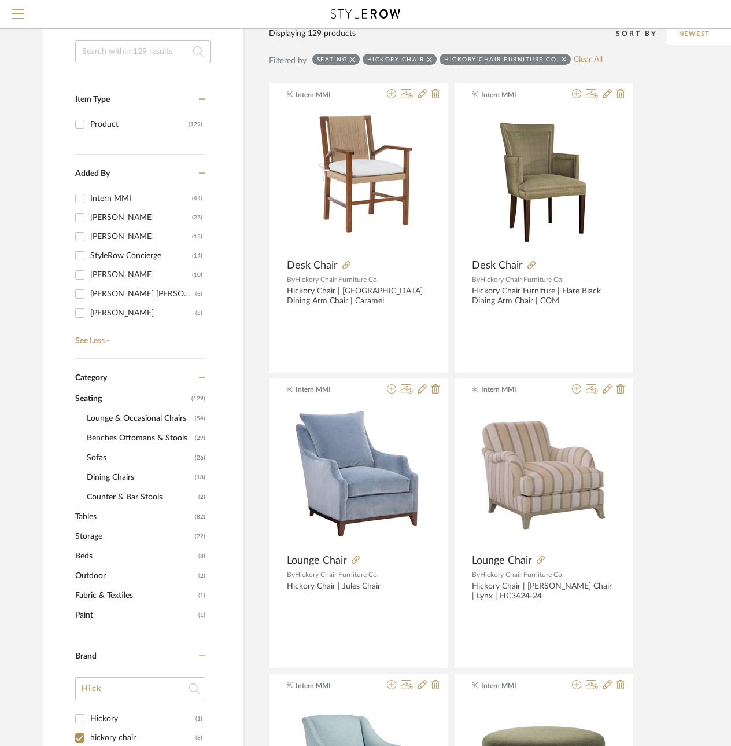
click at [83, 516] on span "Tables" at bounding box center [133, 517] width 117 height 20
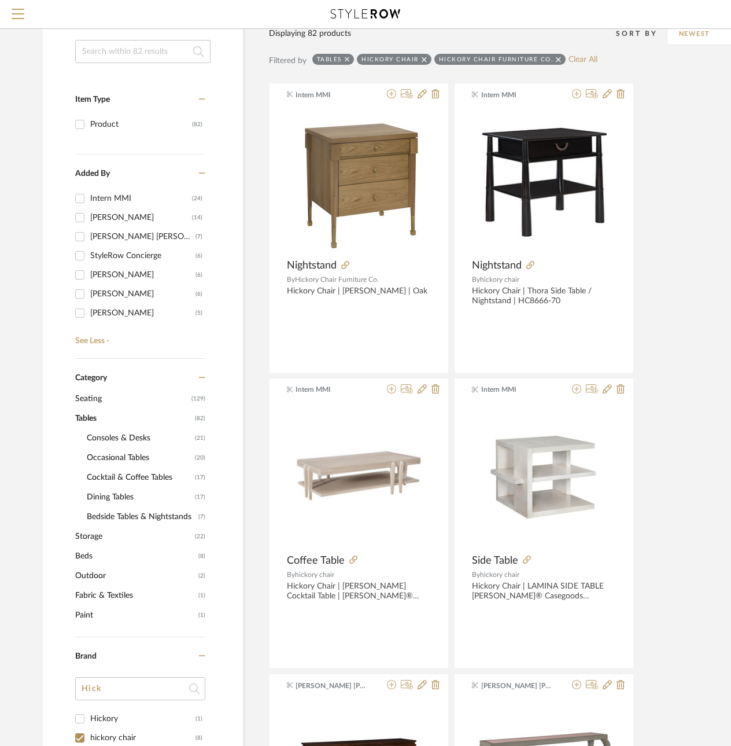
click at [101, 436] on span "Consoles & Desks" at bounding box center [139, 438] width 105 height 20
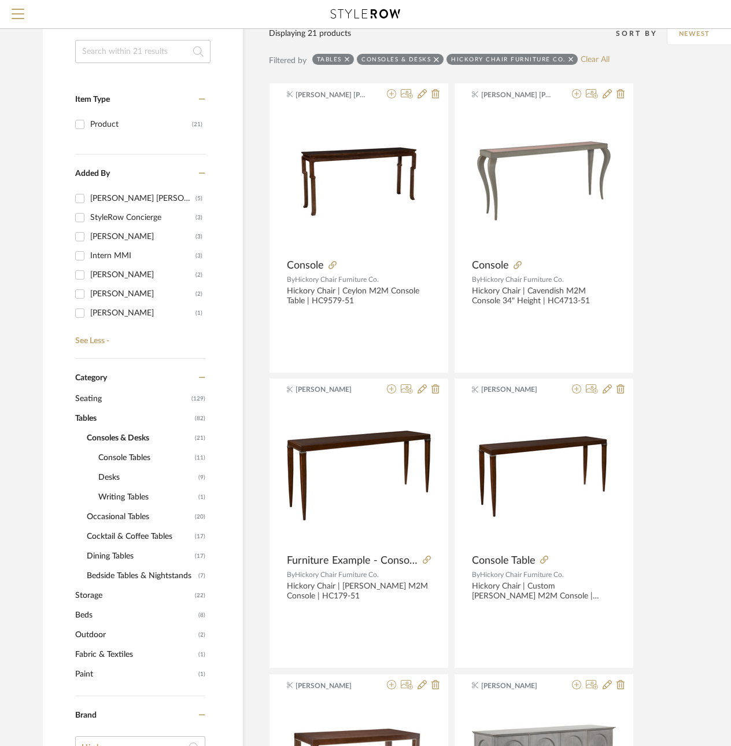
click at [99, 476] on span "Desks" at bounding box center [146, 477] width 97 height 20
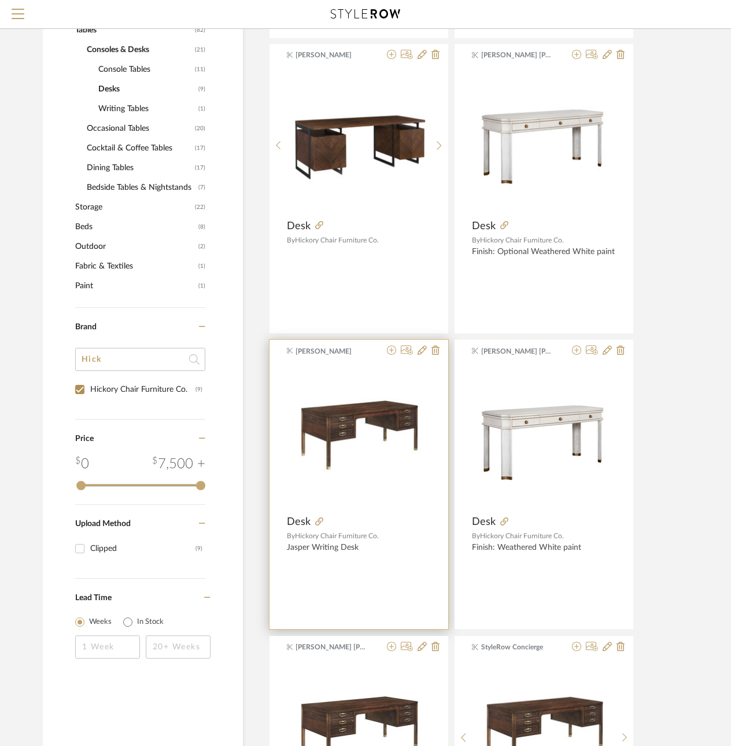
scroll to position [463, 0]
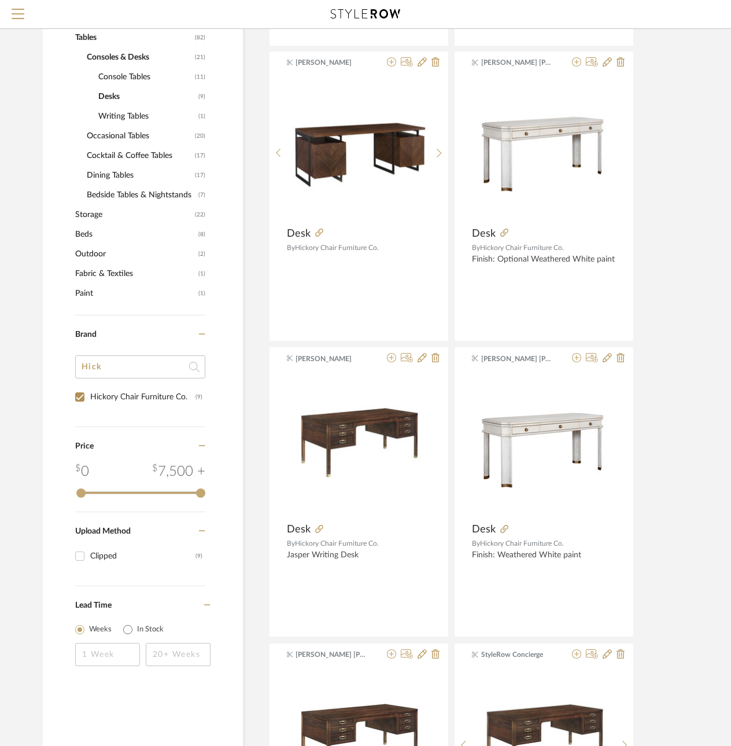
click at [81, 399] on input "Hickory Chair Furniture Co. (9)" at bounding box center [80, 397] width 19 height 19
checkbox input "false"
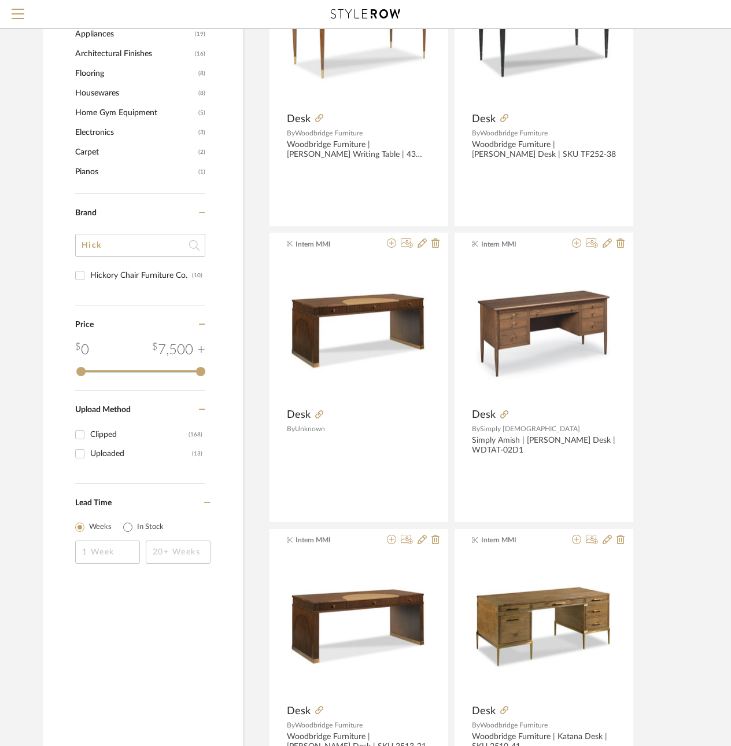
scroll to position [1268, 0]
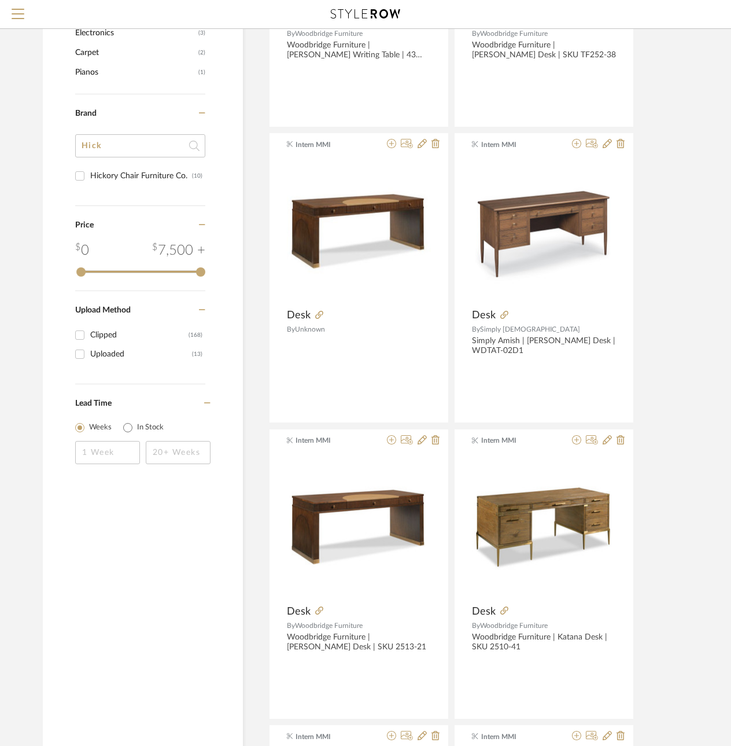
drag, startPoint x: 135, startPoint y: 143, endPoint x: -9, endPoint y: 139, distance: 143.5
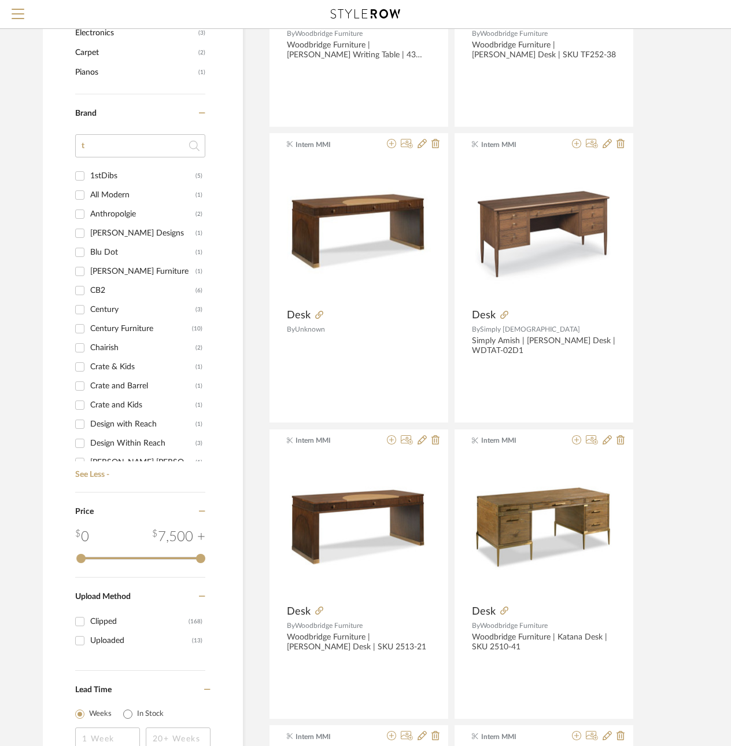
drag, startPoint x: 105, startPoint y: 147, endPoint x: 68, endPoint y: 143, distance: 37.2
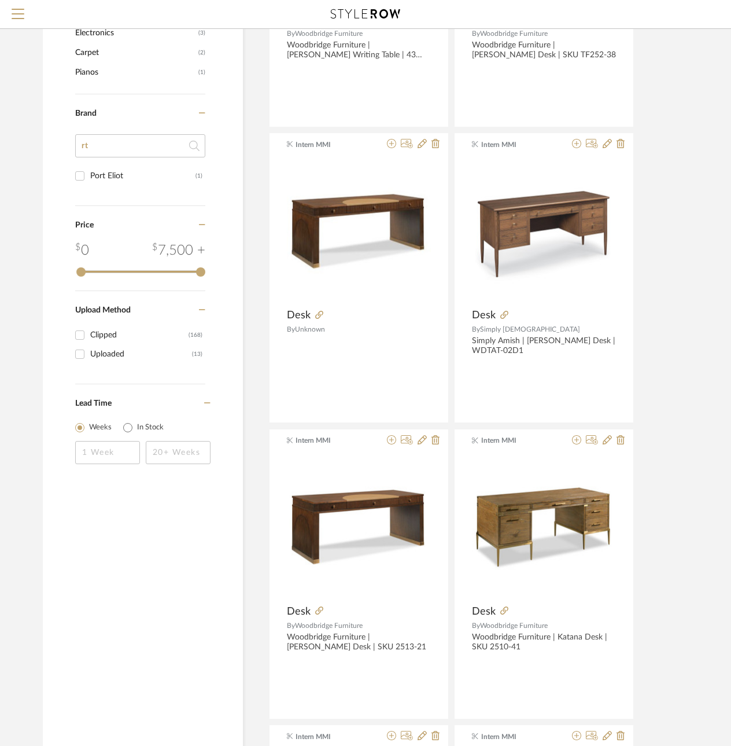
type input "rt"
